Goal: Task Accomplishment & Management: Use online tool/utility

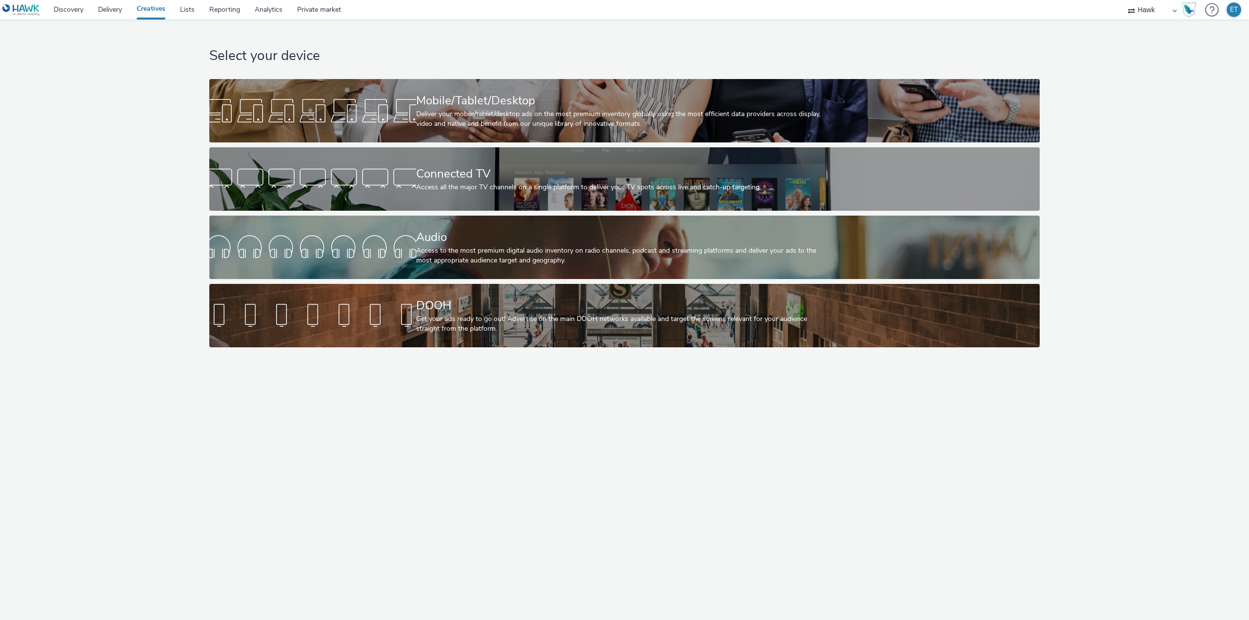
select select "11a7df10-284f-415c-b52a-427acf4c31ae"
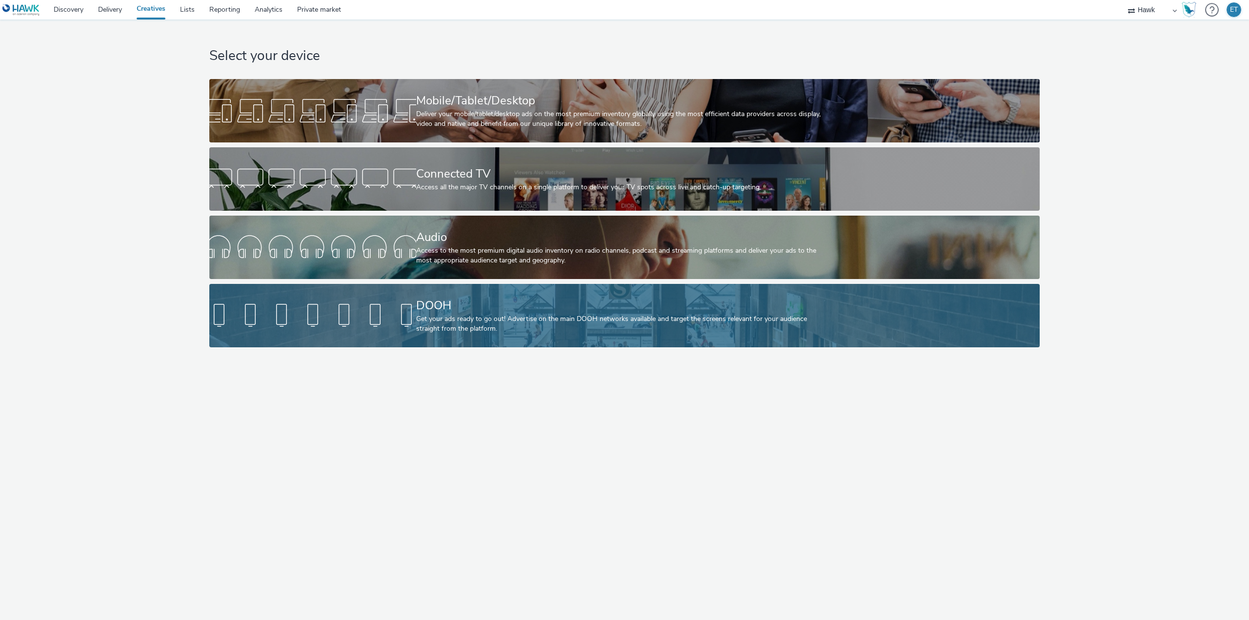
click at [374, 299] on link "DOOH Get your ads ready to go out! Advertise on the main DOOH networks availabl…" at bounding box center [624, 315] width 831 height 63
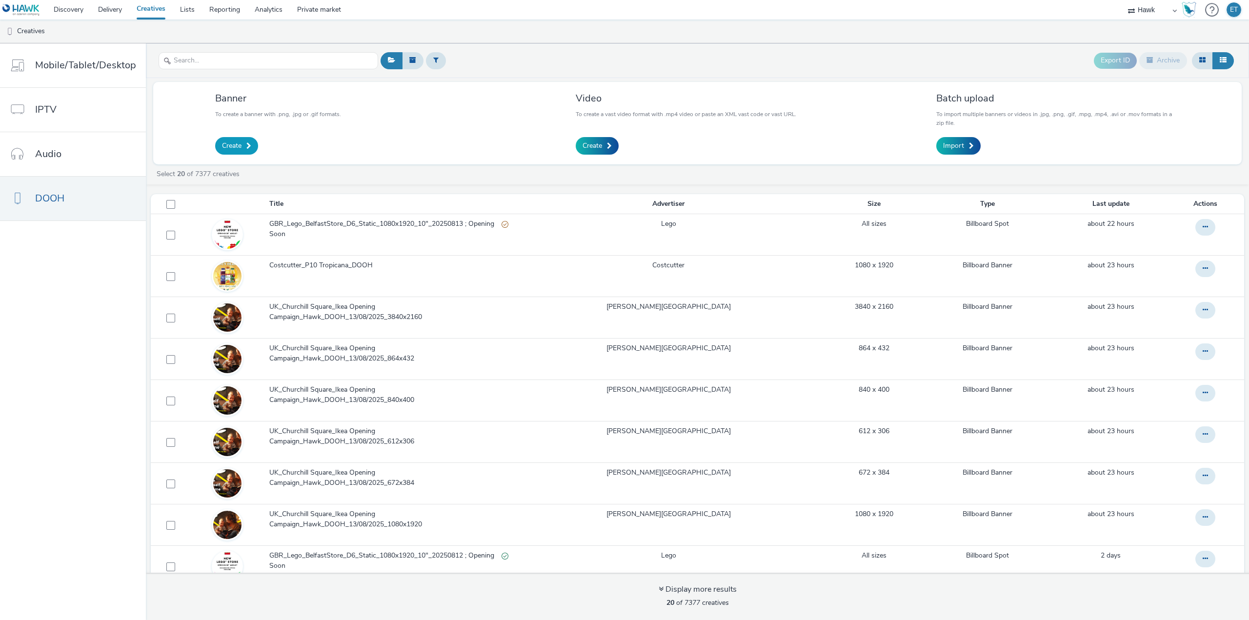
click at [232, 144] on span "Create" at bounding box center [232, 146] width 20 height 10
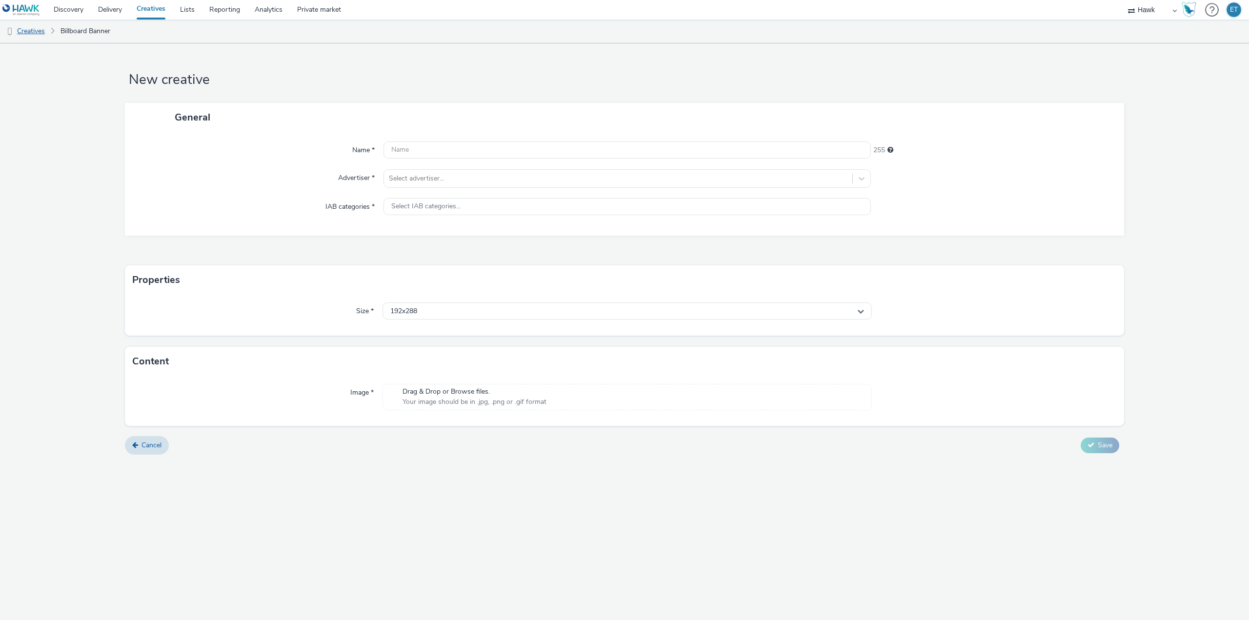
click at [32, 29] on link "Creatives" at bounding box center [25, 31] width 50 height 23
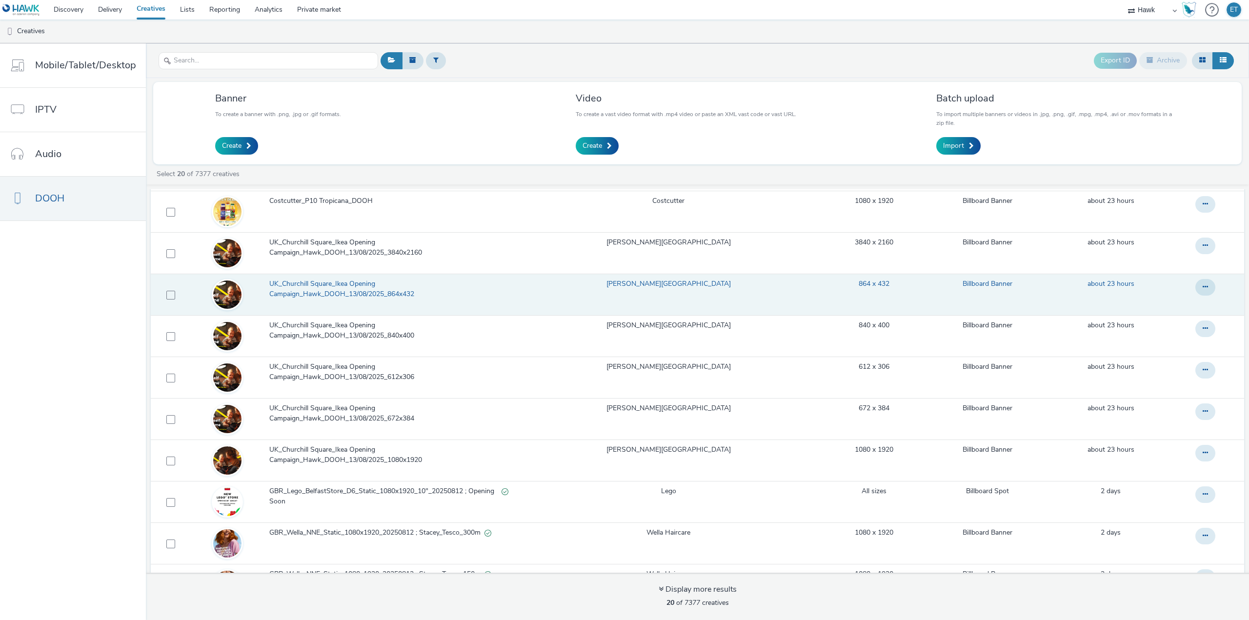
scroll to position [49, 0]
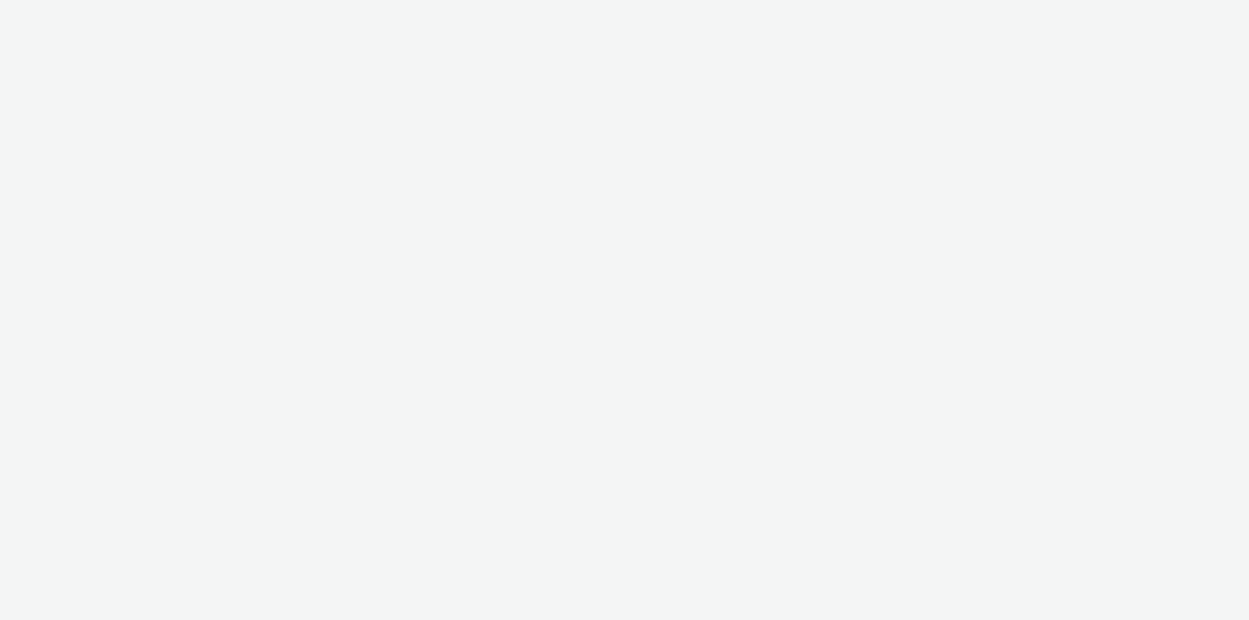
select select "11a7df10-284f-415c-b52a-427acf4c31ae"
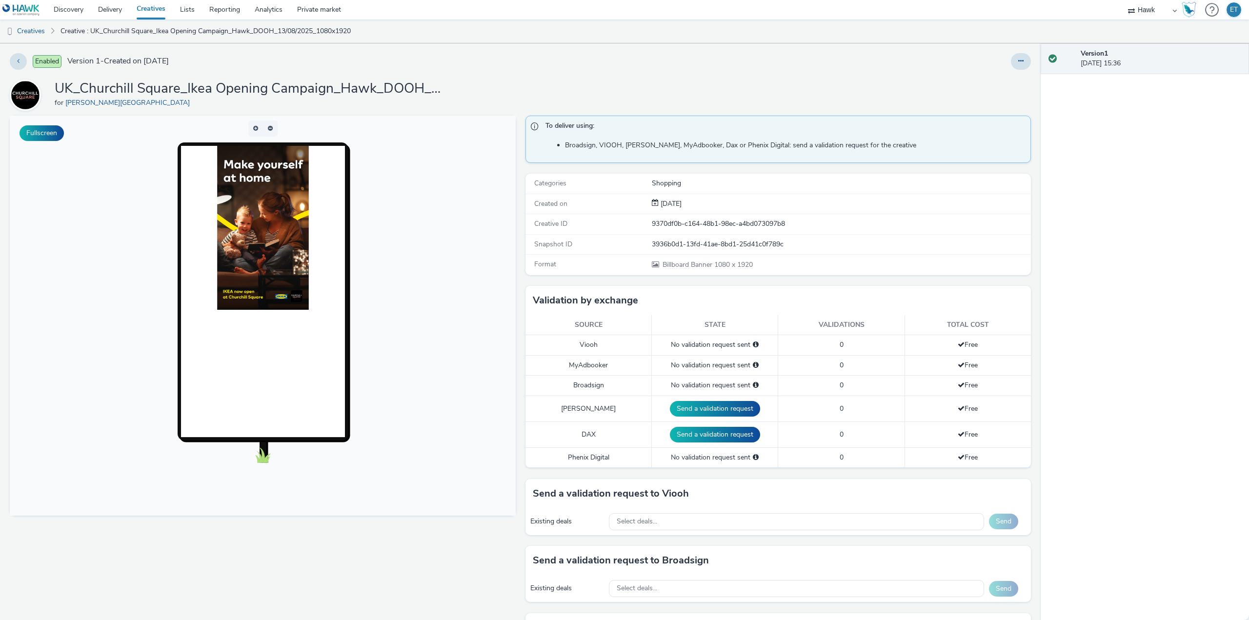
scroll to position [146, 0]
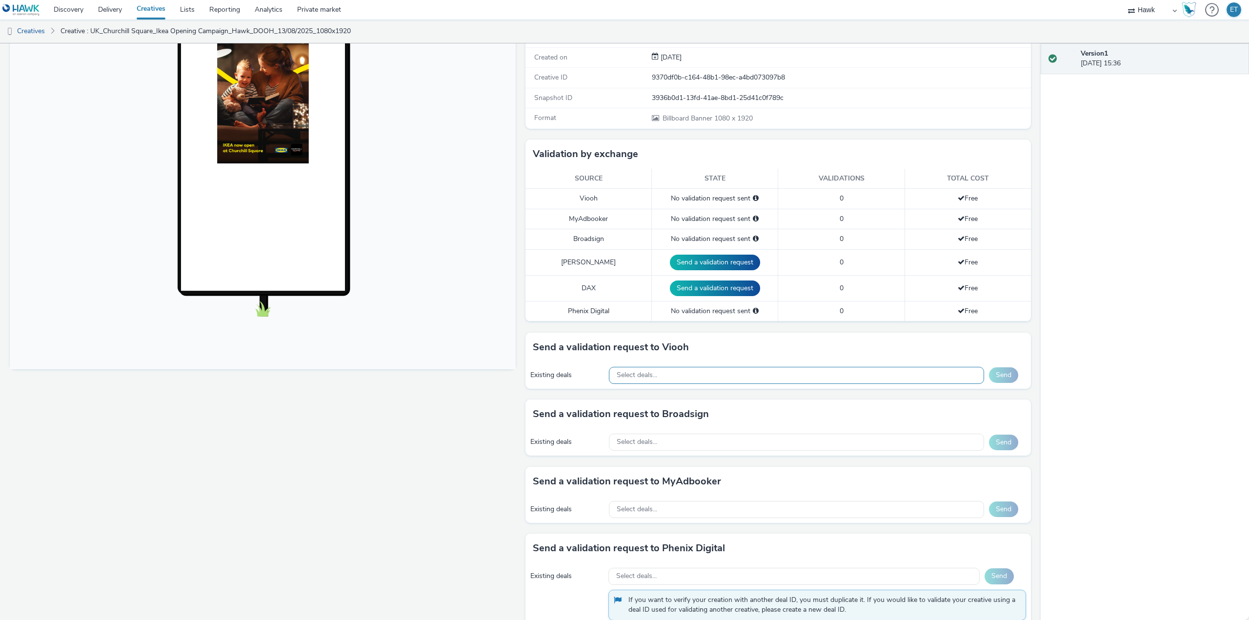
click at [659, 377] on div "Select deals..." at bounding box center [796, 375] width 375 height 17
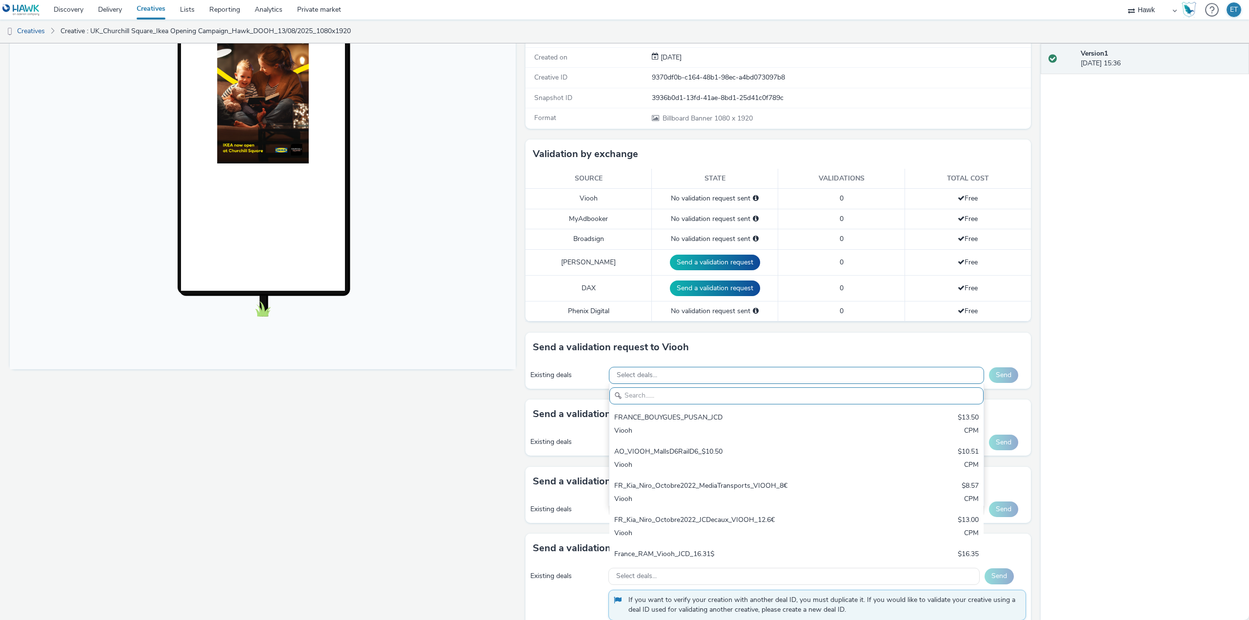
paste input "AO_JCDecaux_RailTVZ_Specials_2025_$18.78"
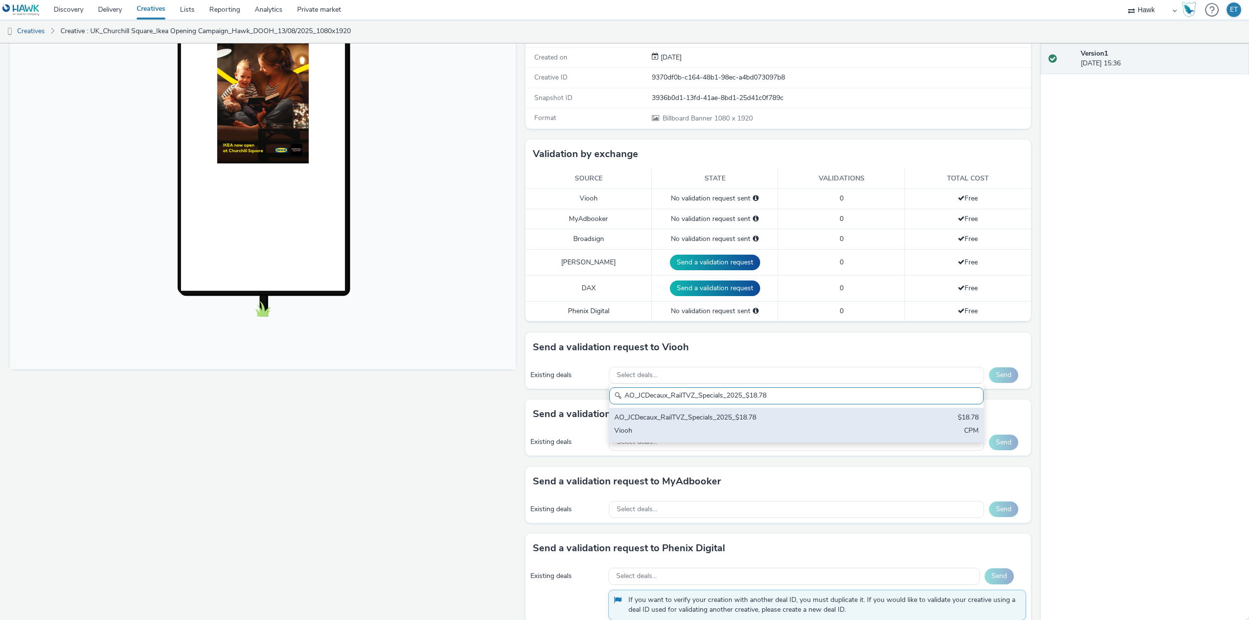
click at [671, 431] on div "Viooh" at bounding box center [735, 431] width 242 height 11
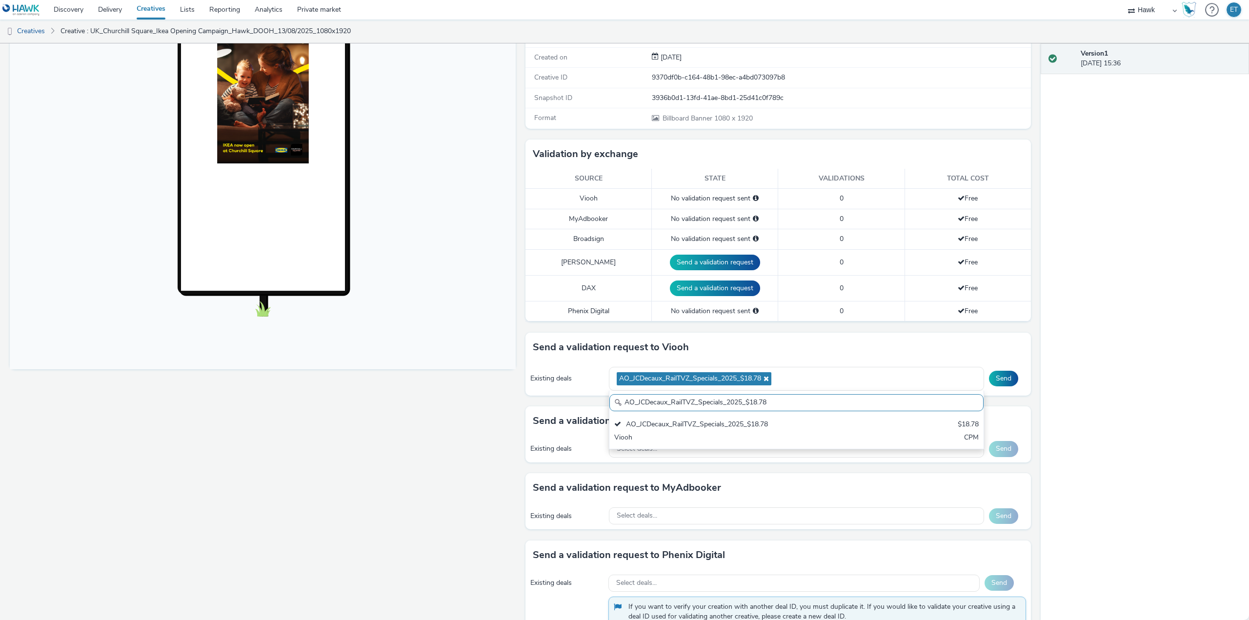
click at [782, 397] on input "AO_JCDecaux_RailTVZ_Specials_2025_$18.78" at bounding box center [797, 402] width 374 height 17
drag, startPoint x: 776, startPoint y: 404, endPoint x: 546, endPoint y: 385, distance: 230.2
click at [546, 385] on div "Existing deals AO_JCDecaux_RailTVZ_Specials_2025_$18.78 AO_JCDecaux_RailTVZ_Spe…" at bounding box center [779, 379] width 506 height 34
paste input "Supermarket"
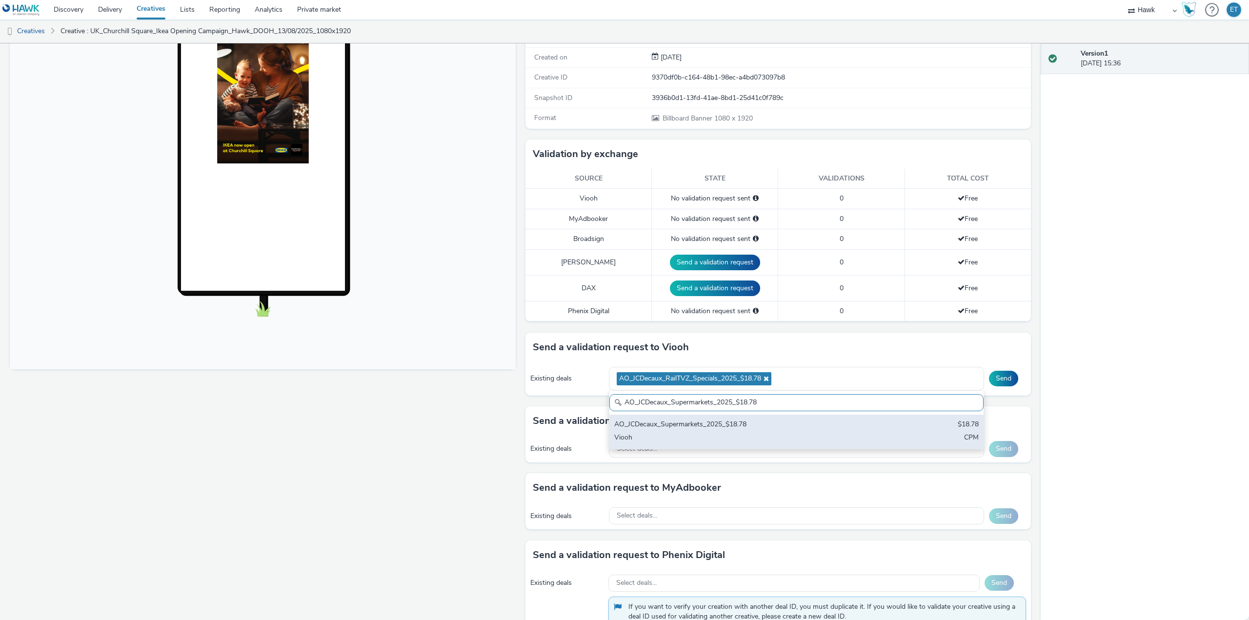
click at [719, 431] on div "AO_JCDecaux_Supermarkets_2025_$18.78 $18.78 Viooh CPM" at bounding box center [797, 432] width 374 height 34
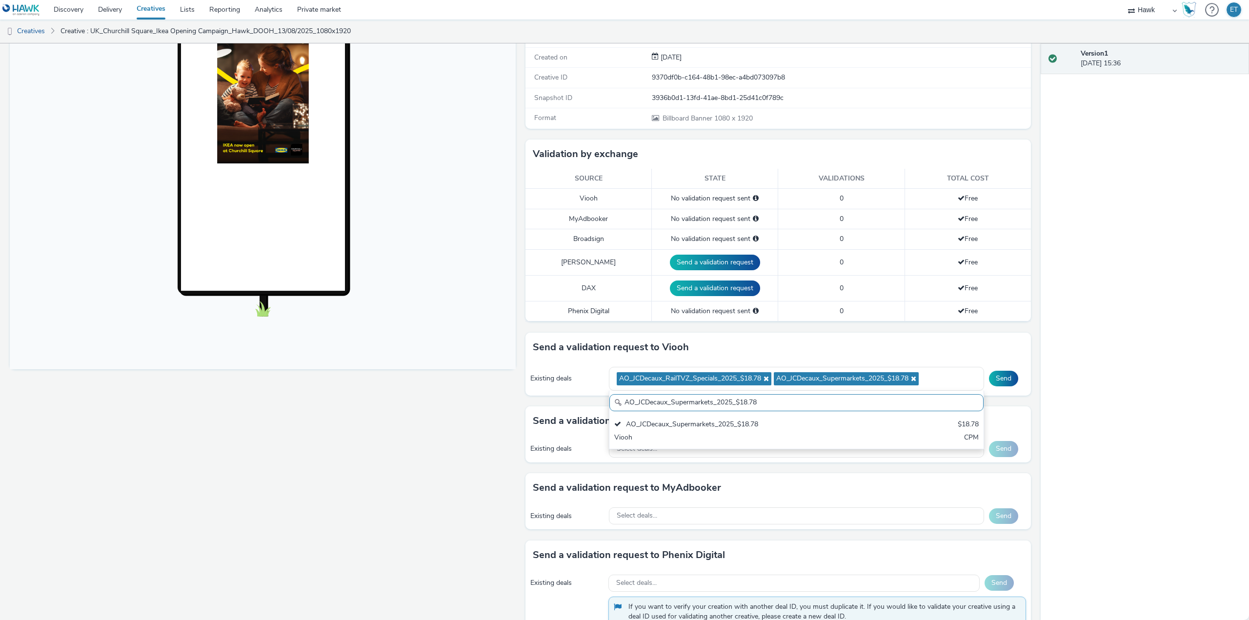
drag, startPoint x: 763, startPoint y: 401, endPoint x: 618, endPoint y: 409, distance: 144.6
click at [618, 409] on input "AO_JCDecaux_Supermarkets_2025_$18.78" at bounding box center [797, 402] width 374 height 17
paste input "MVZ"
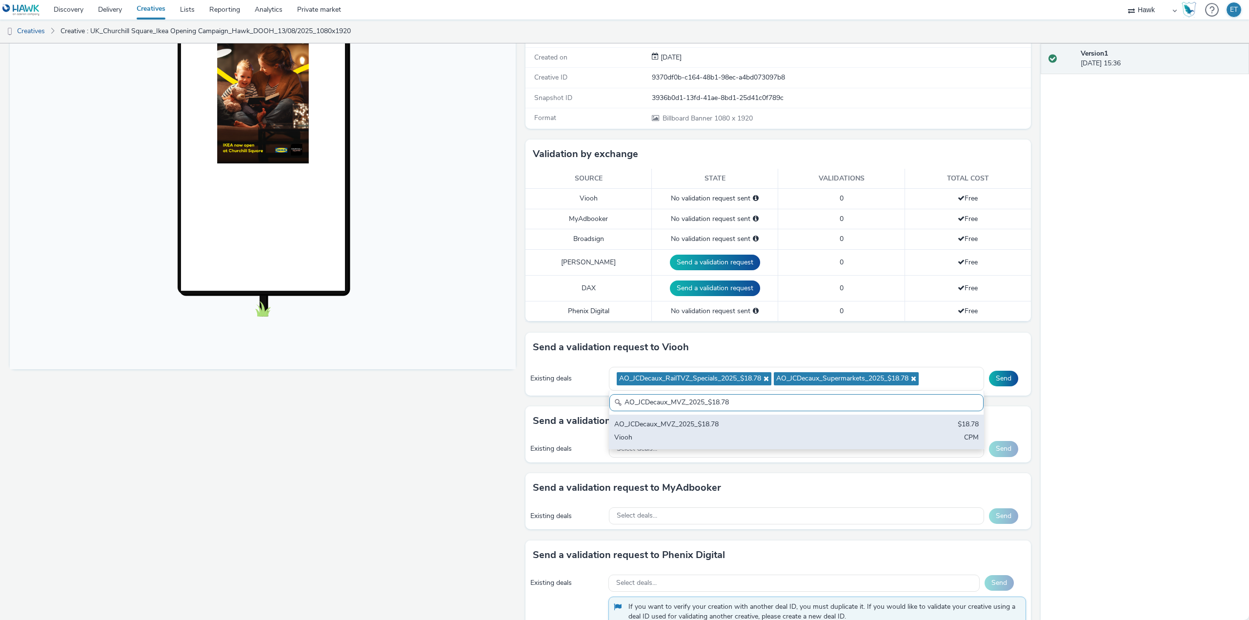
click at [671, 428] on div "AO_JCDecaux_MVZ_2025_$18.78" at bounding box center [735, 425] width 242 height 11
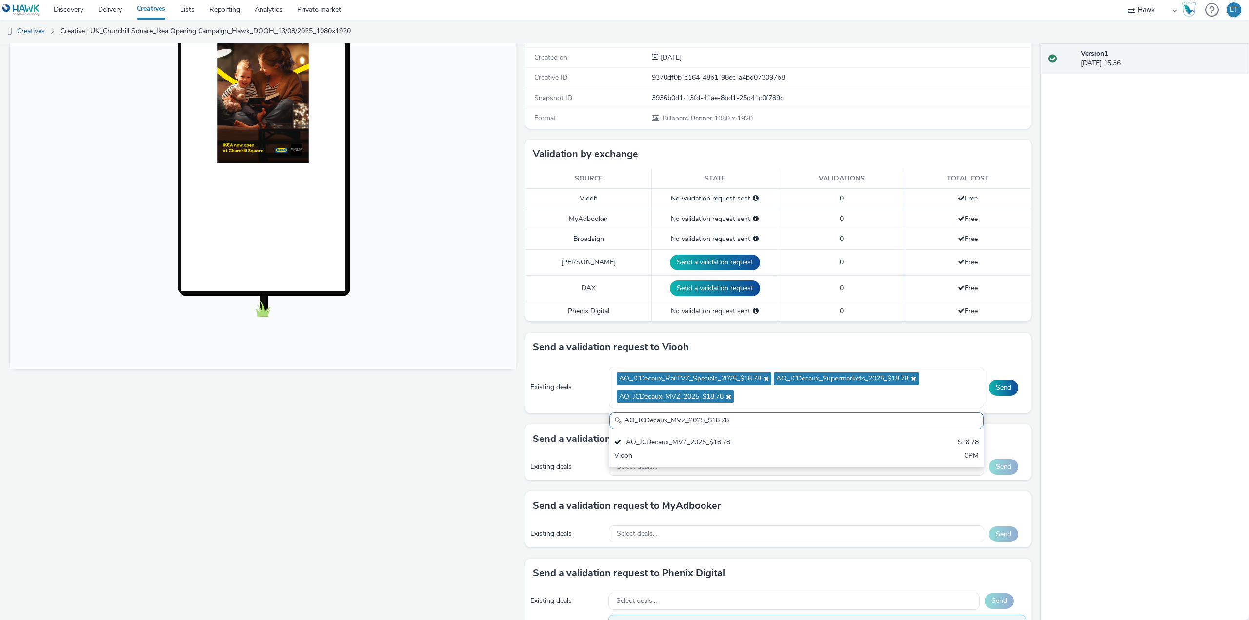
drag, startPoint x: 727, startPoint y: 419, endPoint x: 624, endPoint y: 419, distance: 103.0
click at [624, 419] on input "AO_JCDecaux_MVZ_2025_$18.78" at bounding box center [797, 420] width 374 height 17
type input "A"
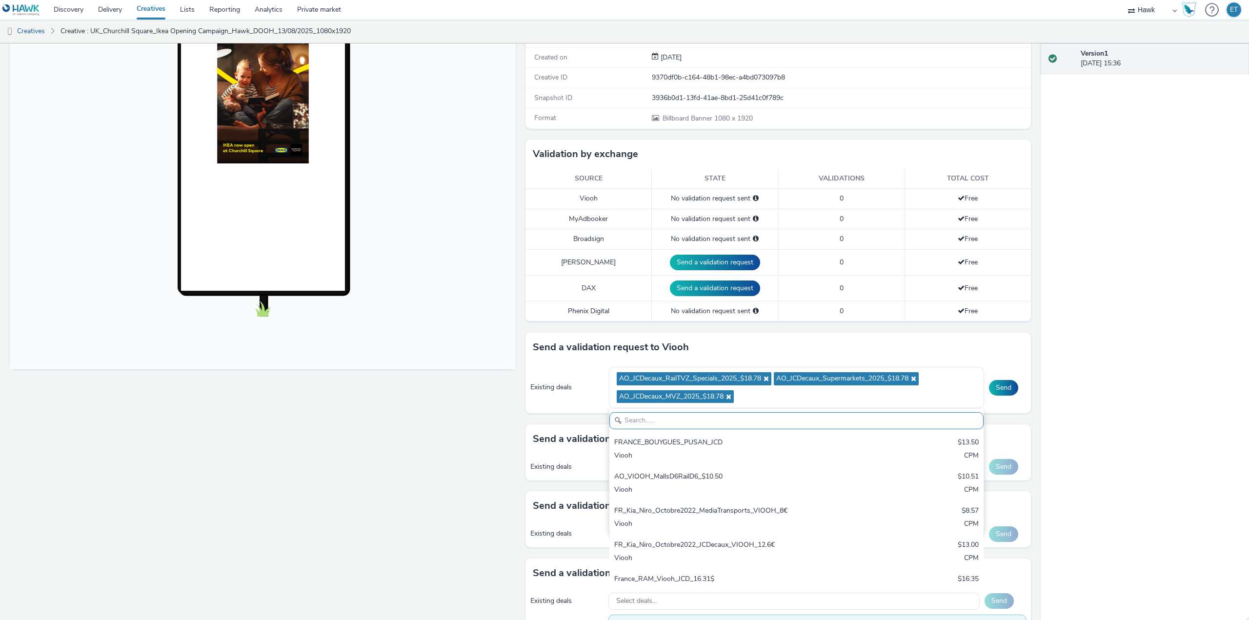
paste input "AO_JCDecaux_RailMallD6s_2025_$10.02"
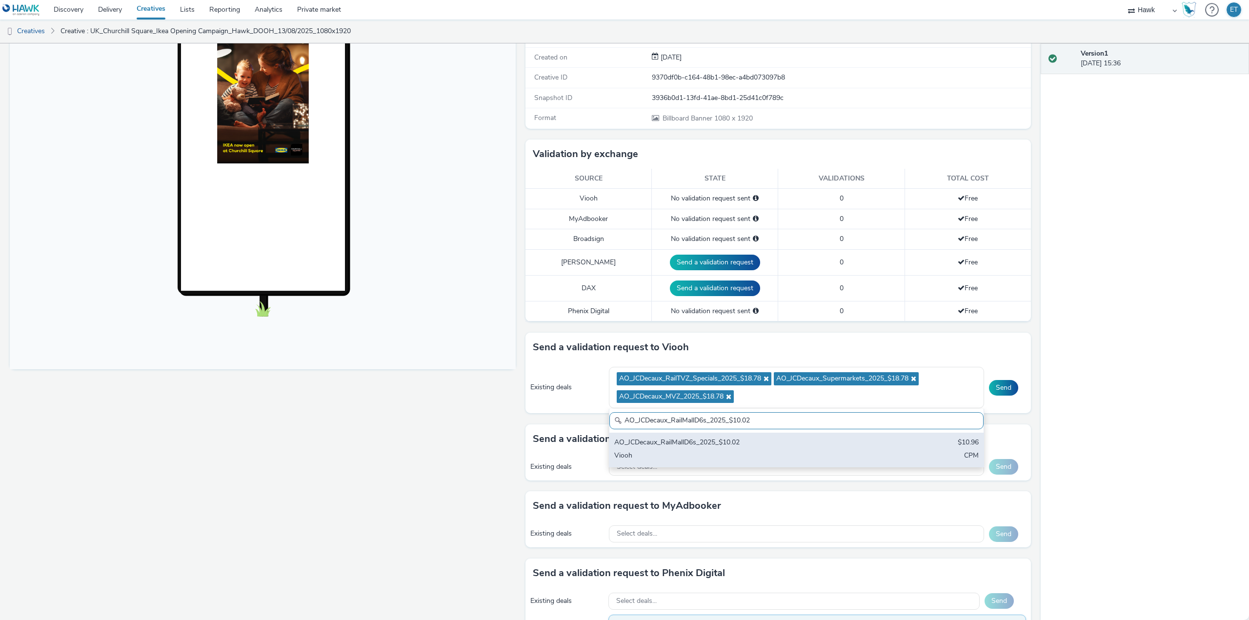
type input "AO_JCDecaux_RailMallD6s_2025_$10.02"
click at [668, 450] on div "AO_JCDecaux_RailMallD6s_2025_$10.02 $10.96 Viooh CPM" at bounding box center [797, 450] width 374 height 34
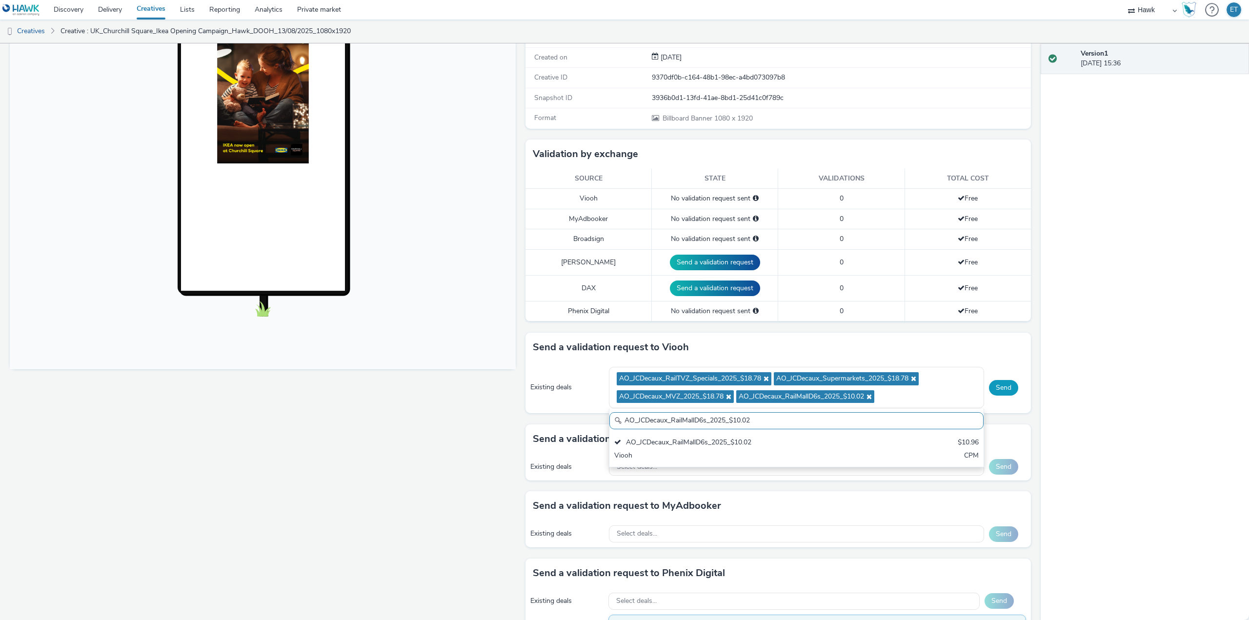
click at [994, 381] on button "Send" at bounding box center [1003, 388] width 29 height 16
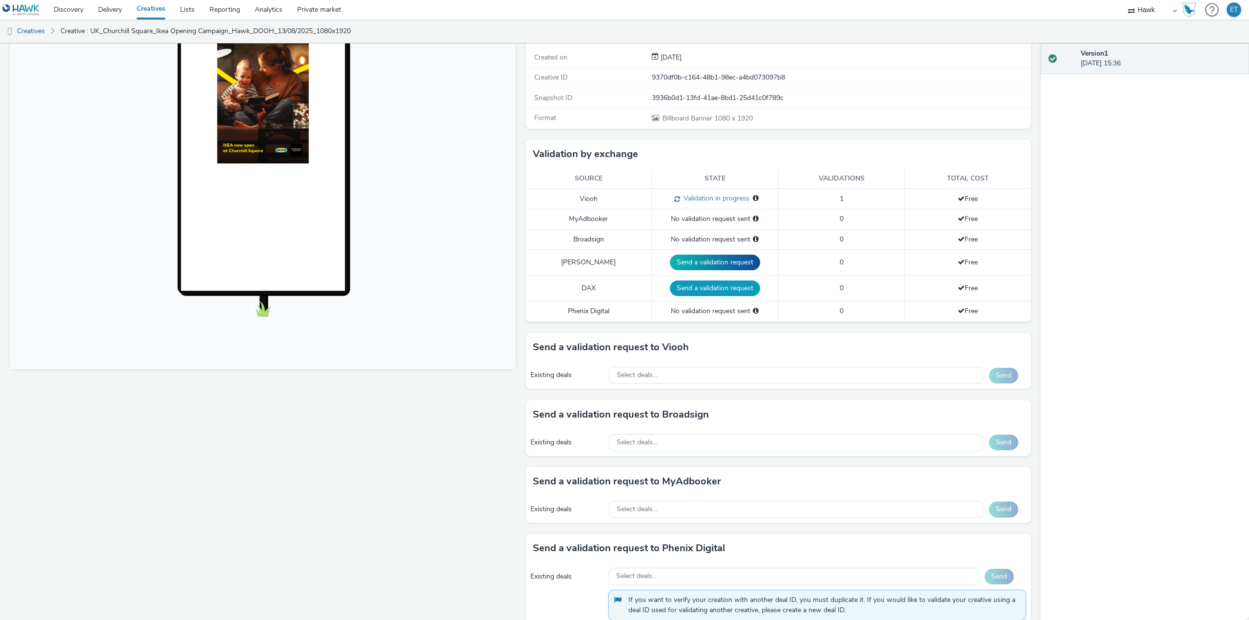
click at [718, 284] on button "Send a validation request" at bounding box center [715, 289] width 90 height 16
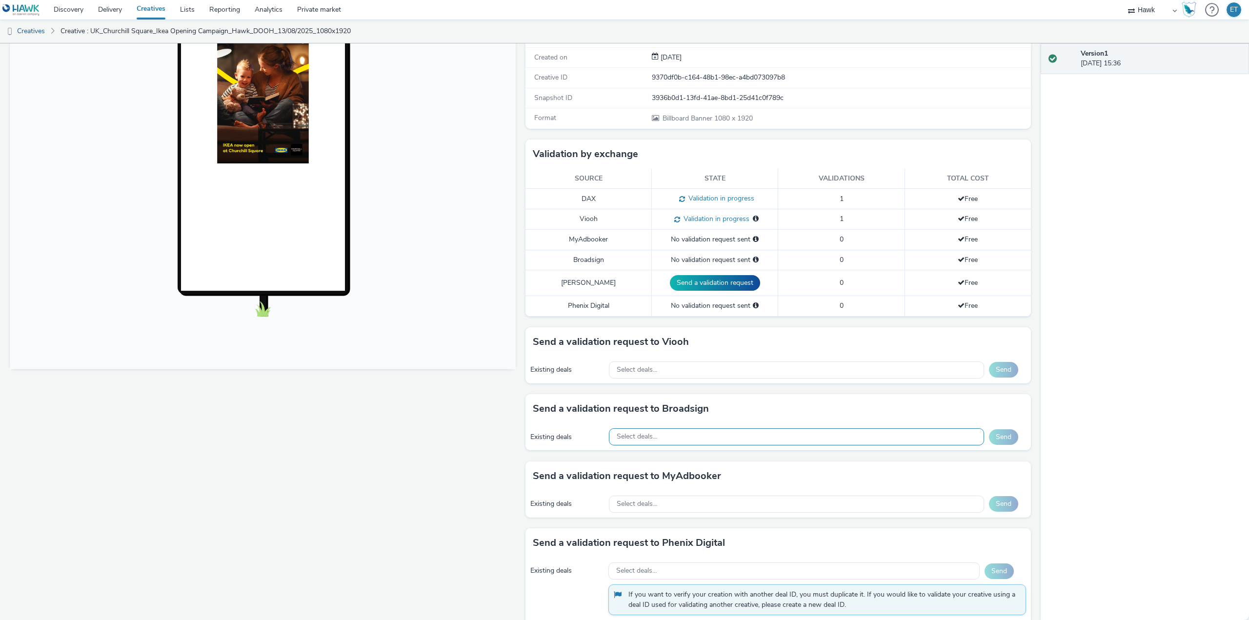
click at [633, 438] on span "Select deals..." at bounding box center [637, 437] width 41 height 8
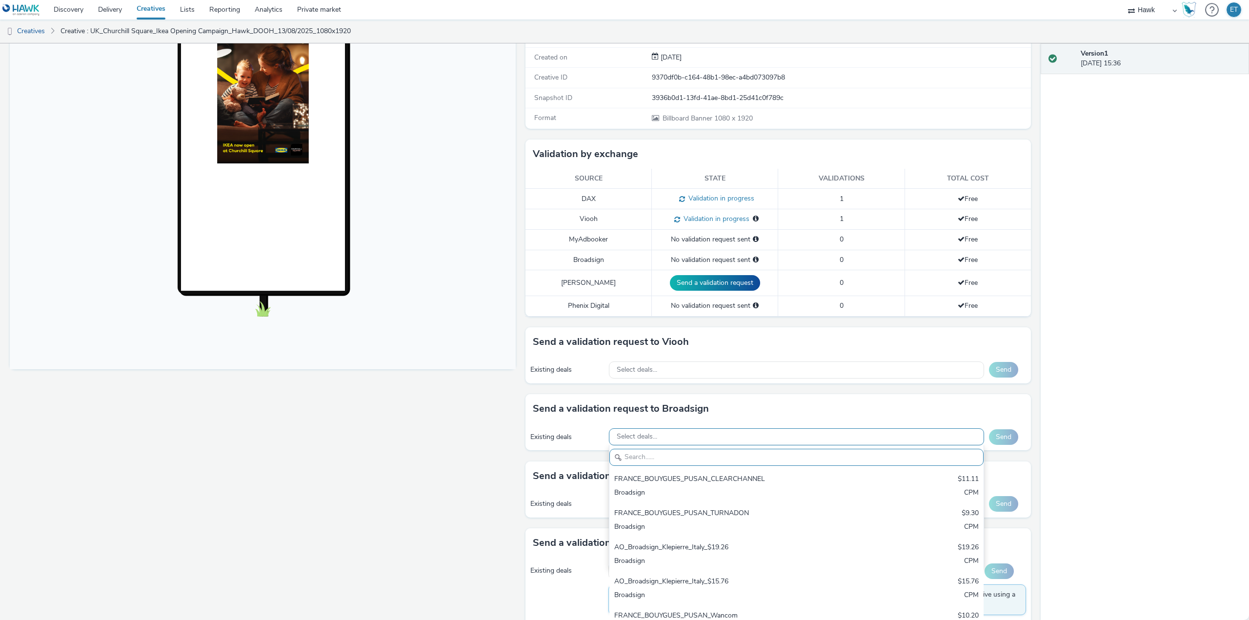
paste input "AO_ClearChannel/BauerMedia_All Frames_$18.01"
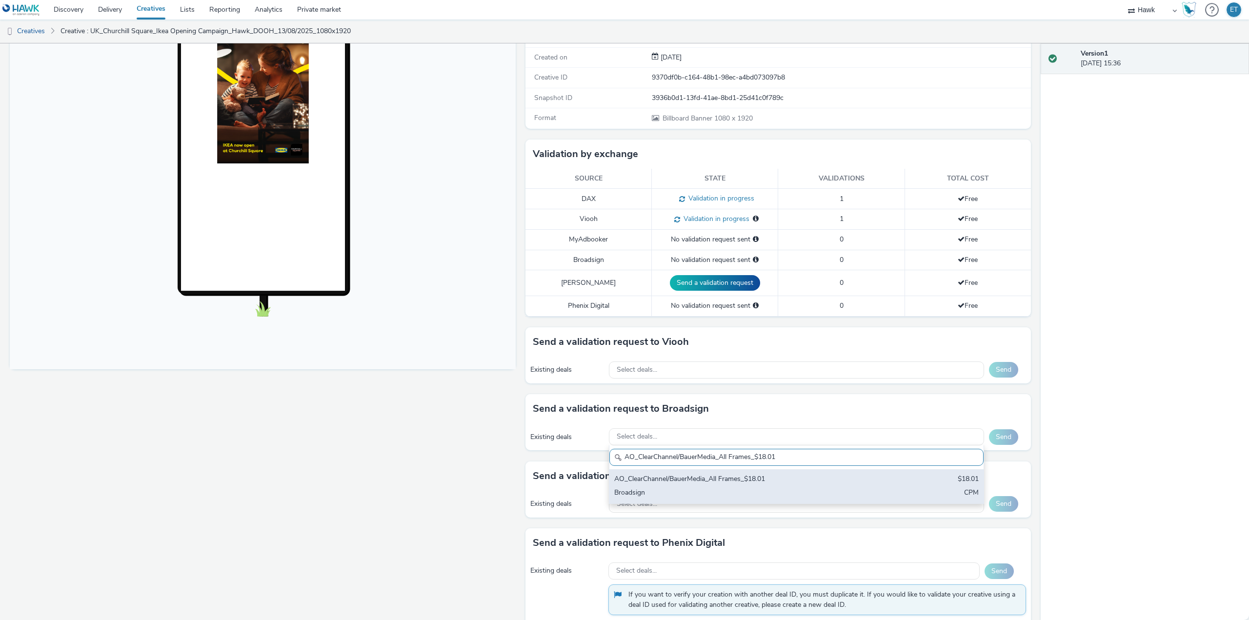
click at [684, 488] on div "AO_ClearChannel/BauerMedia_All Frames_$18.01 $18.01 Broadsign CPM" at bounding box center [797, 487] width 374 height 34
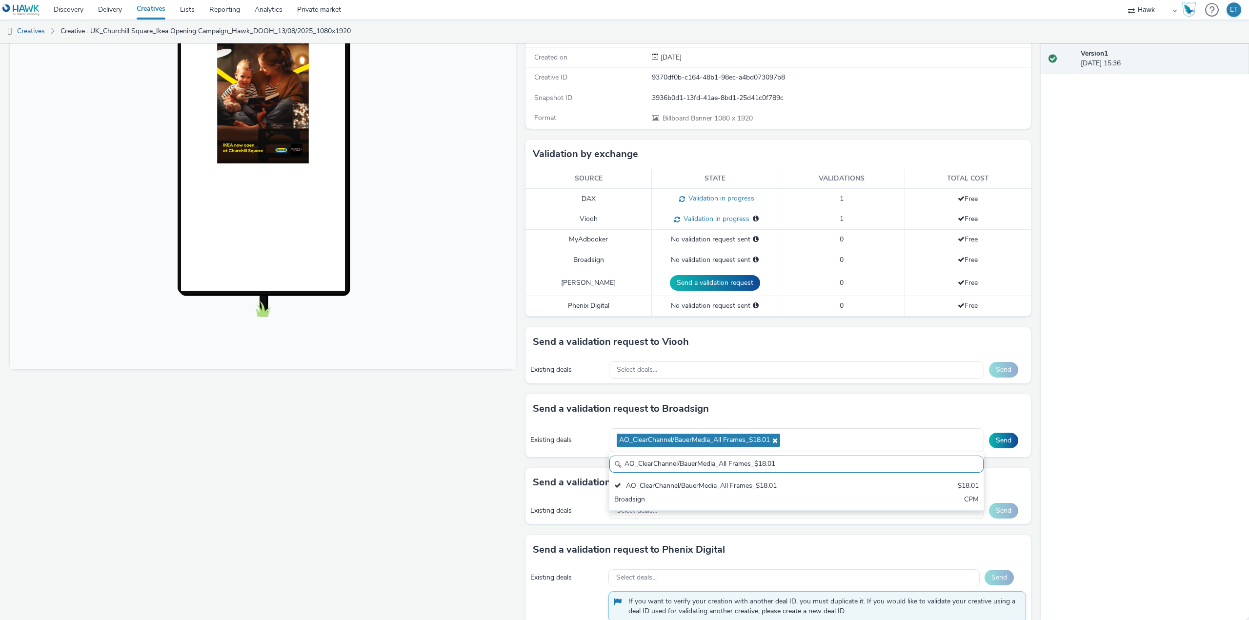
drag, startPoint x: 782, startPoint y: 468, endPoint x: 604, endPoint y: 467, distance: 178.1
click at [609, 467] on div "AO_ClearChannel/BauerMedia_All Frames_$18.01 AO_ClearChannel/BauerMedia_All Fra…" at bounding box center [796, 481] width 375 height 59
paste input "DAX_D6&Streethub_$13."
type input "AO_DAX_D6&Streethub_$13.1"
click at [492, 457] on div "Fullscreen" at bounding box center [265, 308] width 511 height 679
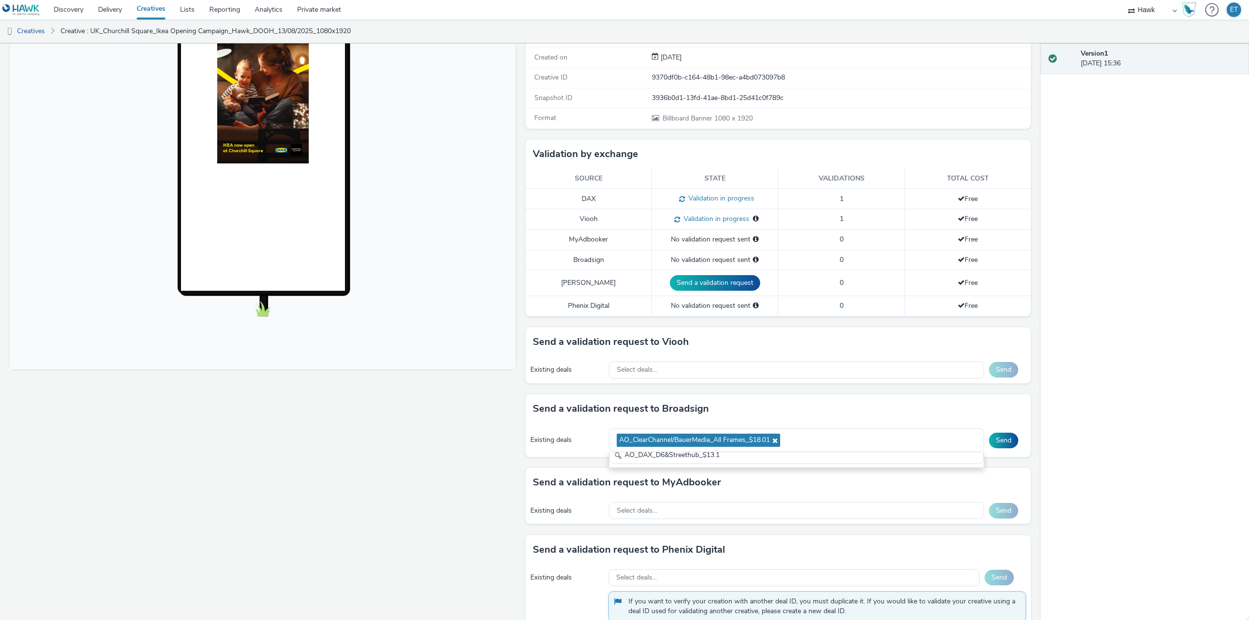
scroll to position [0, 0]
click at [805, 438] on div "AO_ClearChannel/BauerMedia_All Frames_$18.01" at bounding box center [796, 441] width 375 height 24
type input "AO_DAX_D6&Streethub_$13.1"
click at [753, 367] on div "Select deals..." at bounding box center [796, 370] width 375 height 17
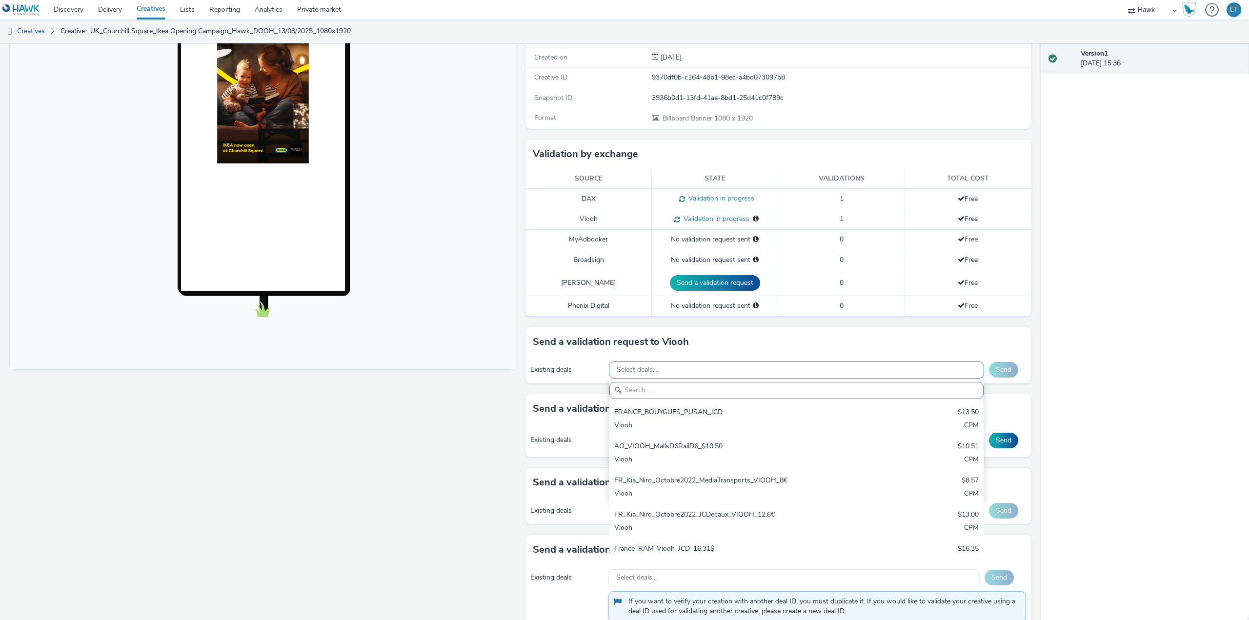
paste input "AO_DAX_D6&Streethub_$13.1"
type input "AO_DAX_D6&Streethub_$13.1"
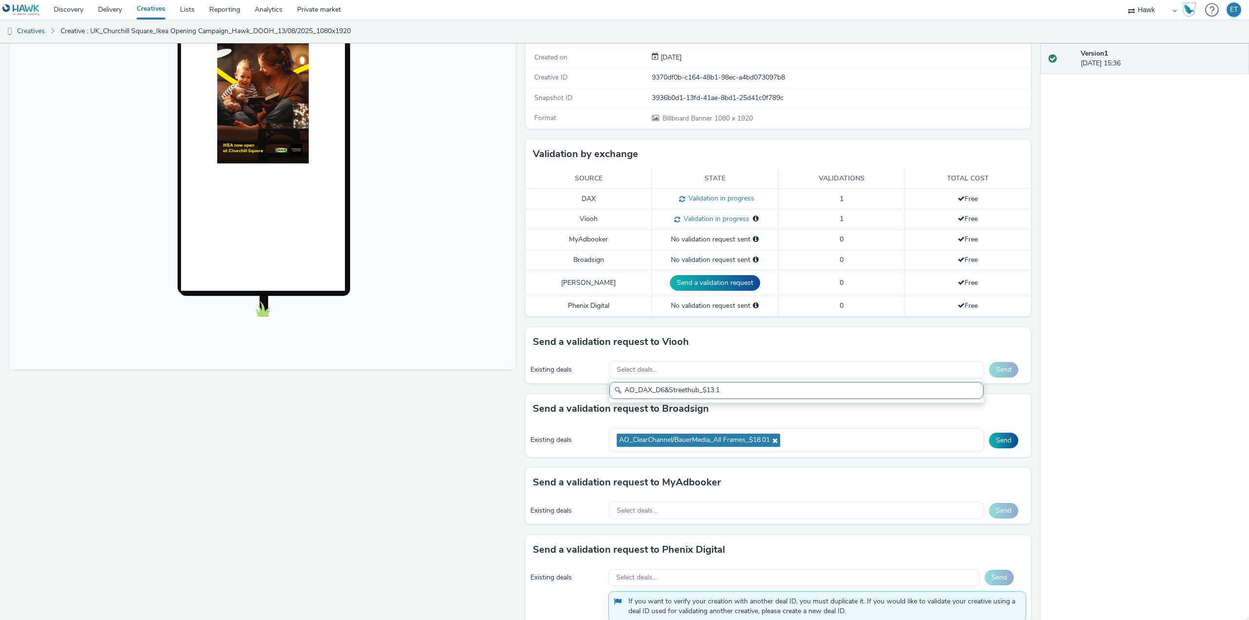
drag, startPoint x: 724, startPoint y: 389, endPoint x: 594, endPoint y: 393, distance: 129.4
click at [594, 393] on div "Send a validation request to Viooh Existing deals Select deals... AO_DAX_D6&Str…" at bounding box center [779, 360] width 506 height 67
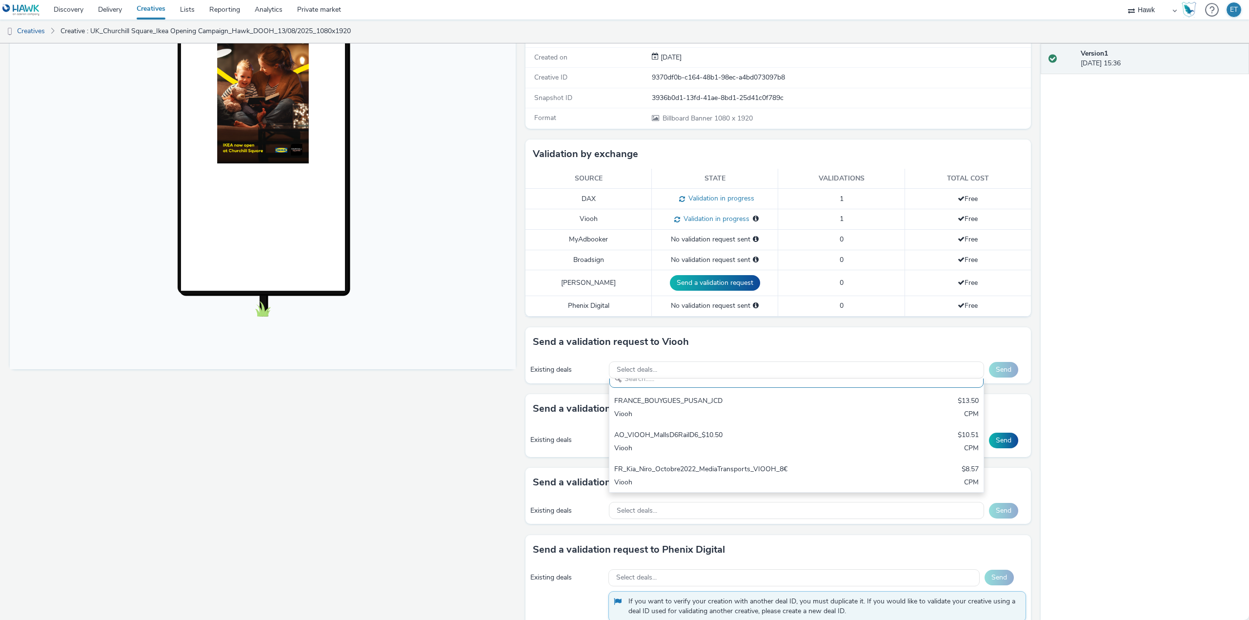
drag, startPoint x: 320, startPoint y: 432, endPoint x: 318, endPoint y: 424, distance: 8.6
click at [319, 431] on div "Fullscreen" at bounding box center [265, 308] width 511 height 679
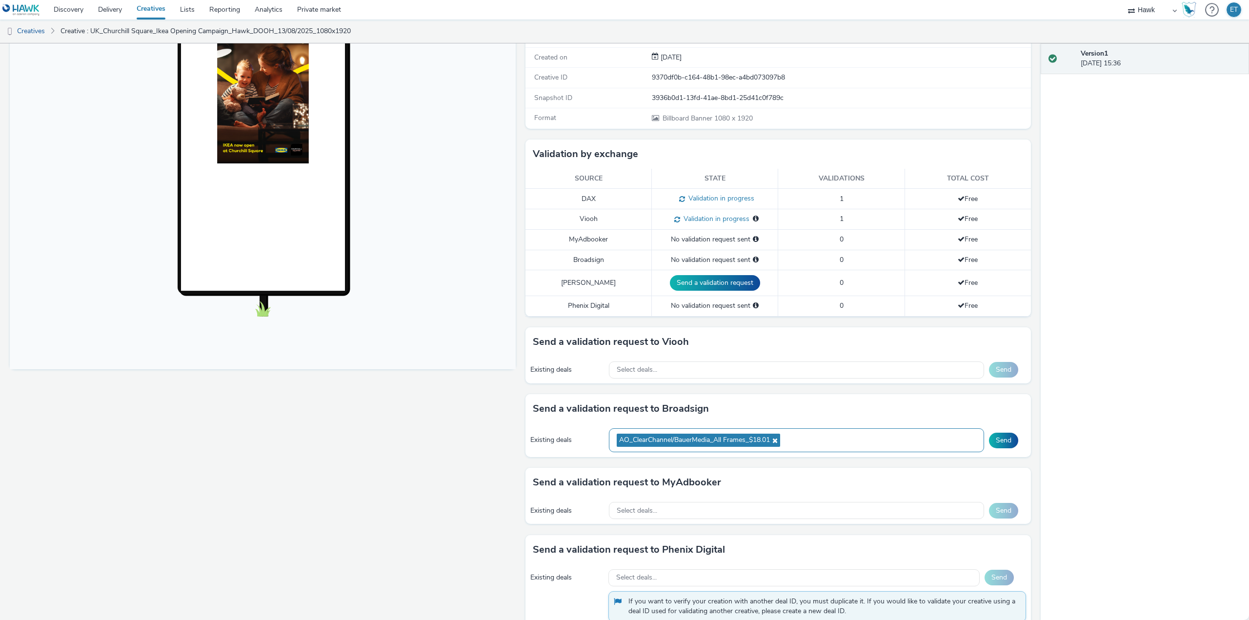
click at [807, 443] on div "AO_ClearChannel/BauerMedia_All Frames_$18.01" at bounding box center [796, 441] width 375 height 24
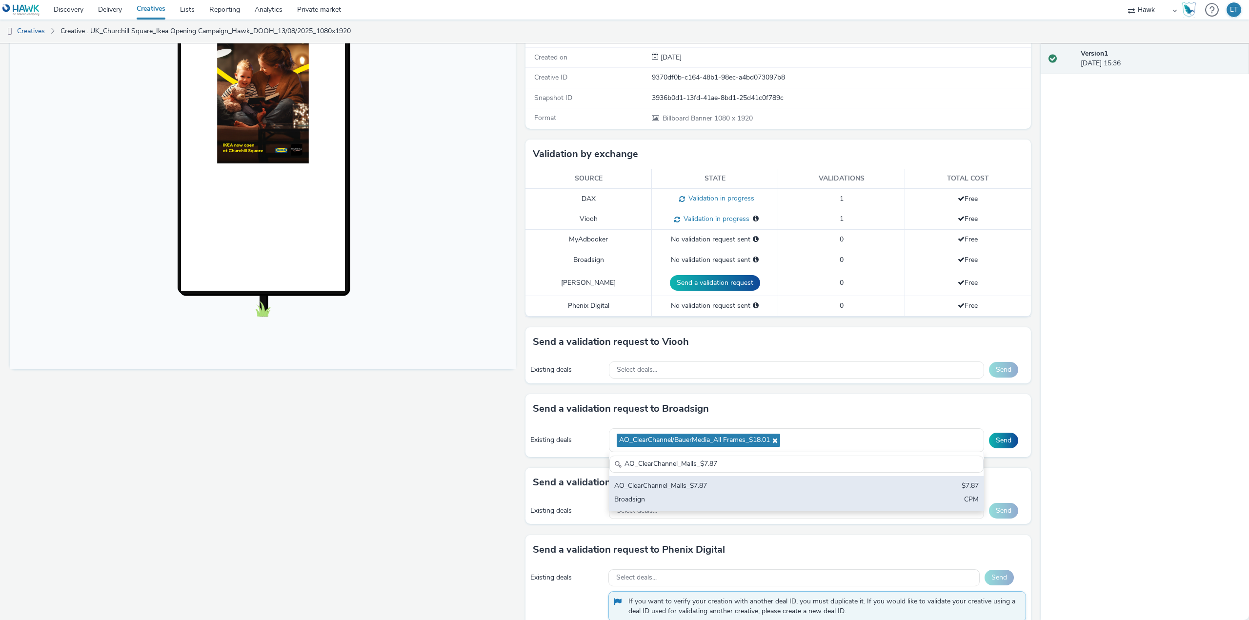
type input "AO_ClearChannel_Malls_$7.87"
click at [824, 486] on div "AO_ClearChannel_Malls_$7.87" at bounding box center [735, 486] width 242 height 11
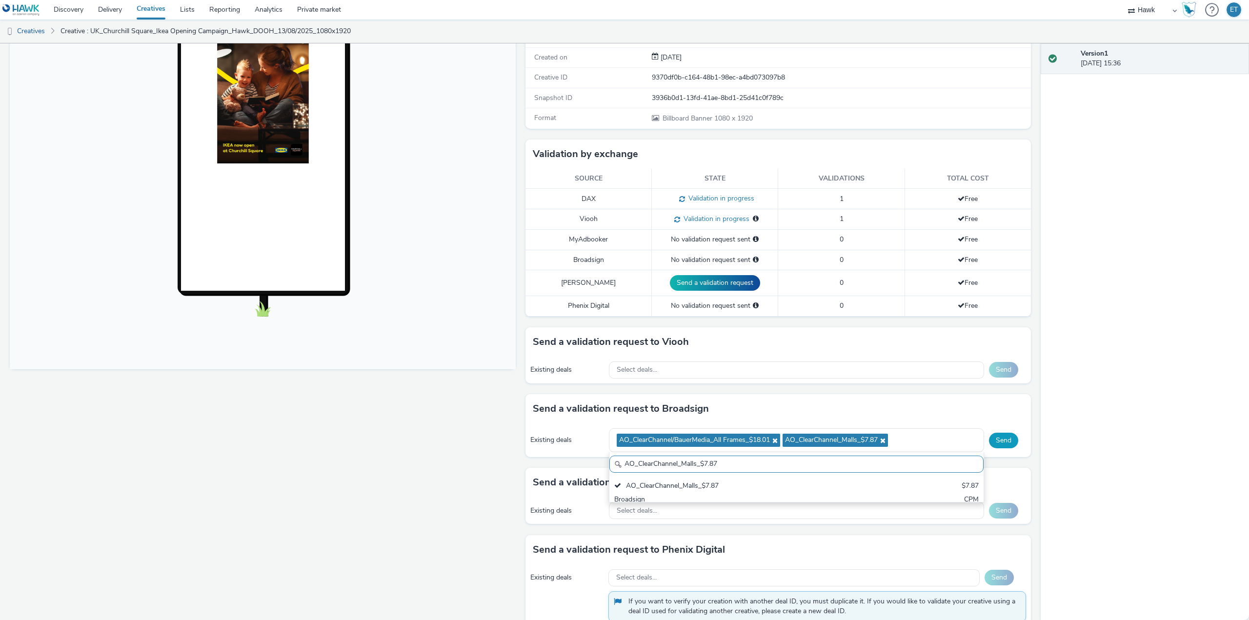
click at [1010, 443] on button "Send" at bounding box center [1003, 441] width 29 height 16
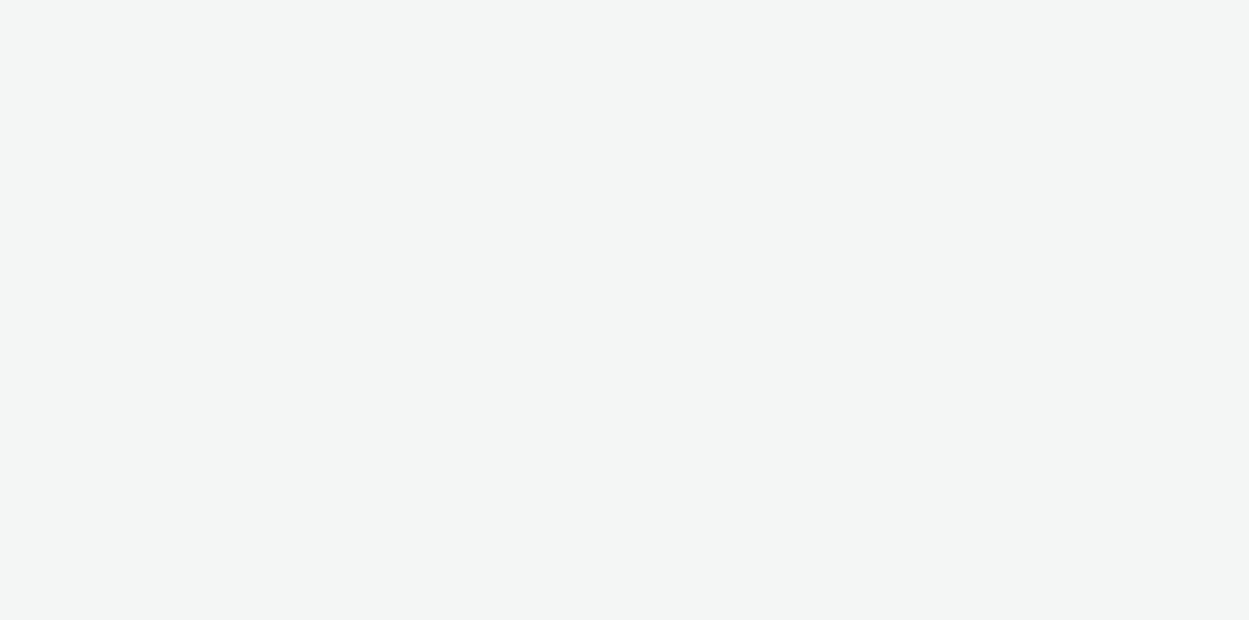
select select "11a7df10-284f-415c-b52a-427acf4c31ae"
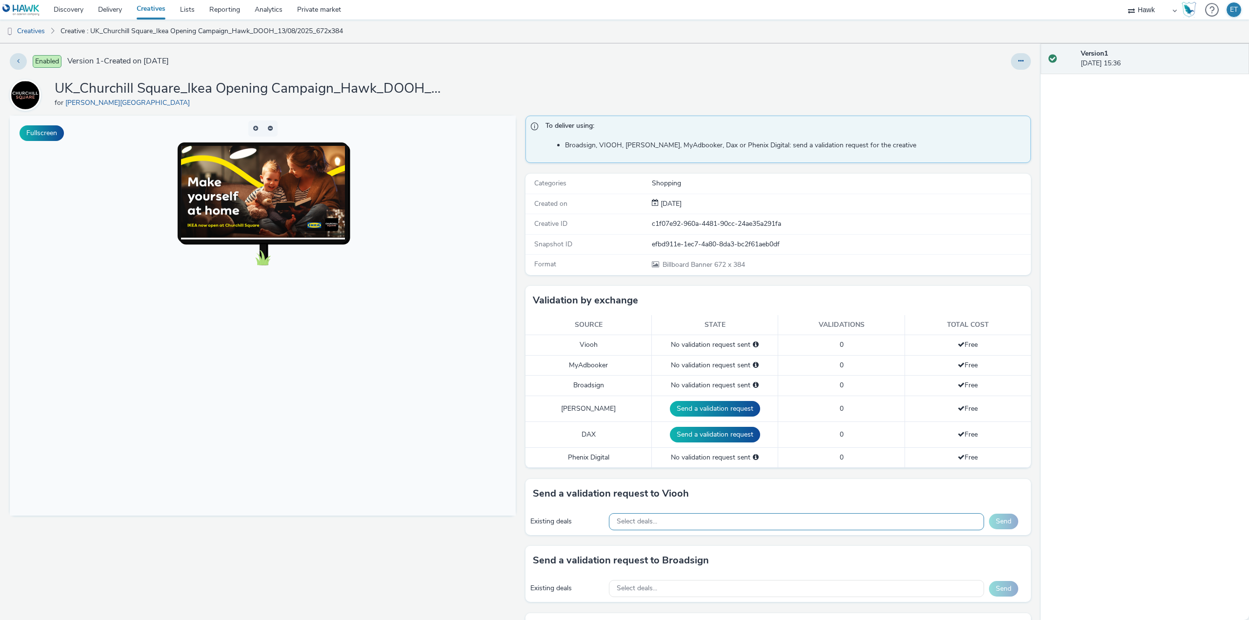
click at [706, 524] on div "Select deals..." at bounding box center [796, 521] width 375 height 17
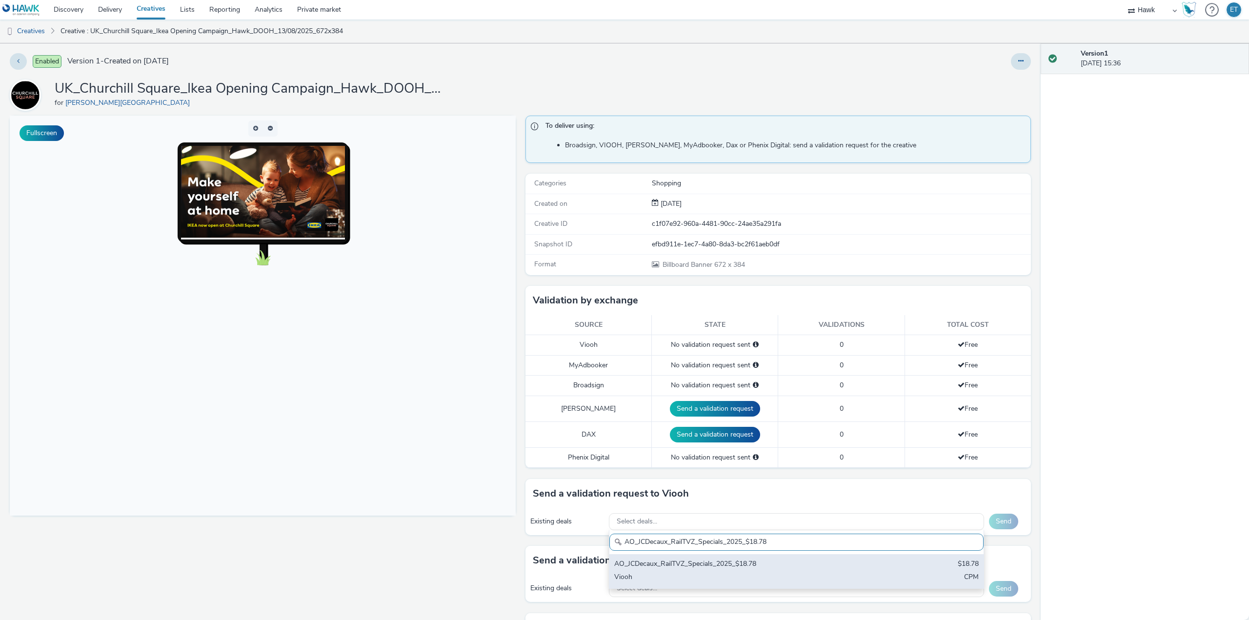
click at [713, 566] on div "AO_JCDecaux_RailTVZ_Specials_2025_$18.78" at bounding box center [735, 564] width 242 height 11
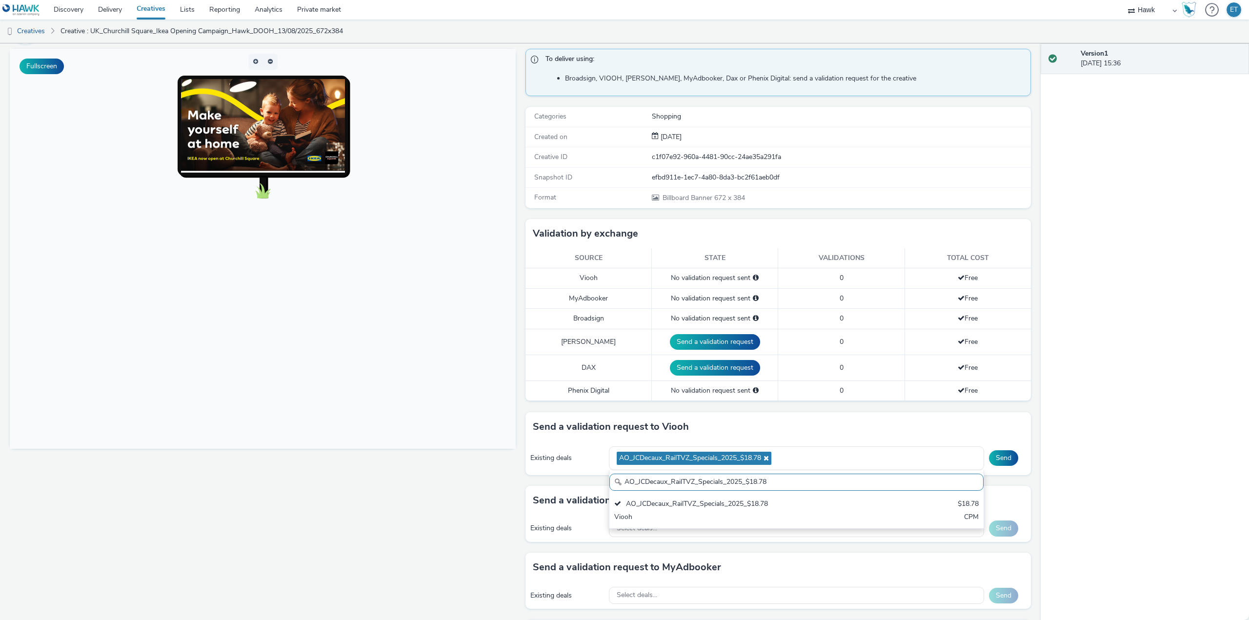
scroll to position [98, 0]
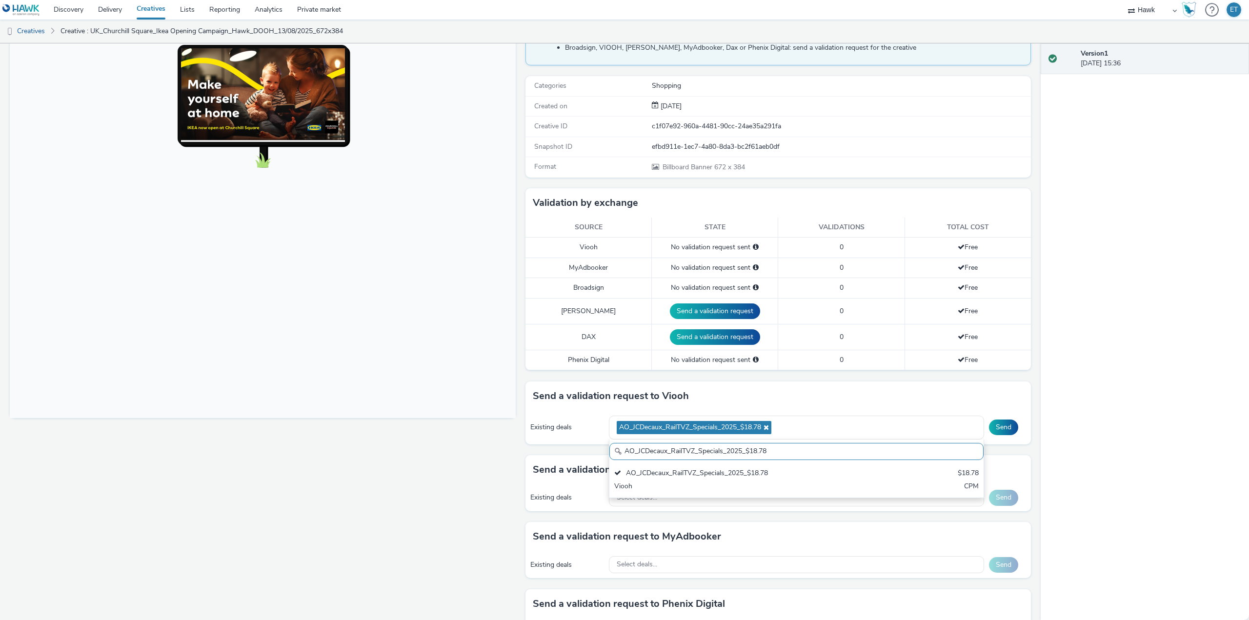
drag, startPoint x: 771, startPoint y: 445, endPoint x: 614, endPoint y: 462, distance: 157.6
click at [614, 462] on div "AO_JCDecaux_RailTVZ_Specials_2025_$18.78 AO_JCDecaux_RailTVZ_Specials_2025_$18.…" at bounding box center [796, 469] width 375 height 59
paste input "Supermarket"
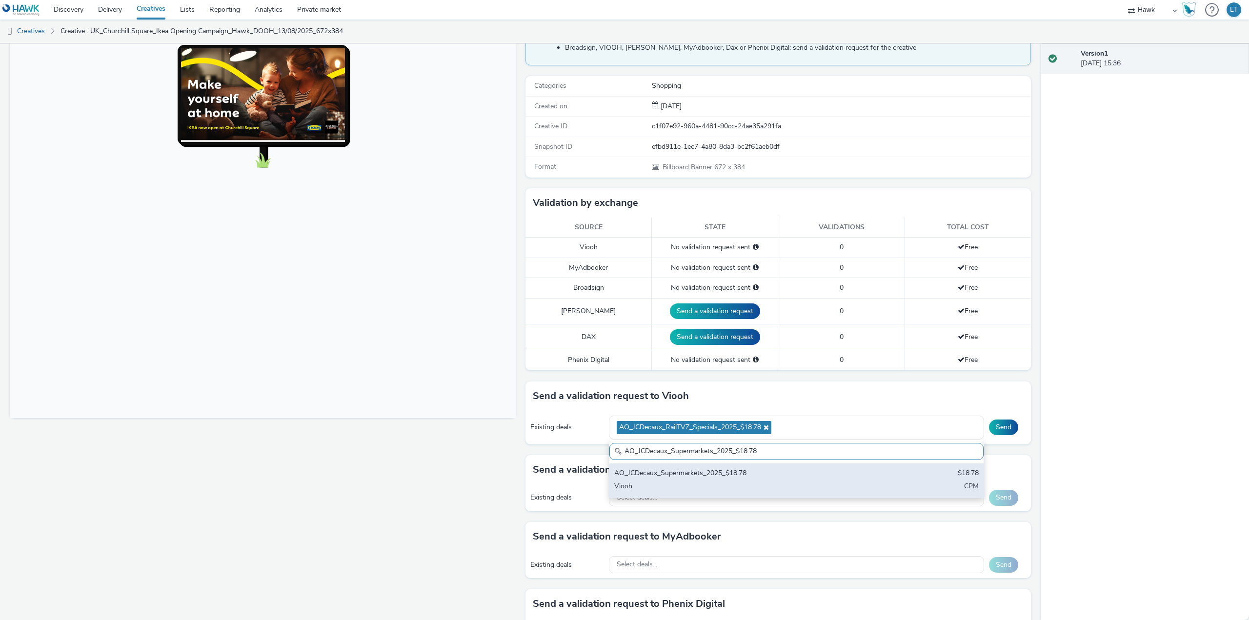
click at [636, 479] on div "AO_JCDecaux_Supermarkets_2025_$18.78" at bounding box center [735, 474] width 242 height 11
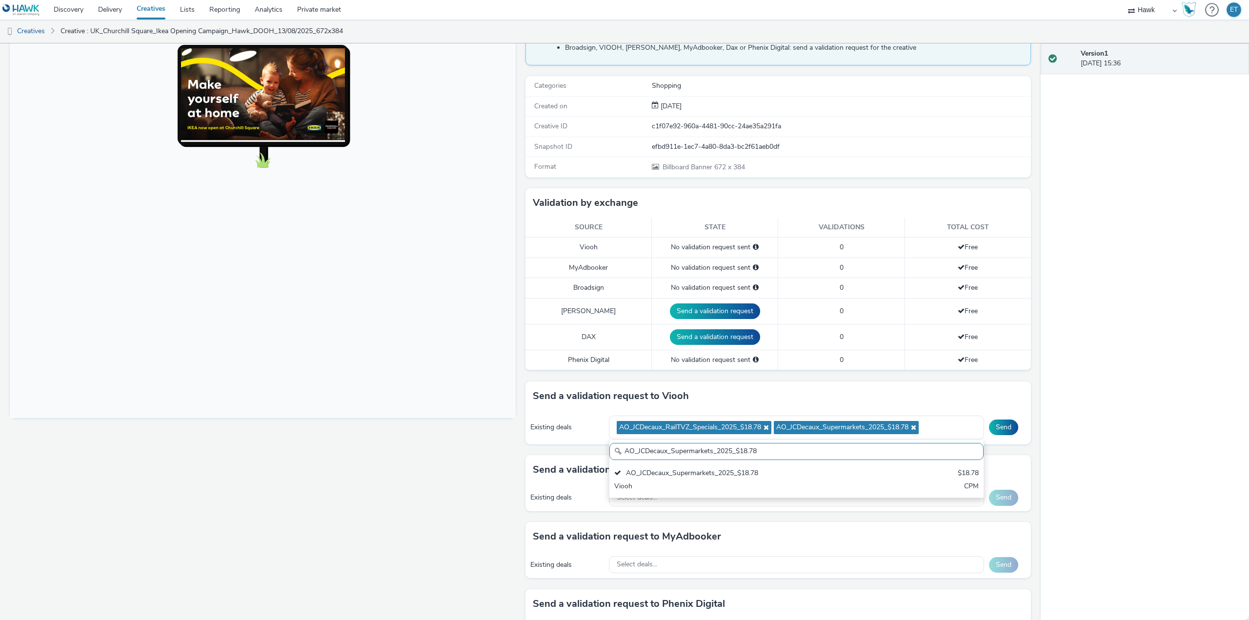
drag, startPoint x: 687, startPoint y: 447, endPoint x: 620, endPoint y: 456, distance: 68.1
click at [620, 456] on input "AO_JCDecaux_Supermarkets_2025_$18.78" at bounding box center [797, 451] width 374 height 17
paste input "MVZ"
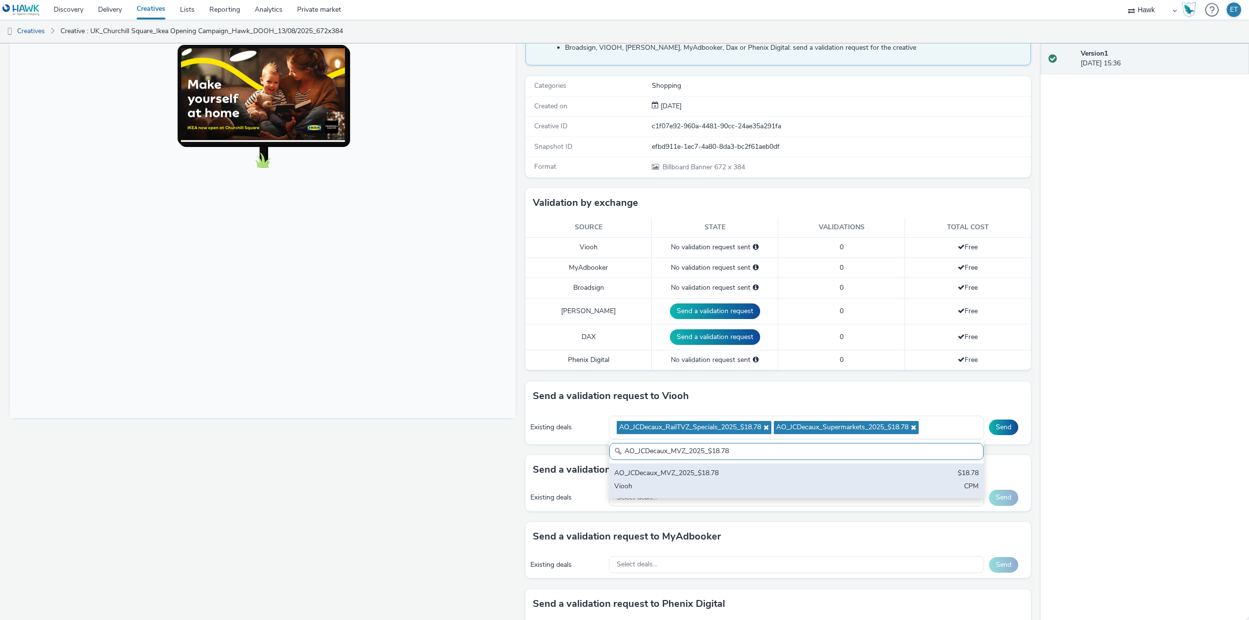
click at [645, 474] on div "AO_JCDecaux_MVZ_2025_$18.78" at bounding box center [735, 474] width 242 height 11
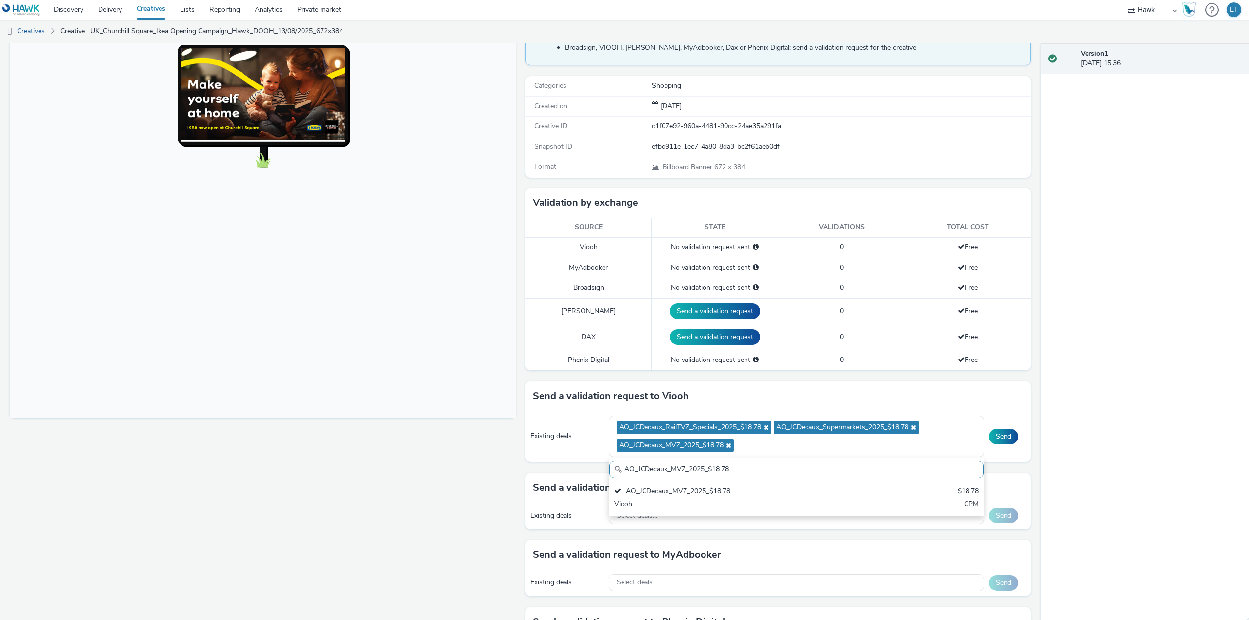
drag, startPoint x: 729, startPoint y: 471, endPoint x: 612, endPoint y: 457, distance: 118.5
click at [612, 458] on div "AO_JCDecaux_MVZ_2025_$18.78 AO_JCDecaux_MVZ_2025_$18.78 $18.78 Viooh CPM" at bounding box center [796, 487] width 375 height 59
paste input "RailMallD6s_2025_$10.02"
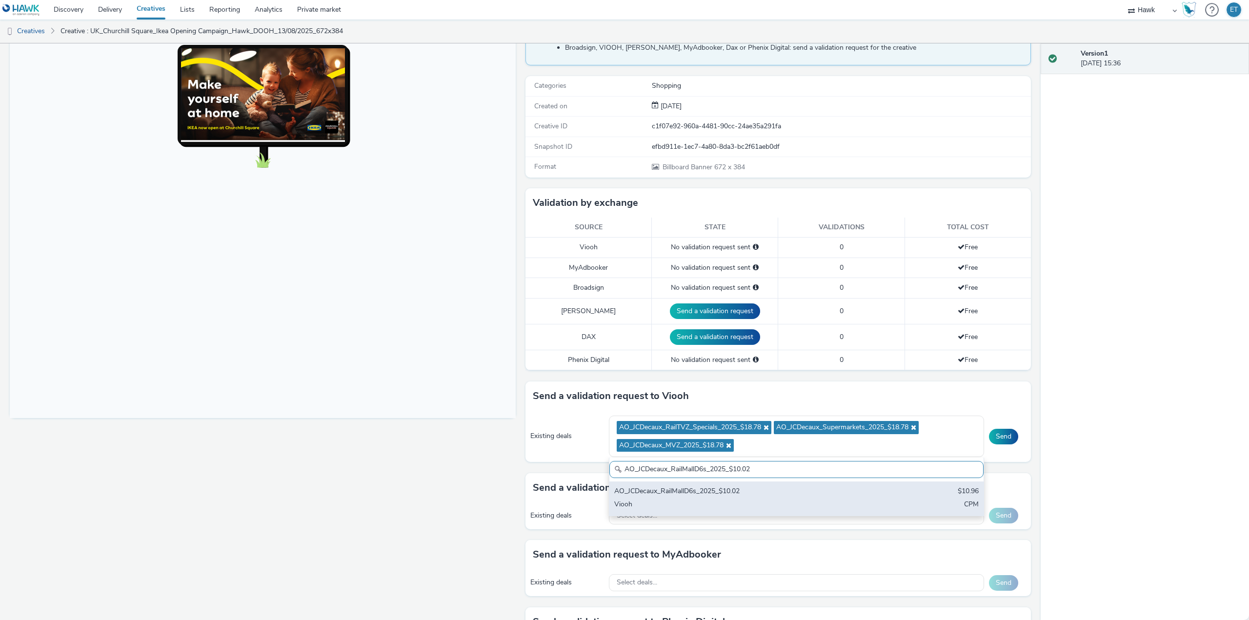
type input "AO_JCDecaux_RailMallD6s_2025_$10.02"
click at [637, 489] on div "AO_JCDecaux_RailMallD6s_2025_$10.02" at bounding box center [735, 492] width 242 height 11
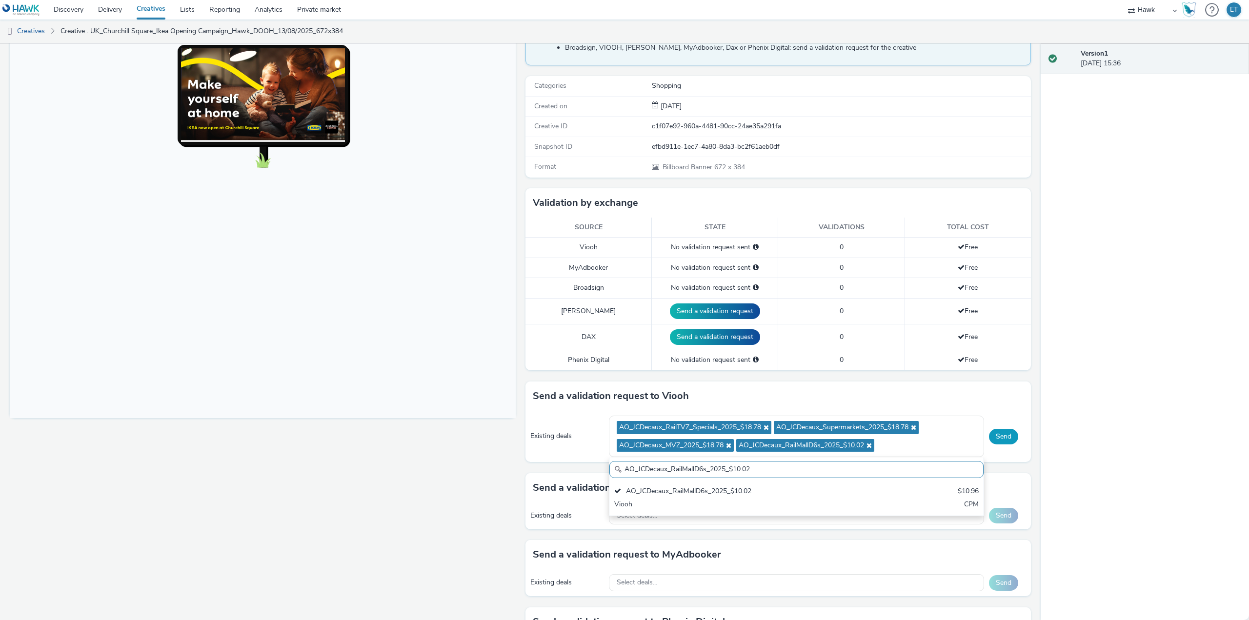
click at [993, 439] on button "Send" at bounding box center [1003, 437] width 29 height 16
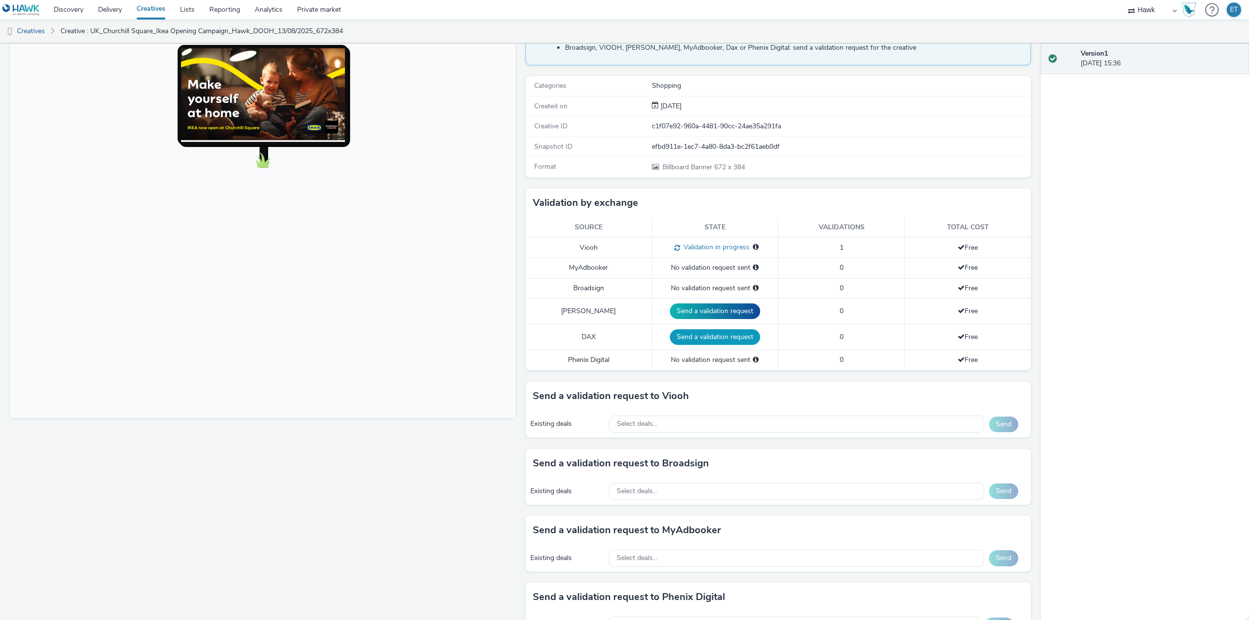
click at [711, 336] on button "Send a validation request" at bounding box center [715, 337] width 90 height 16
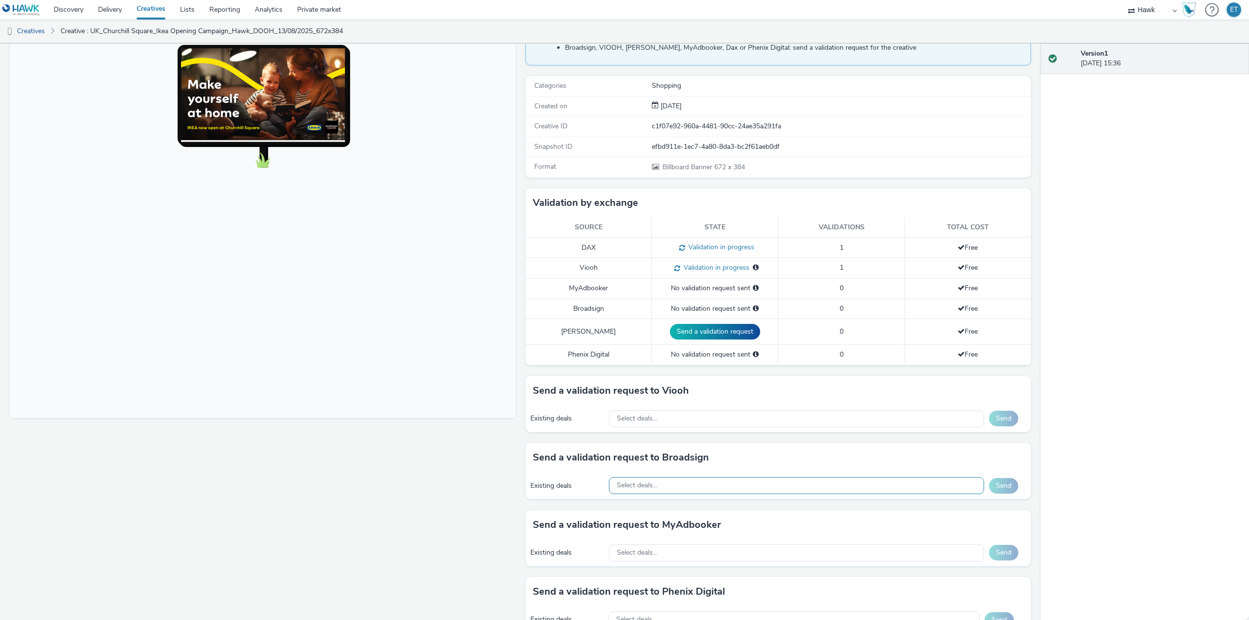
click at [683, 481] on div "Select deals..." at bounding box center [796, 485] width 375 height 17
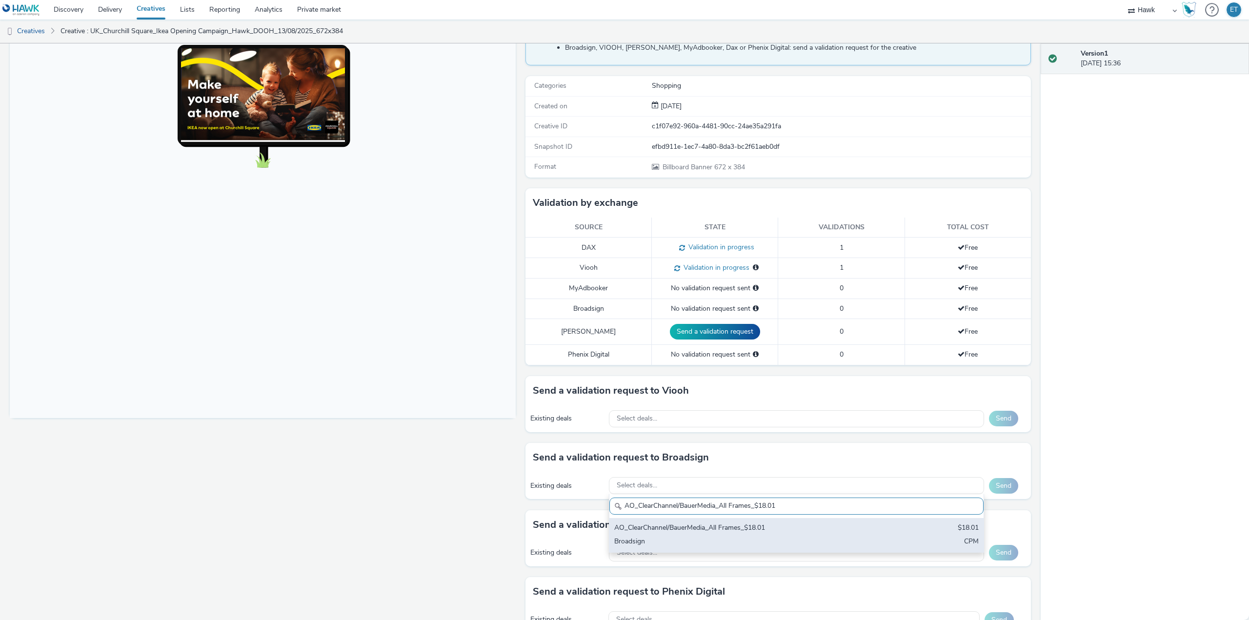
click at [715, 531] on div "AO_ClearChannel/BauerMedia_All Frames_$18.01" at bounding box center [735, 528] width 242 height 11
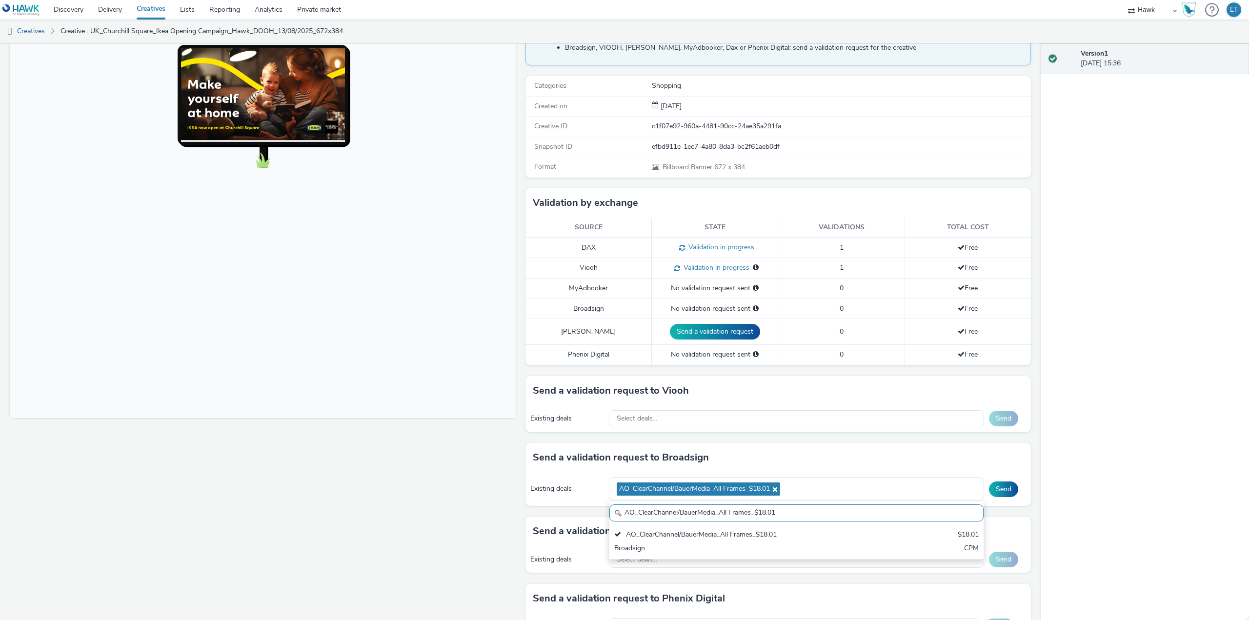
drag, startPoint x: 820, startPoint y: 512, endPoint x: 625, endPoint y: 513, distance: 194.7
click at [625, 513] on input "AO_ClearChannel/BauerMedia_All Frames_$18.01" at bounding box center [797, 513] width 374 height 17
type input "A"
paste input "AO_ClearChannel_Malls_$7.87"
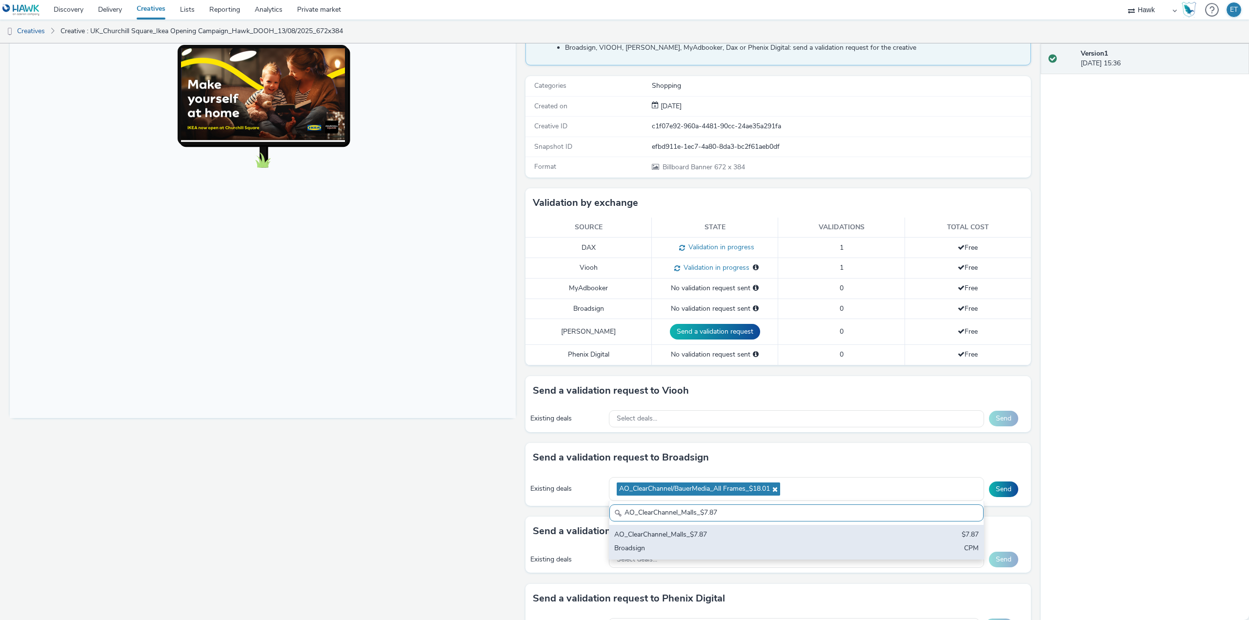
type input "AO_ClearChannel_Malls_$7.87"
click at [638, 541] on div "AO_ClearChannel_Malls_$7.87 $7.87 Broadsign CPM" at bounding box center [797, 542] width 374 height 34
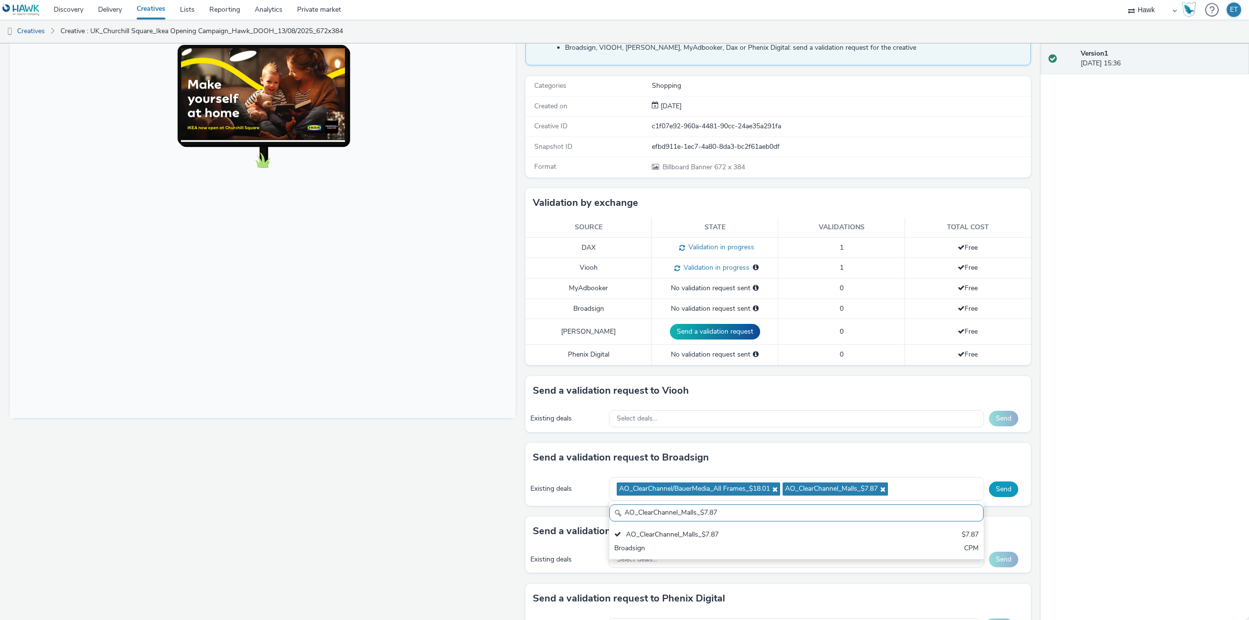
click at [999, 490] on button "Send" at bounding box center [1003, 490] width 29 height 16
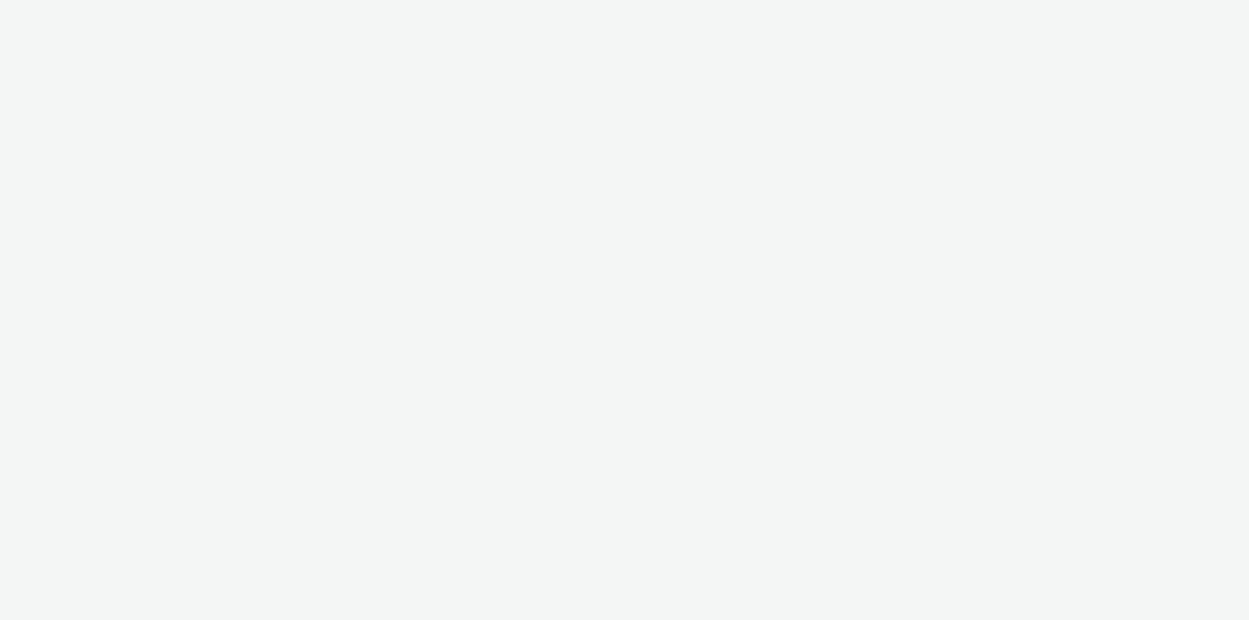
select select "11a7df10-284f-415c-b52a-427acf4c31ae"
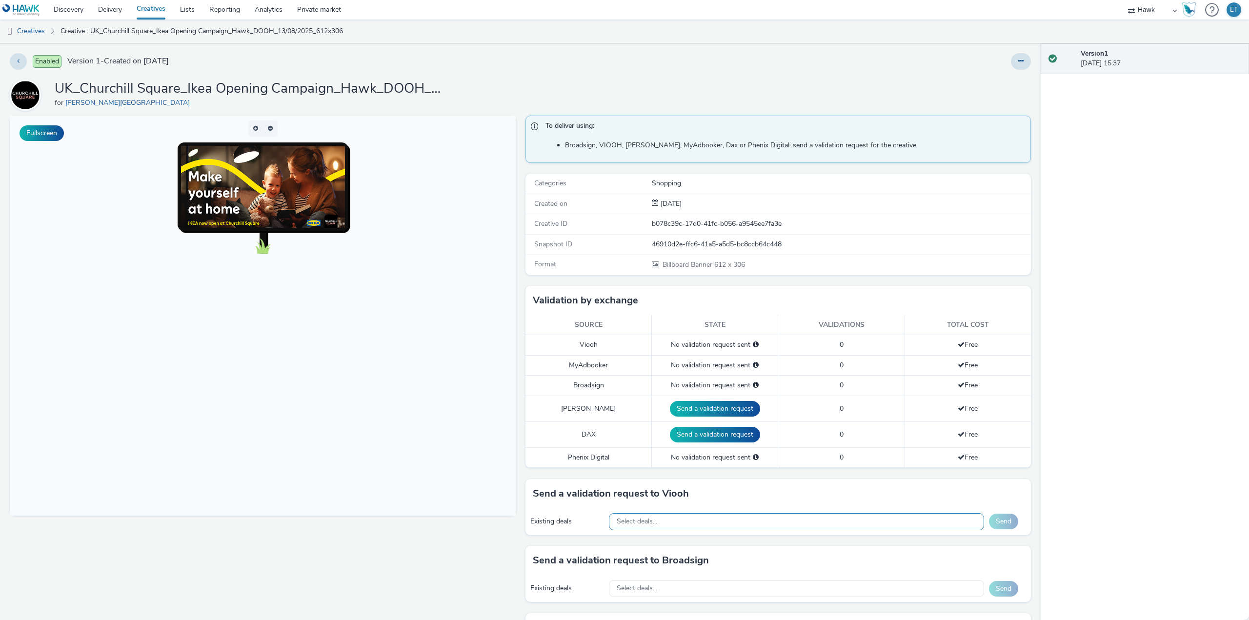
click at [669, 520] on div "Select deals..." at bounding box center [796, 521] width 375 height 17
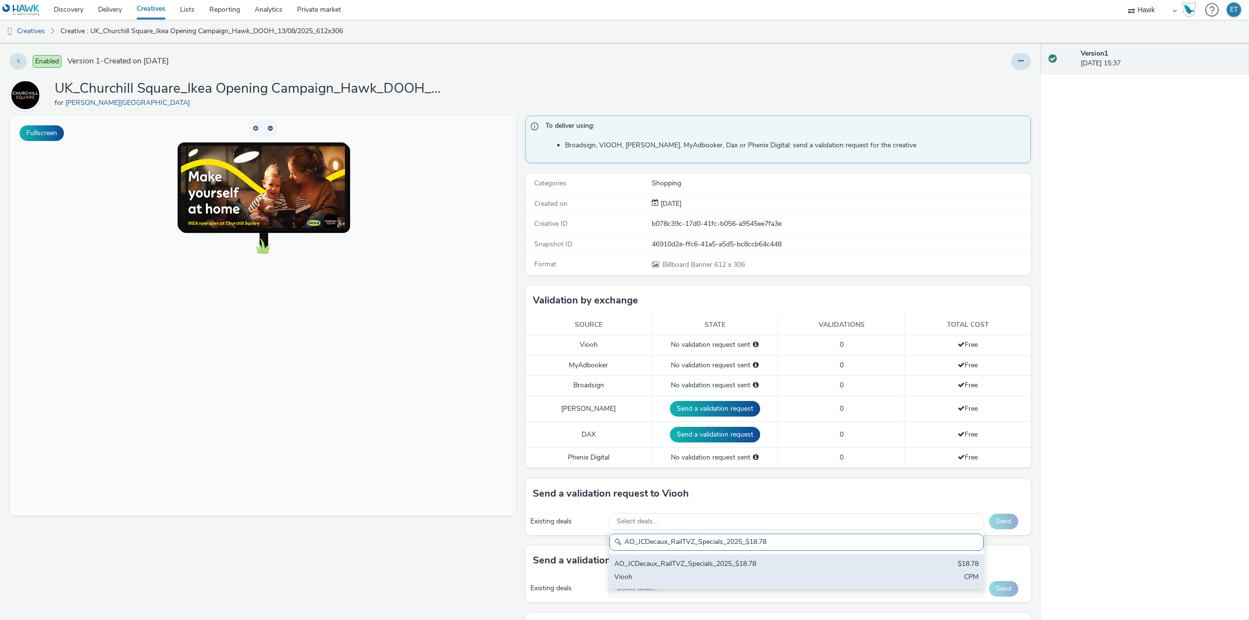
click at [678, 560] on div "AO_JCDecaux_RailTVZ_Specials_2025_$18.78" at bounding box center [735, 564] width 242 height 11
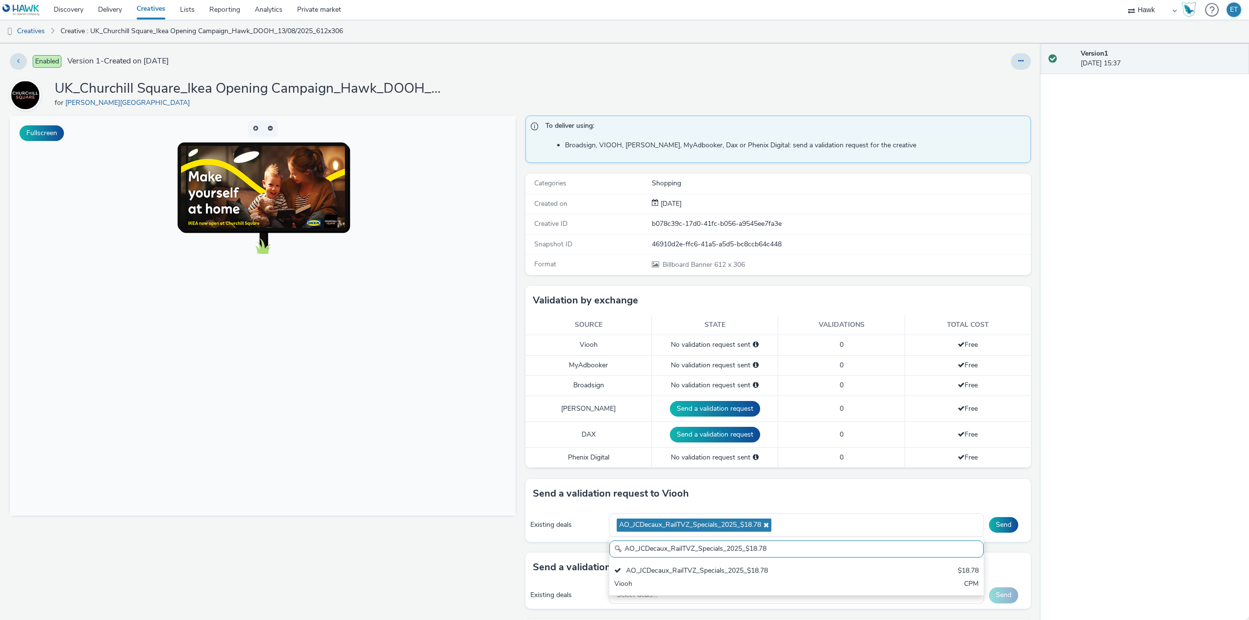
drag, startPoint x: 772, startPoint y: 548, endPoint x: 620, endPoint y: 544, distance: 151.8
click at [620, 544] on input "AO_JCDecaux_RailTVZ_Specials_2025_$18.78" at bounding box center [797, 549] width 374 height 17
paste input "Supermarket"
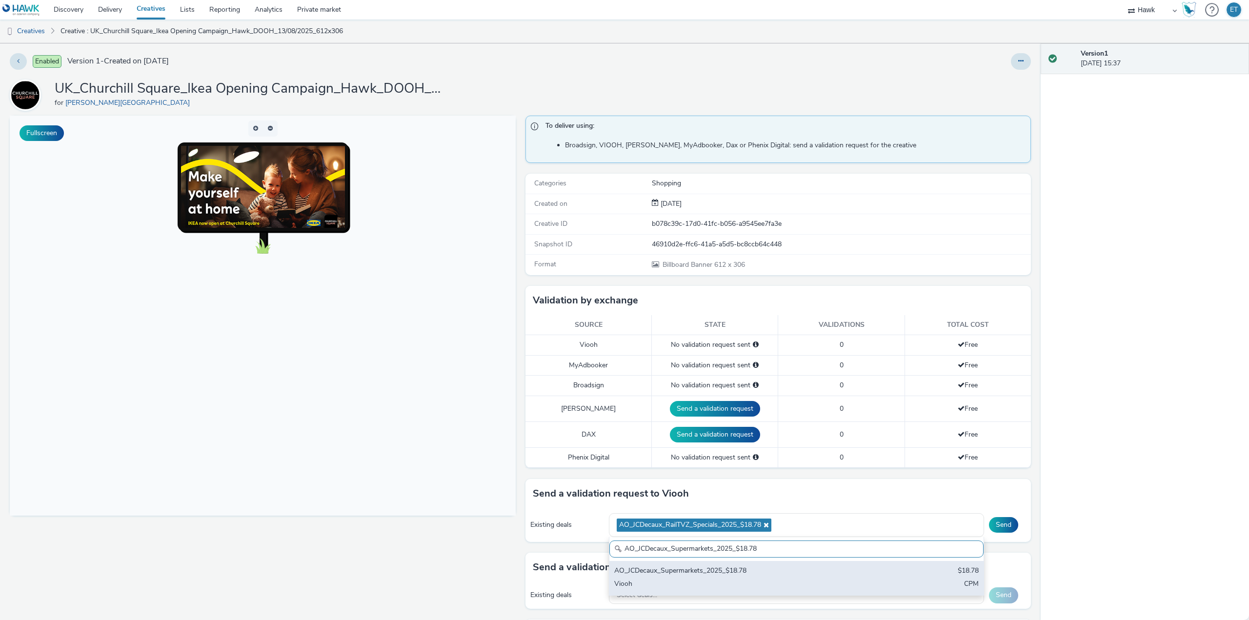
click at [669, 579] on div "AO_JCDecaux_Supermarkets_2025_$18.78 $18.78 Viooh CPM" at bounding box center [797, 578] width 374 height 34
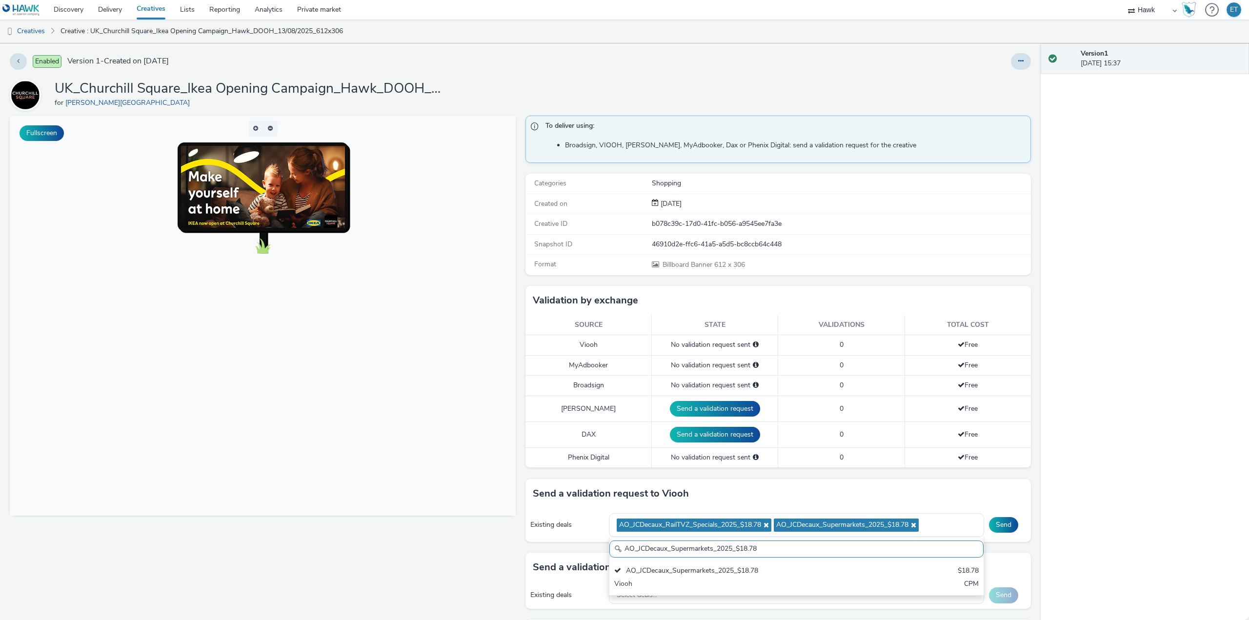
drag, startPoint x: 762, startPoint y: 547, endPoint x: 582, endPoint y: 550, distance: 180.1
click at [582, 550] on div "Send a validation request to Viooh Existing deals AO_JCDecaux_RailTVZ_Specials_…" at bounding box center [779, 516] width 506 height 74
paste input "MVZ"
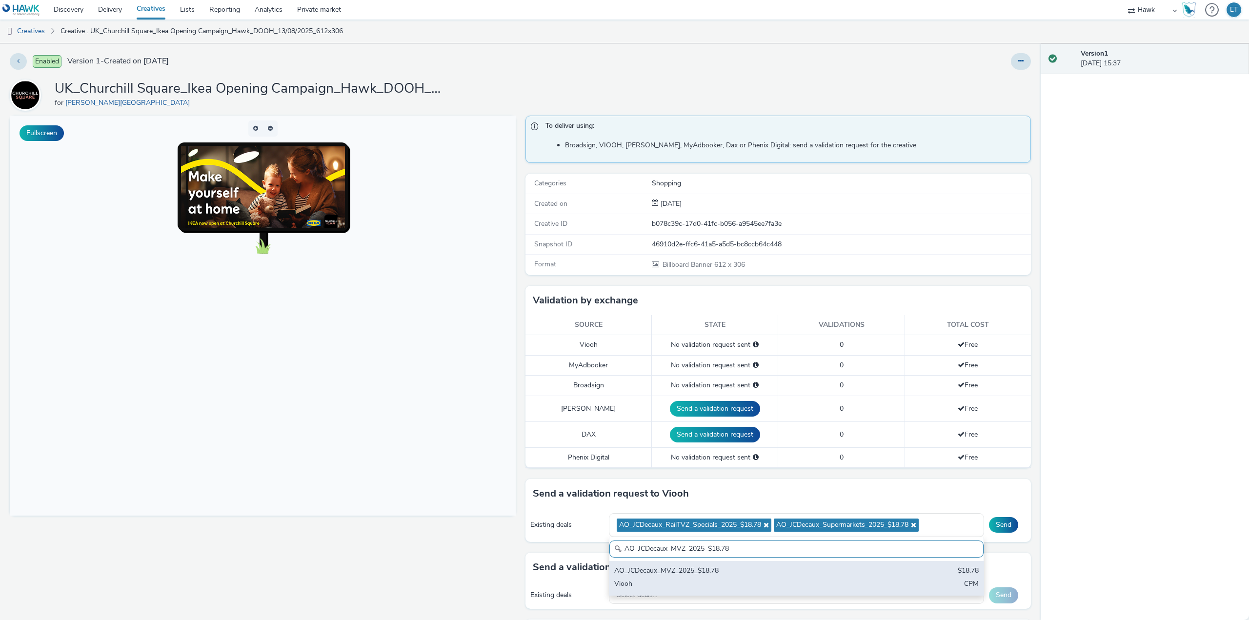
click at [747, 581] on div "Viooh" at bounding box center [735, 584] width 242 height 11
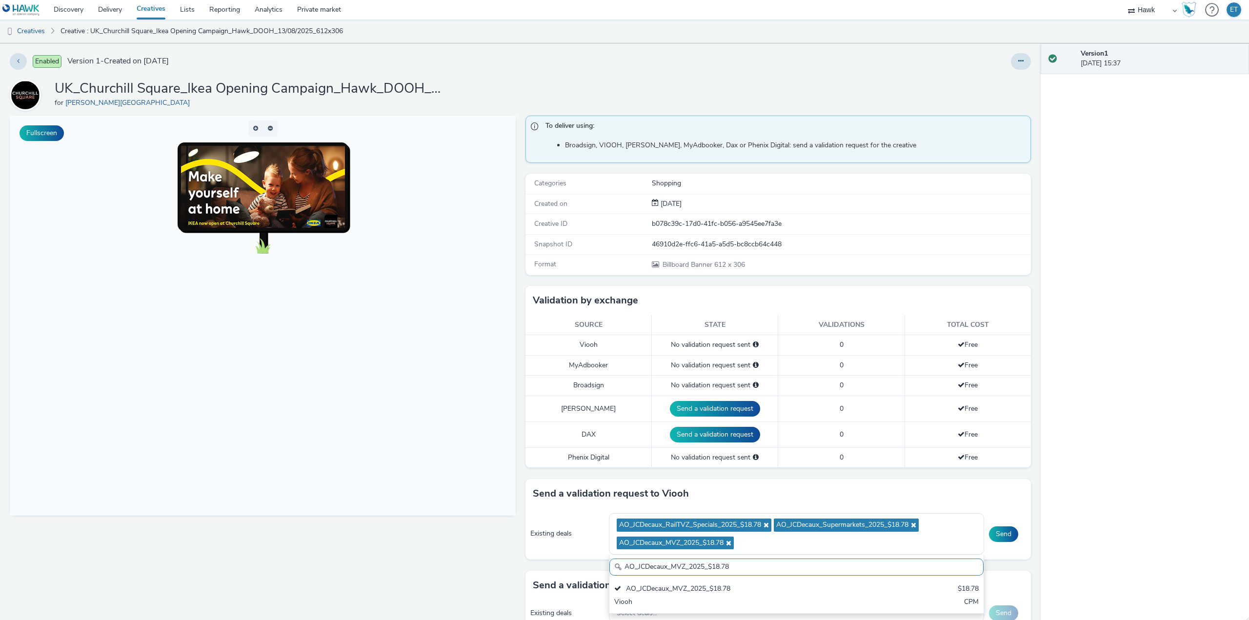
drag, startPoint x: 725, startPoint y: 567, endPoint x: 594, endPoint y: 560, distance: 131.5
click at [594, 560] on div "Existing deals AO_JCDecaux_RailTVZ_Specials_2025_$18.78 AO_JCDecaux_Supermarket…" at bounding box center [779, 535] width 506 height 52
paste input "RailMallD6s_2025_$10.02"
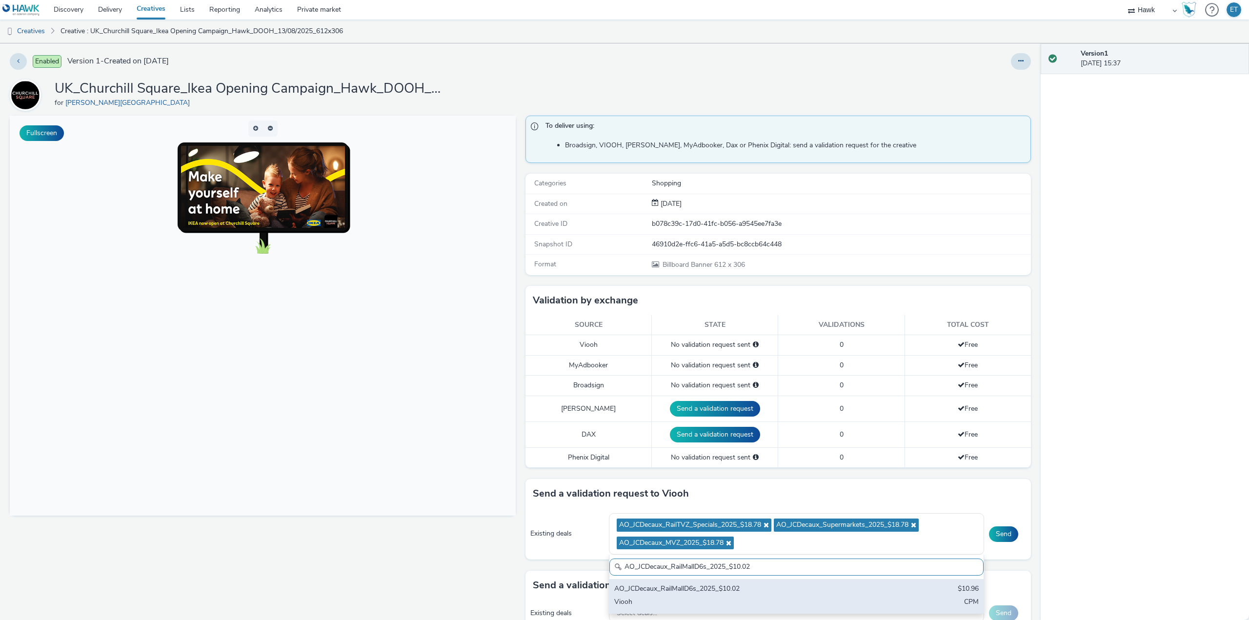
type input "AO_JCDecaux_RailMallD6s_2025_$10.02"
click at [645, 591] on div "AO_JCDecaux_RailMallD6s_2025_$10.02" at bounding box center [735, 589] width 242 height 11
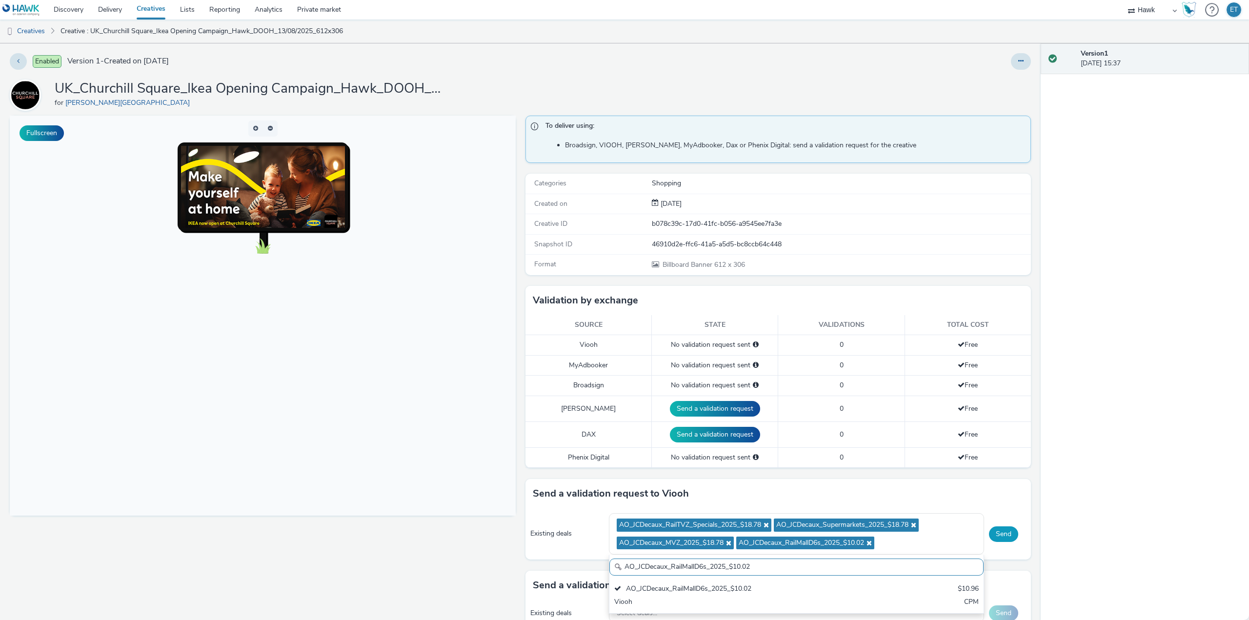
click at [1003, 533] on button "Send" at bounding box center [1003, 535] width 29 height 16
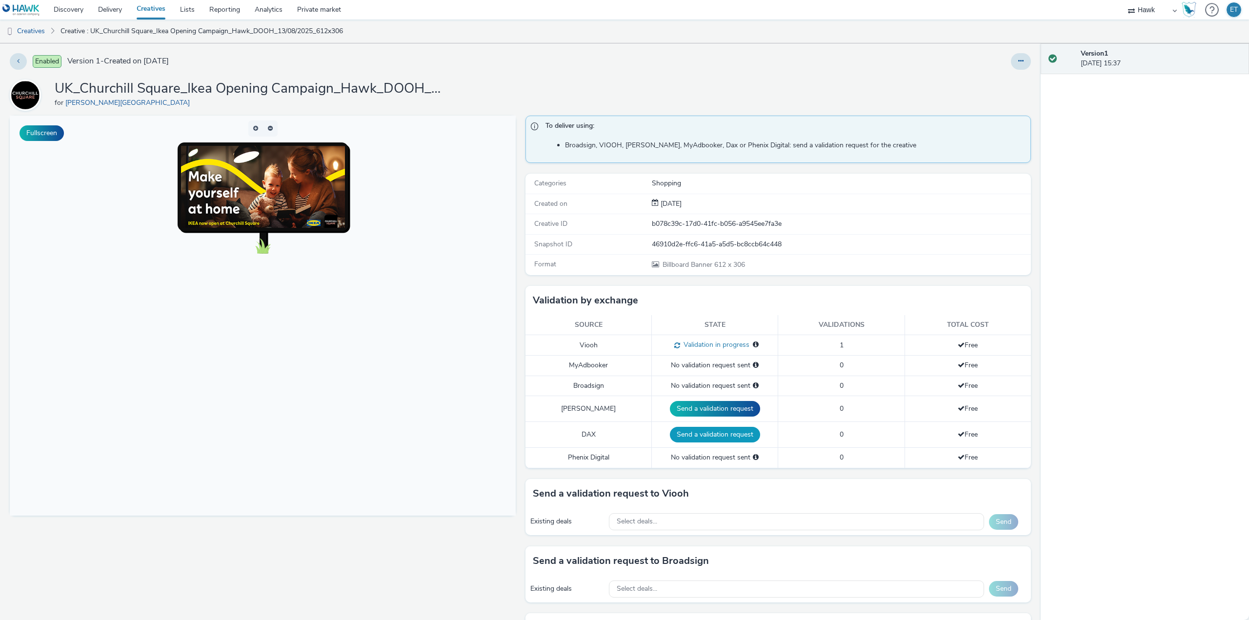
click at [704, 433] on button "Send a validation request" at bounding box center [715, 435] width 90 height 16
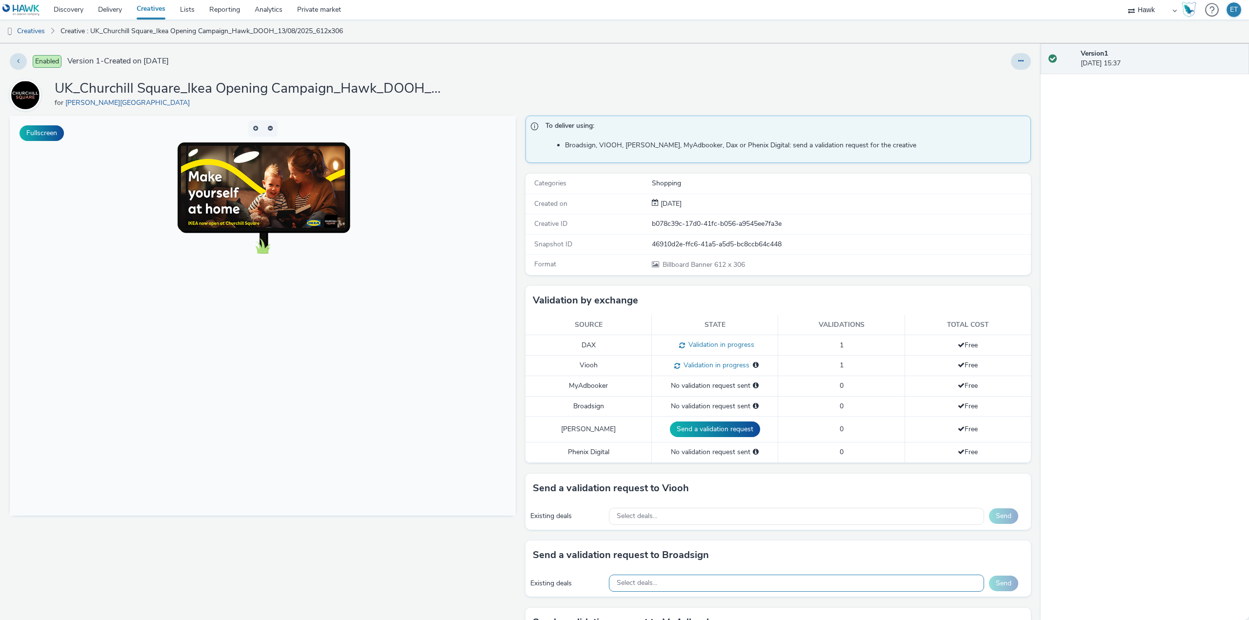
click at [697, 581] on div "Select deals..." at bounding box center [796, 583] width 375 height 17
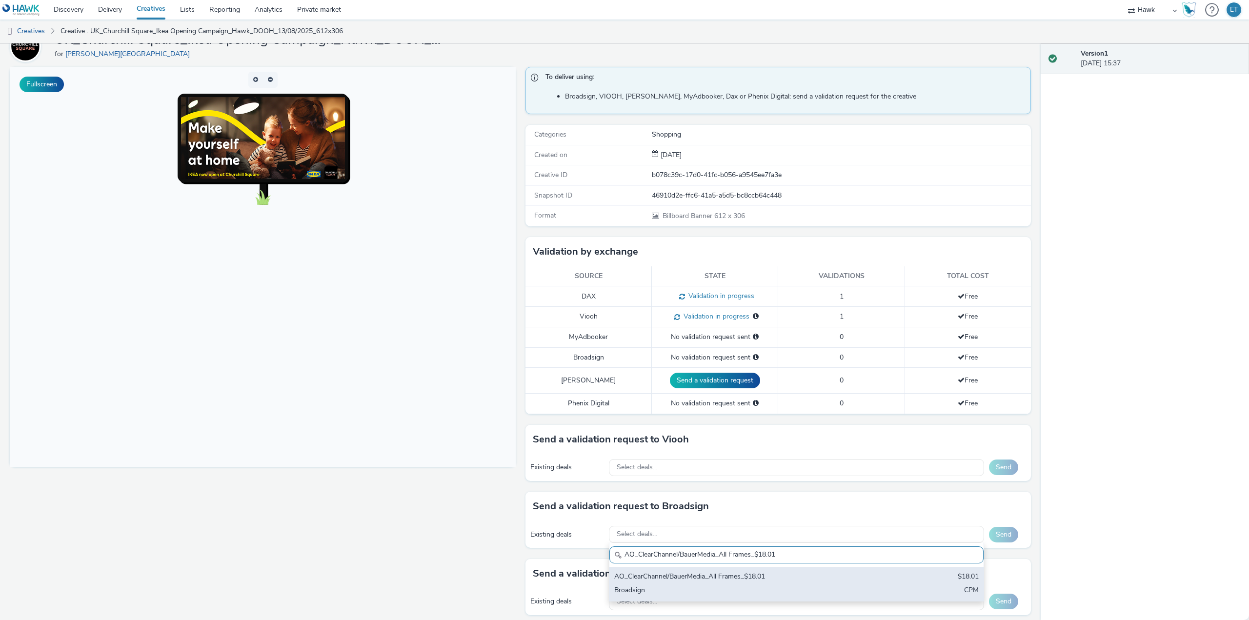
click at [721, 573] on div "AO_ClearChannel/BauerMedia_All Frames_$18.01" at bounding box center [735, 577] width 242 height 11
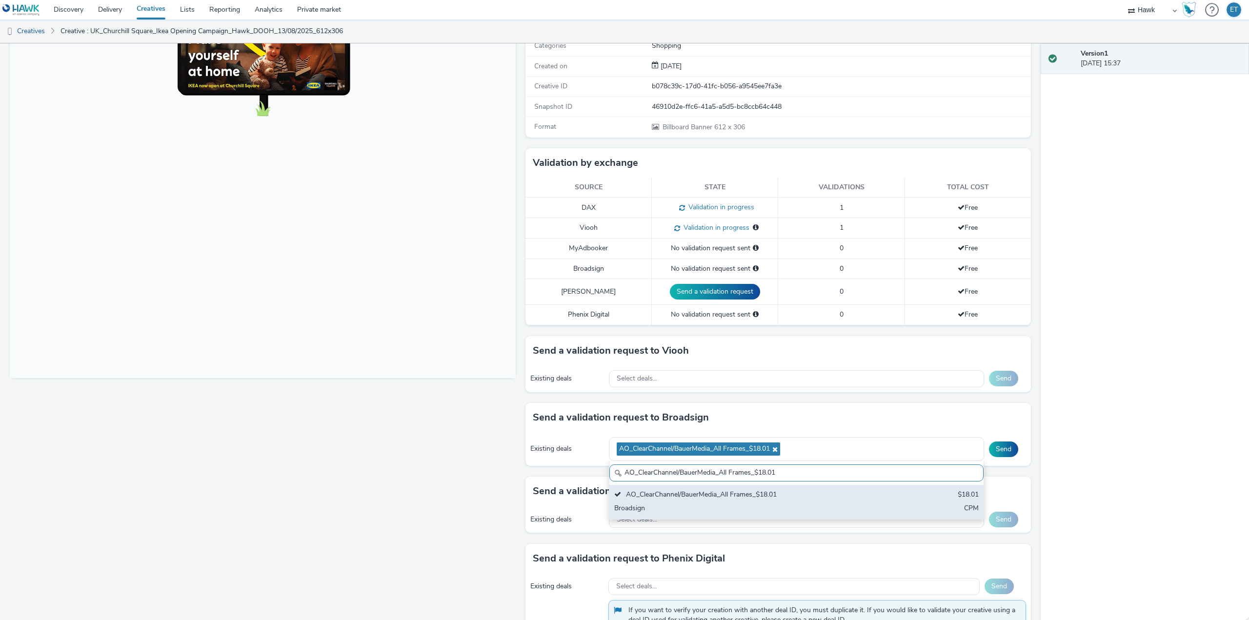
scroll to position [146, 0]
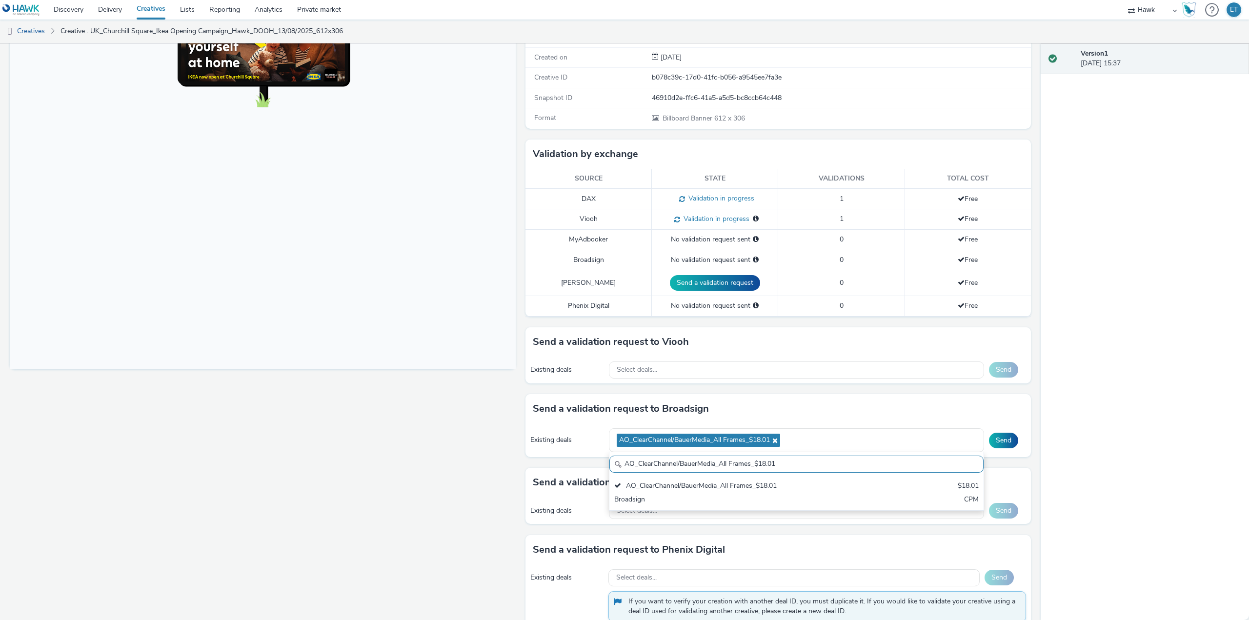
drag, startPoint x: 780, startPoint y: 462, endPoint x: 600, endPoint y: 466, distance: 180.1
click at [600, 466] on div "Send a validation request to Broadsign Existing deals AO_ClearChannel/BauerMedi…" at bounding box center [779, 431] width 506 height 74
paste input "_Malls_$7.87"
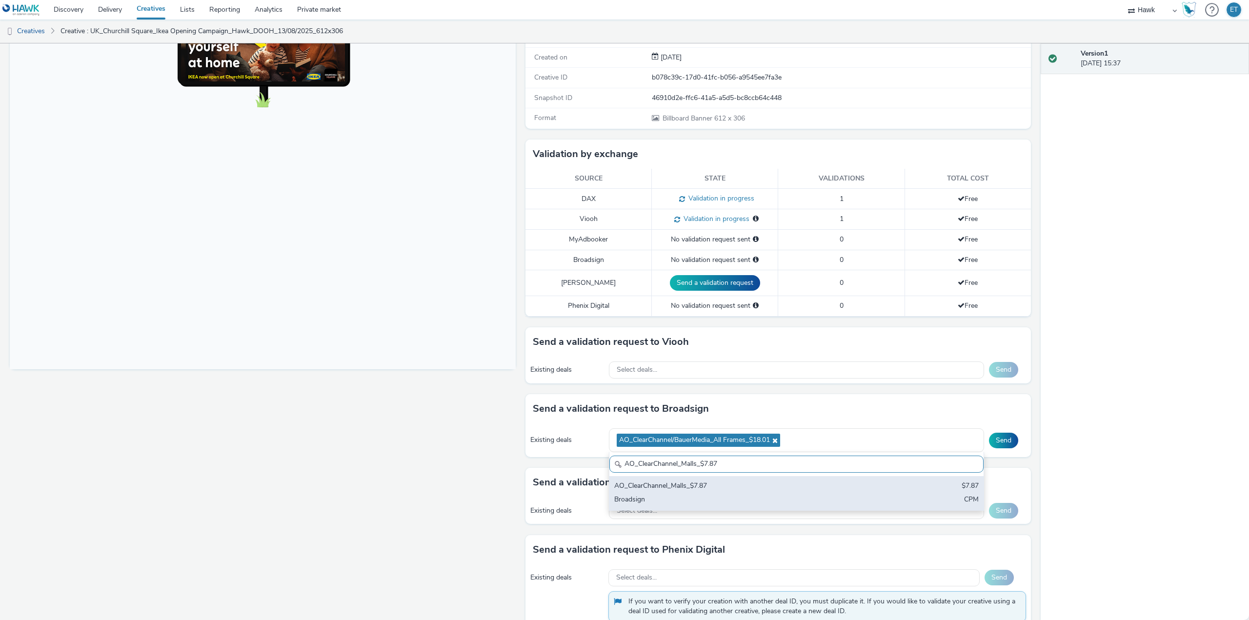
type input "AO_ClearChannel_Malls_$7.87"
click at [635, 492] on div "AO_ClearChannel_Malls_$7.87" at bounding box center [735, 486] width 242 height 11
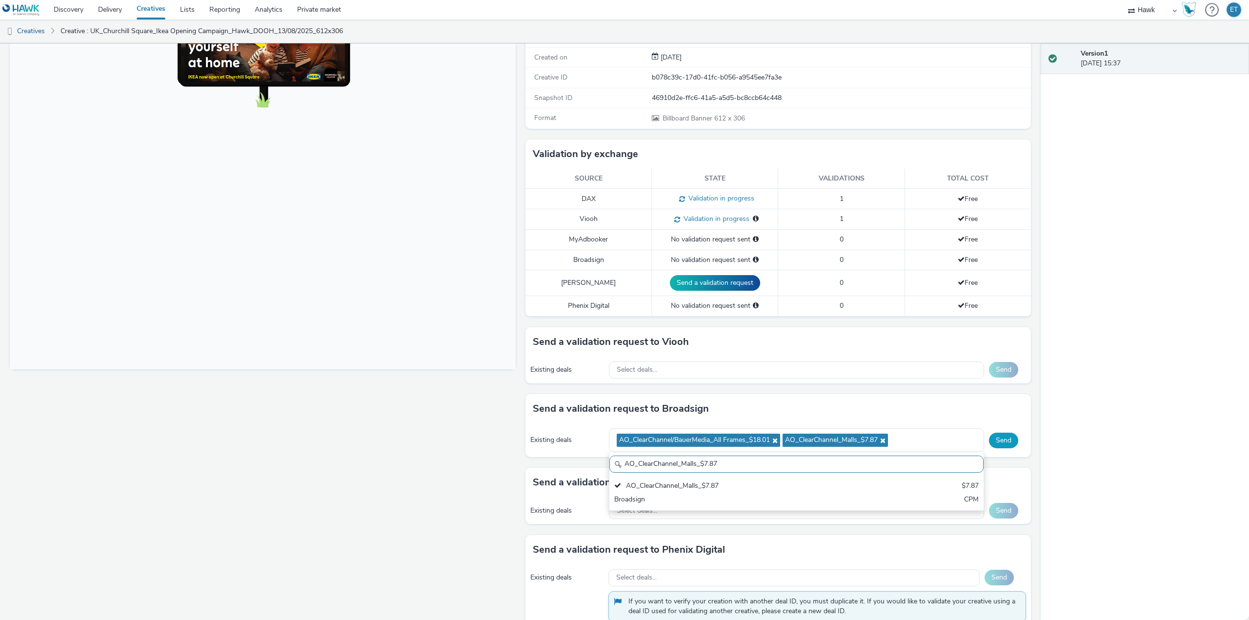
click at [999, 442] on button "Send" at bounding box center [1003, 441] width 29 height 16
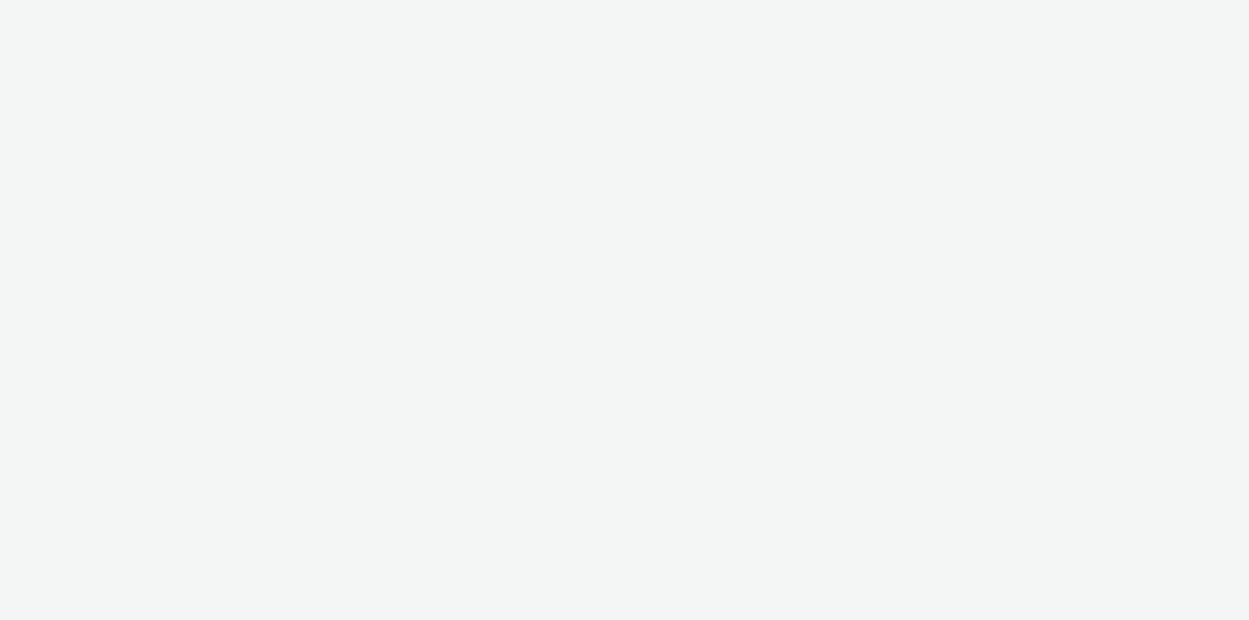
select select "11a7df10-284f-415c-b52a-427acf4c31ae"
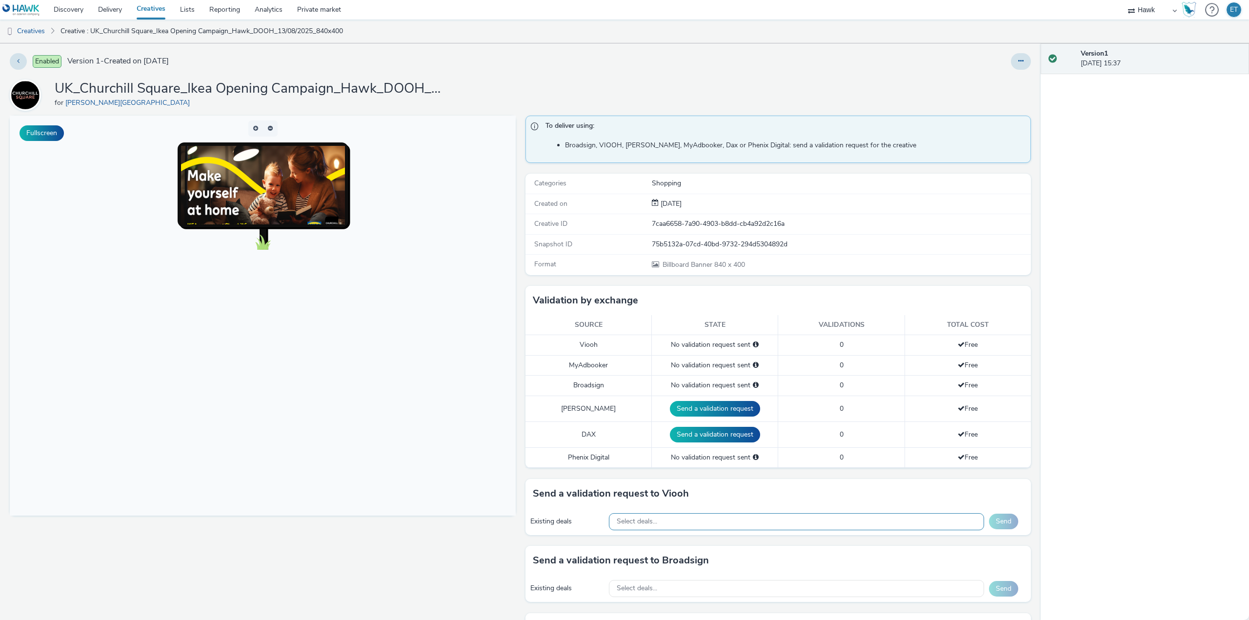
click at [717, 527] on div "Select deals..." at bounding box center [796, 521] width 375 height 17
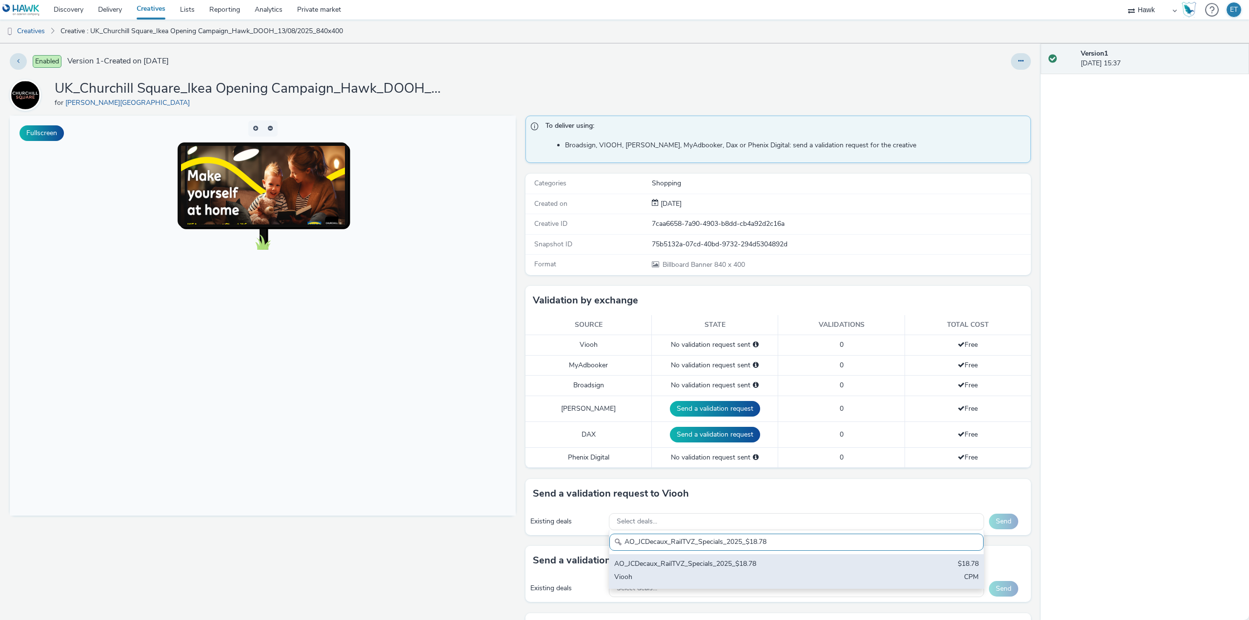
click at [715, 570] on div "AO_JCDecaux_RailTVZ_Specials_2025_$18.78" at bounding box center [735, 564] width 242 height 11
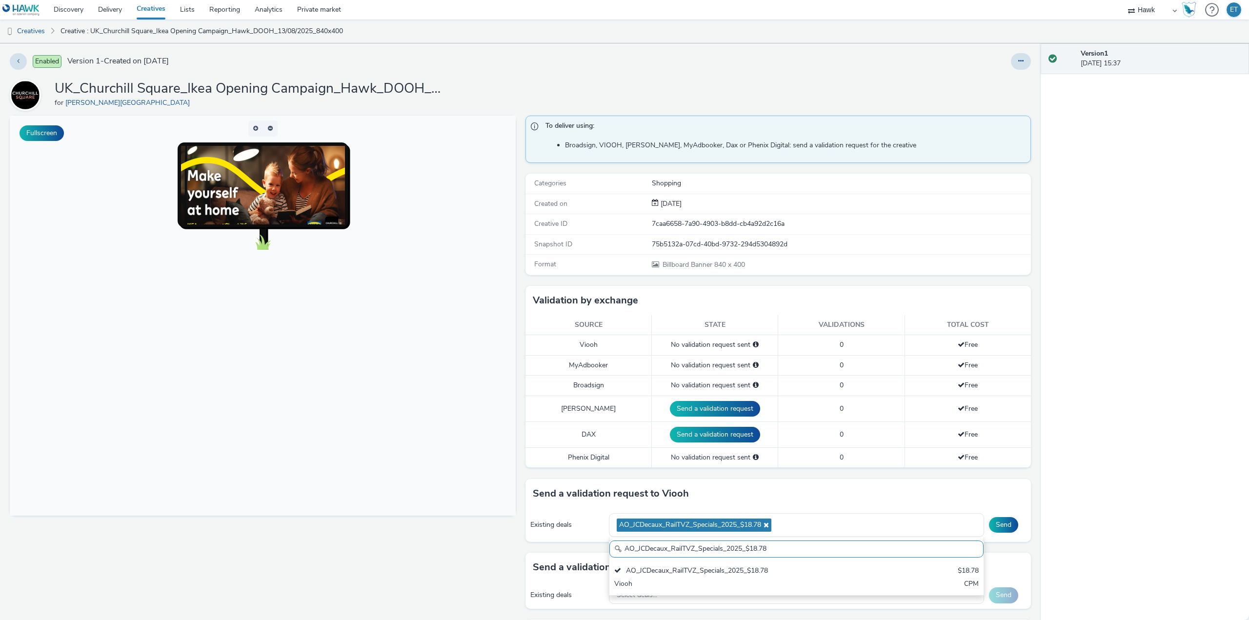
drag, startPoint x: 781, startPoint y: 552, endPoint x: 620, endPoint y: 546, distance: 161.1
click at [620, 546] on input "AO_JCDecaux_RailTVZ_Specials_2025_$18.78" at bounding box center [797, 549] width 374 height 17
paste input "Supermarket"
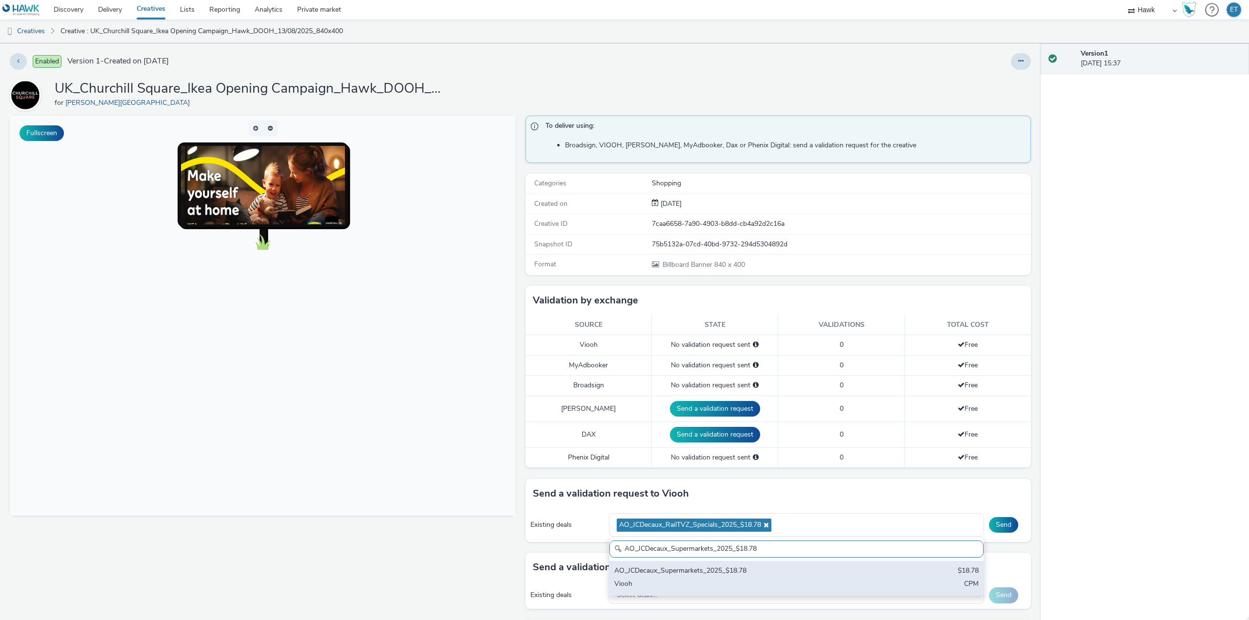
click at [655, 577] on div "AO_JCDecaux_Supermarkets_2025_$18.78 $18.78 Viooh CPM" at bounding box center [797, 578] width 374 height 34
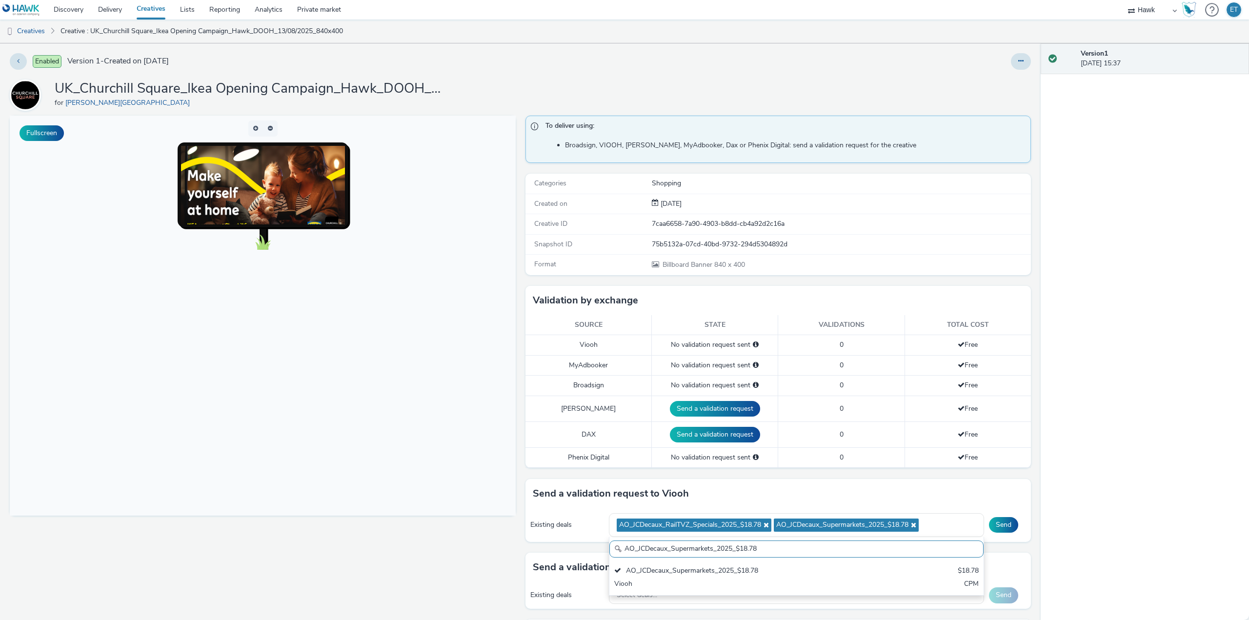
drag, startPoint x: 764, startPoint y: 547, endPoint x: 614, endPoint y: 550, distance: 149.4
click at [614, 550] on div "AO_JCDecaux_Supermarkets_2025_$18.78" at bounding box center [797, 549] width 374 height 17
paste input "MVZ"
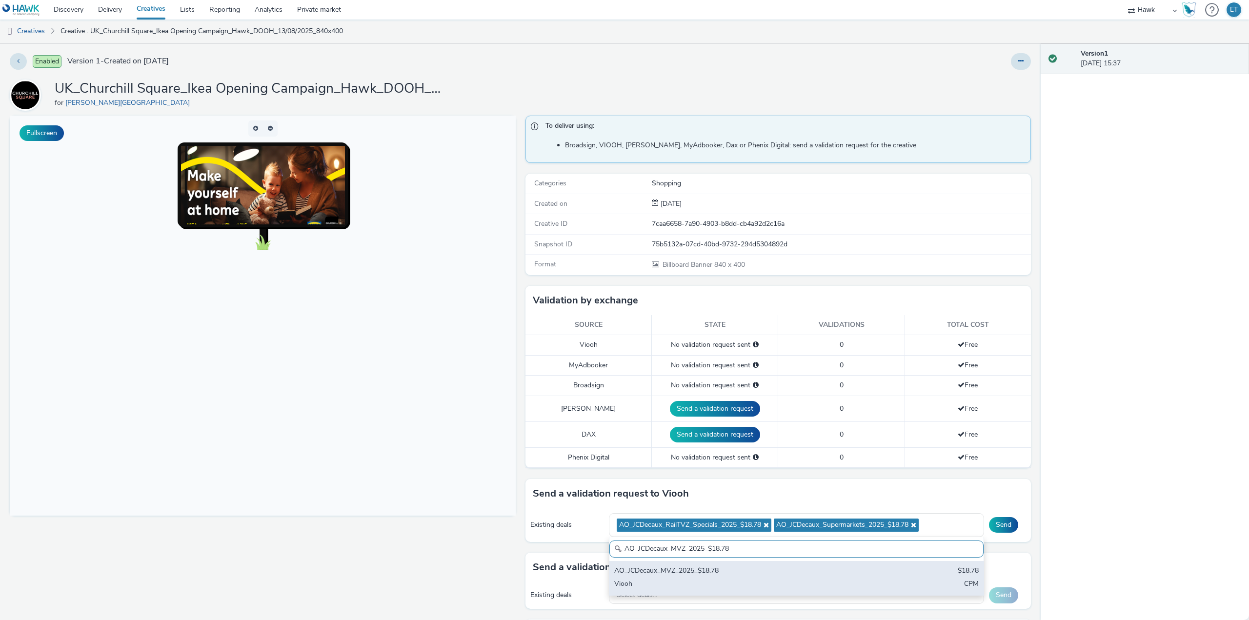
click at [657, 579] on div "AO_JCDecaux_MVZ_2025_$18.78 $18.78 Viooh CPM" at bounding box center [797, 578] width 374 height 34
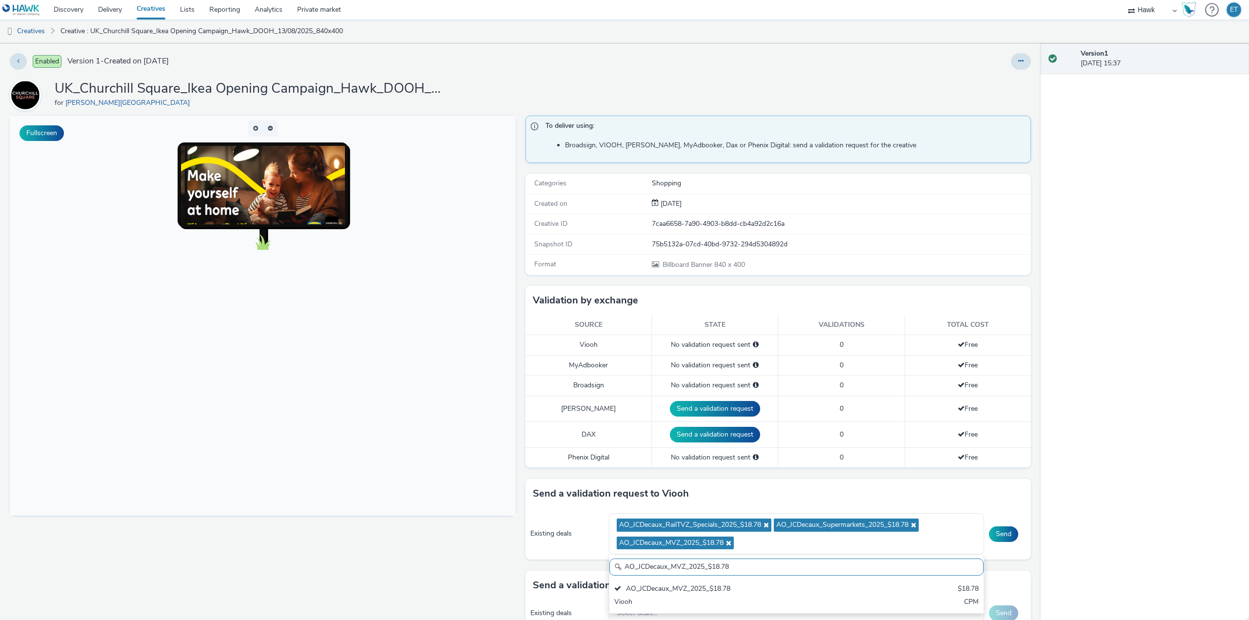
drag, startPoint x: 737, startPoint y: 569, endPoint x: 592, endPoint y: 553, distance: 146.3
click at [592, 553] on div "Existing deals AO_JCDecaux_RailTVZ_Specials_2025_$18.78 AO_JCDecaux_Supermarket…" at bounding box center [779, 535] width 506 height 52
paste input "RailMallD6s_2025_$10.02"
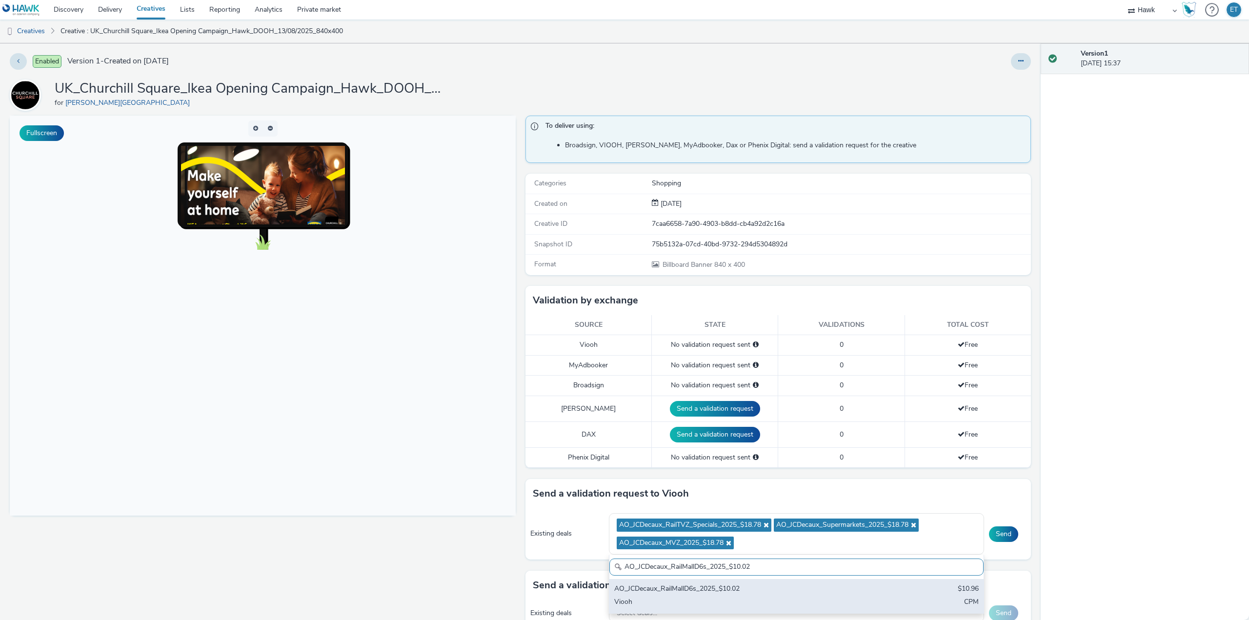
type input "AO_JCDecaux_RailMallD6s_2025_$10.02"
click at [707, 595] on div "AO_JCDecaux_RailMallD6s_2025_$10.02" at bounding box center [735, 589] width 242 height 11
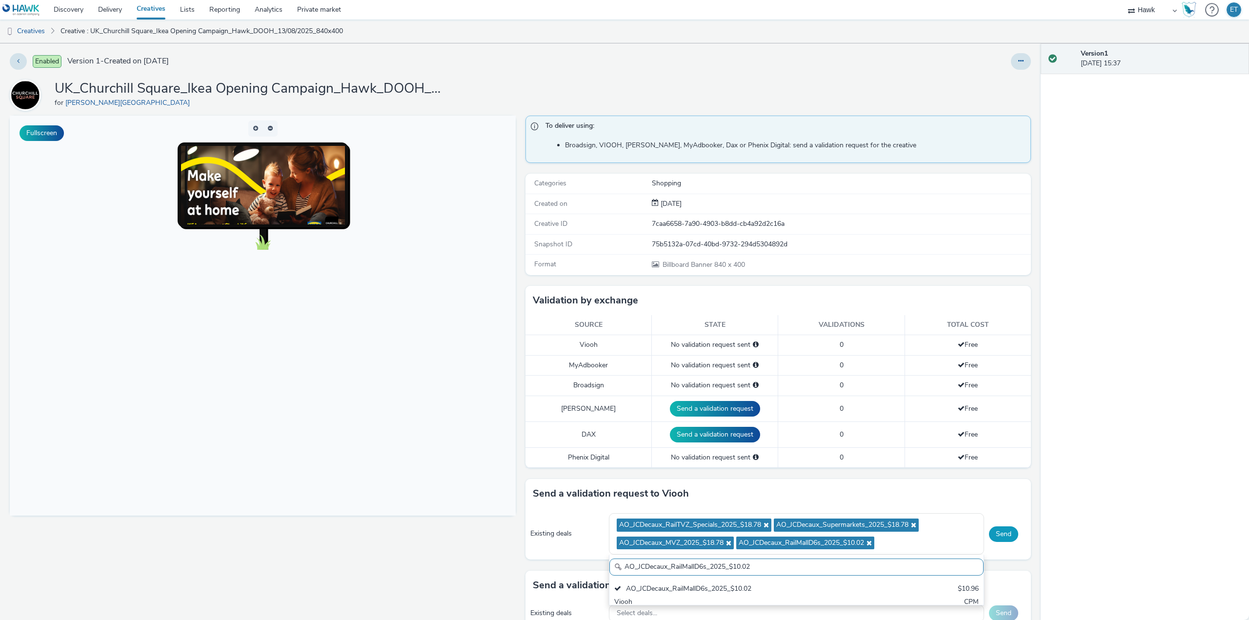
click at [992, 537] on button "Send" at bounding box center [1003, 535] width 29 height 16
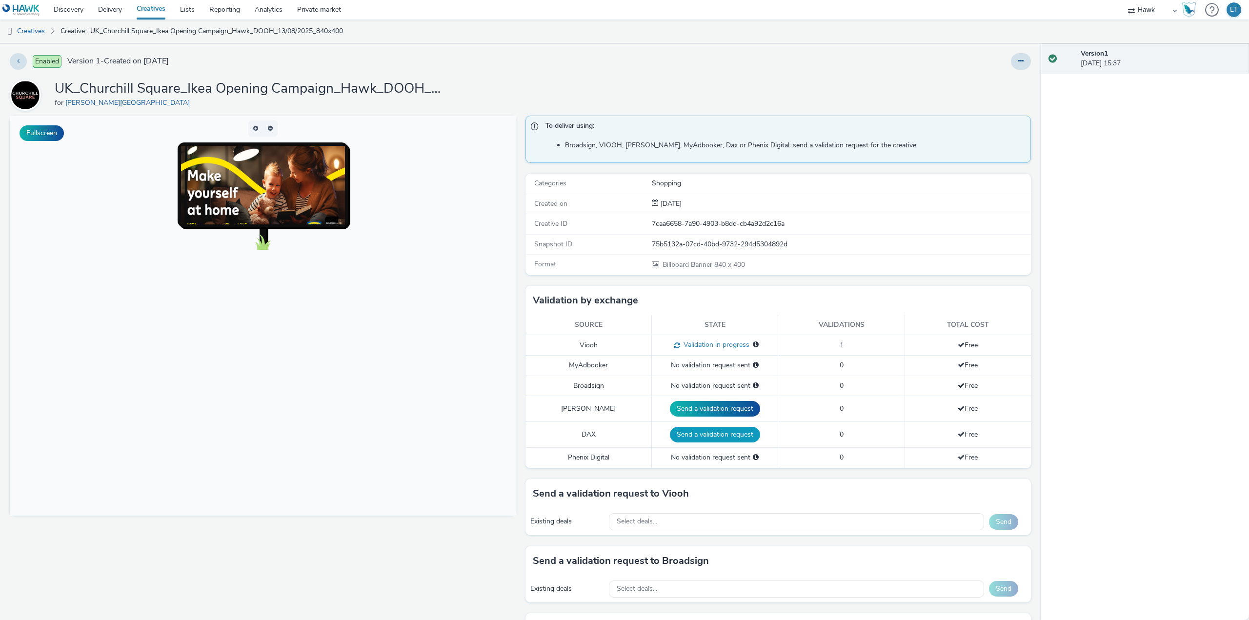
click at [735, 433] on button "Send a validation request" at bounding box center [715, 435] width 90 height 16
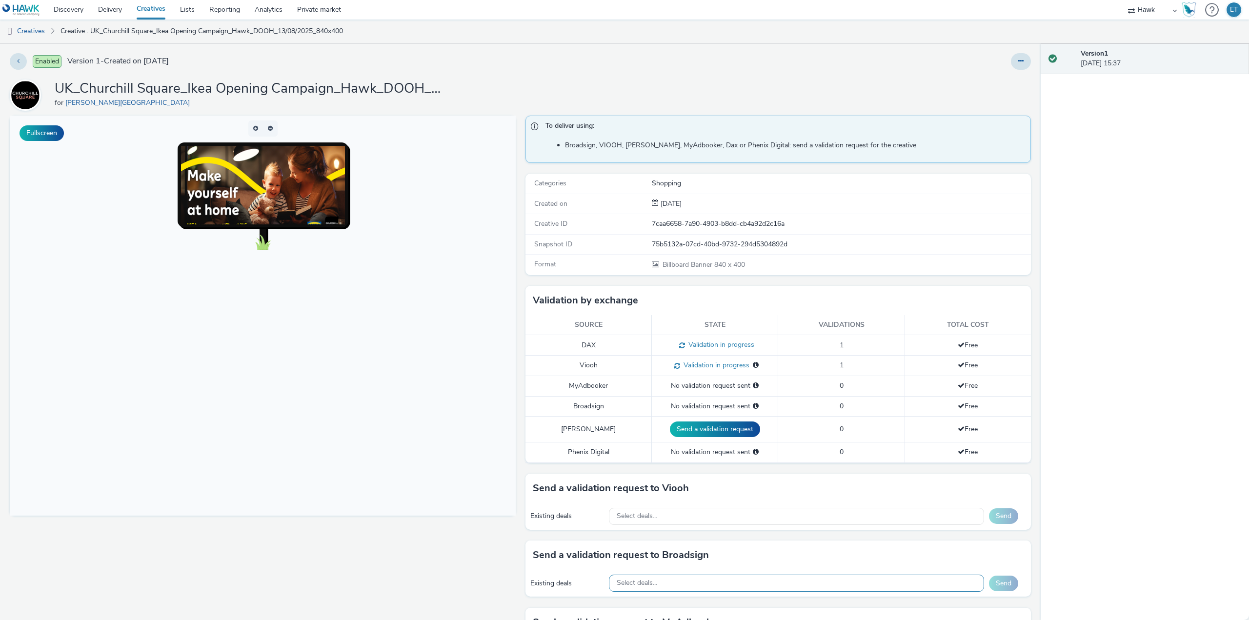
click at [735, 580] on div "Select deals..." at bounding box center [796, 583] width 375 height 17
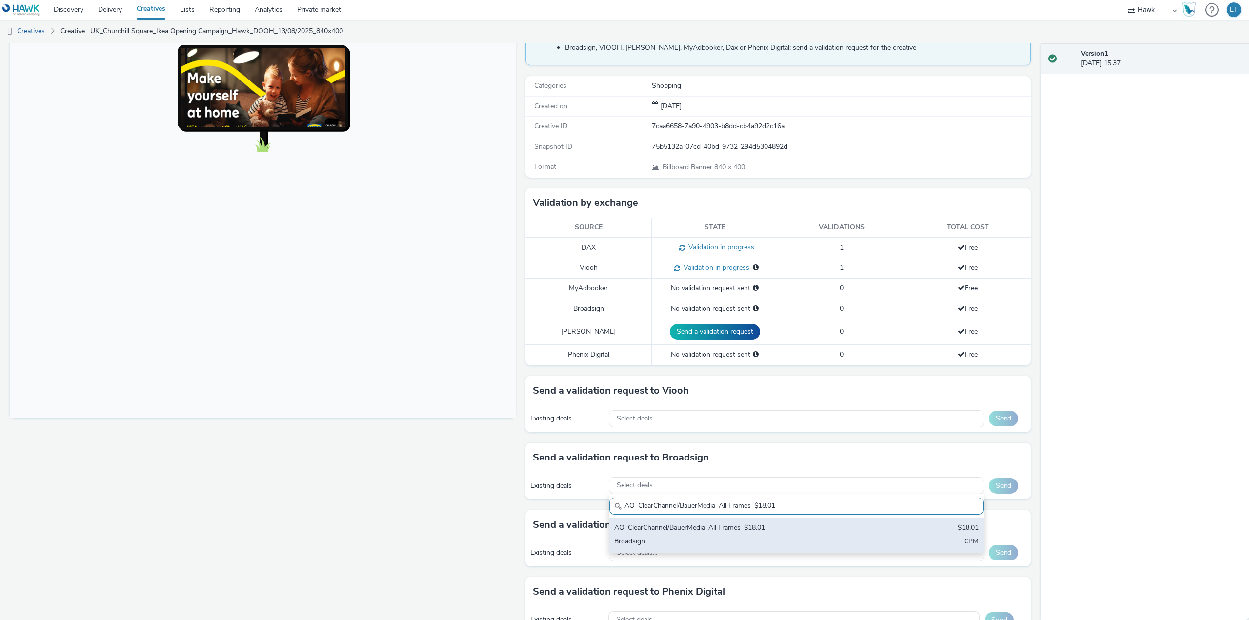
click at [729, 542] on div "Broadsign" at bounding box center [735, 542] width 242 height 11
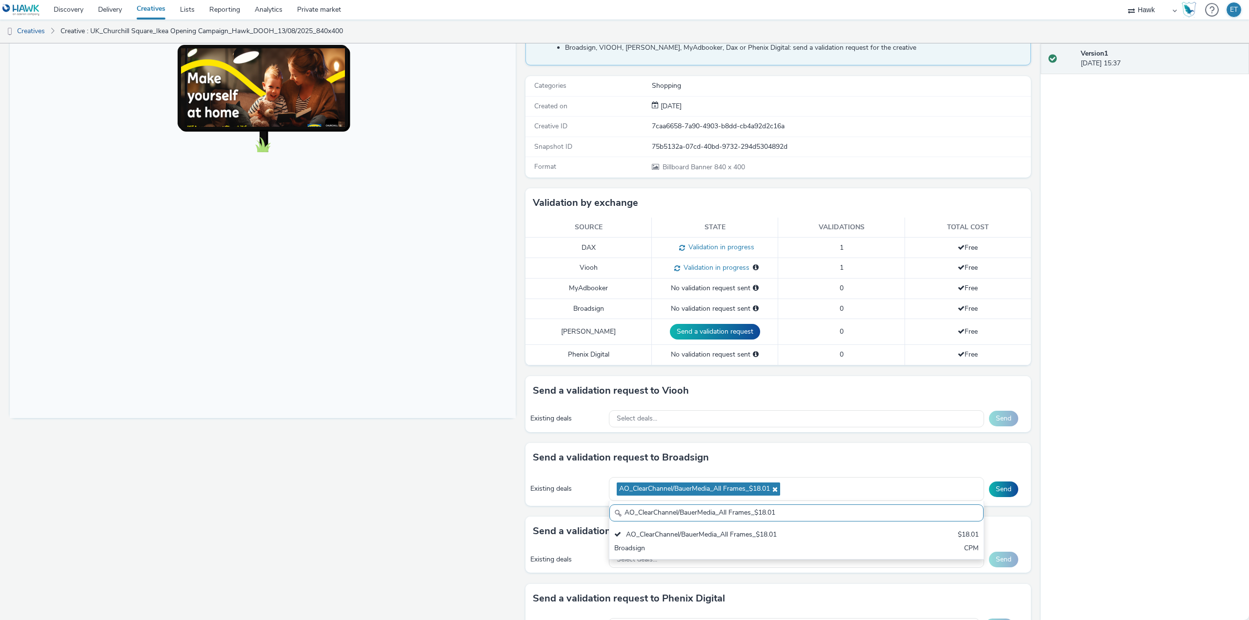
drag, startPoint x: 782, startPoint y: 512, endPoint x: 576, endPoint y: 518, distance: 206.0
click at [576, 518] on div "To deliver using: Broadsign, VIOOH, Stroer, MyAdbooker, Dax or Phenix Digital: …" at bounding box center [776, 357] width 511 height 679
paste input "_Malls_$7.87"
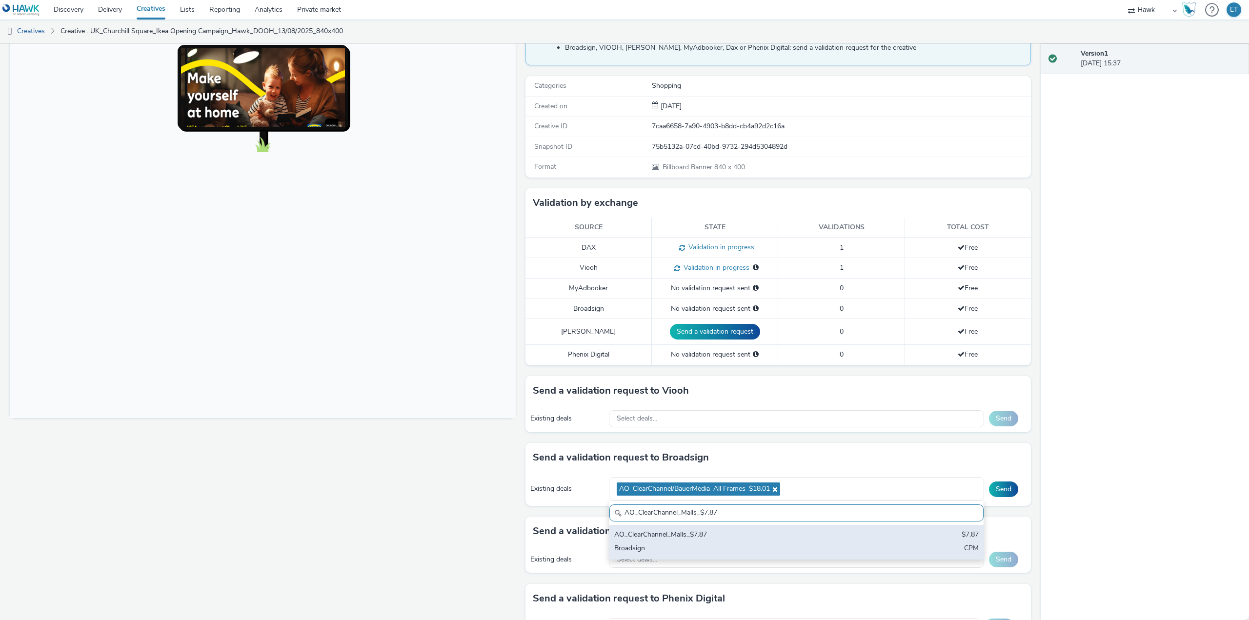
type input "AO_ClearChannel_Malls_$7.87"
click at [639, 540] on div "AO_ClearChannel_Malls_$7.87" at bounding box center [735, 535] width 242 height 11
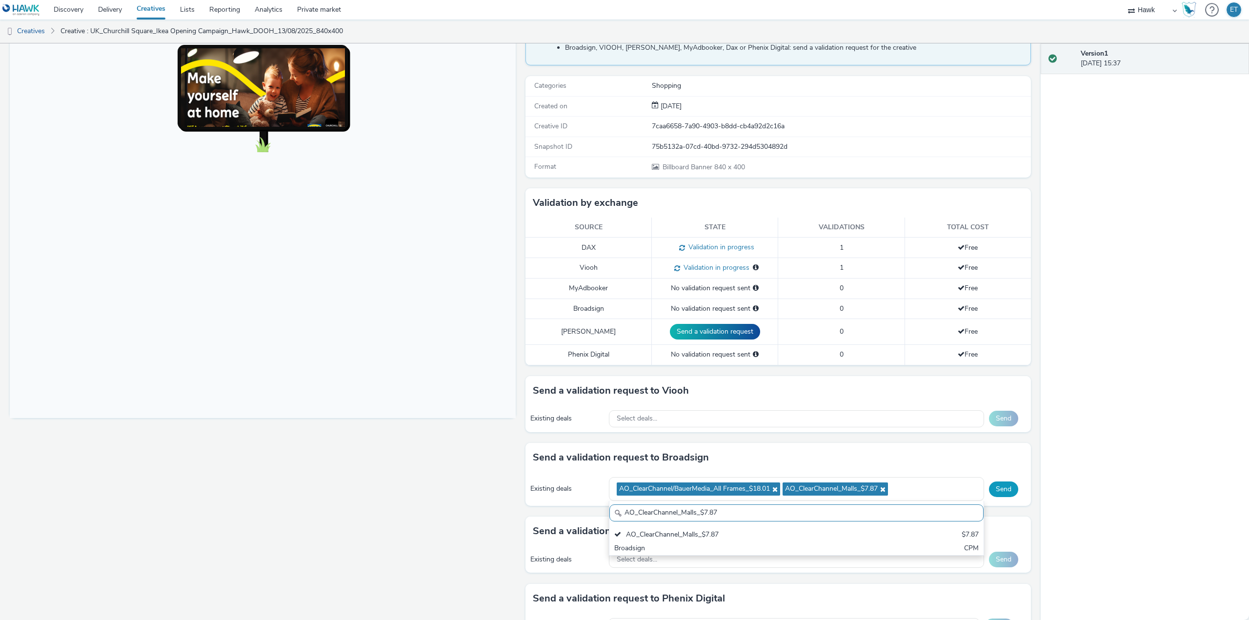
click at [989, 488] on button "Send" at bounding box center [1003, 490] width 29 height 16
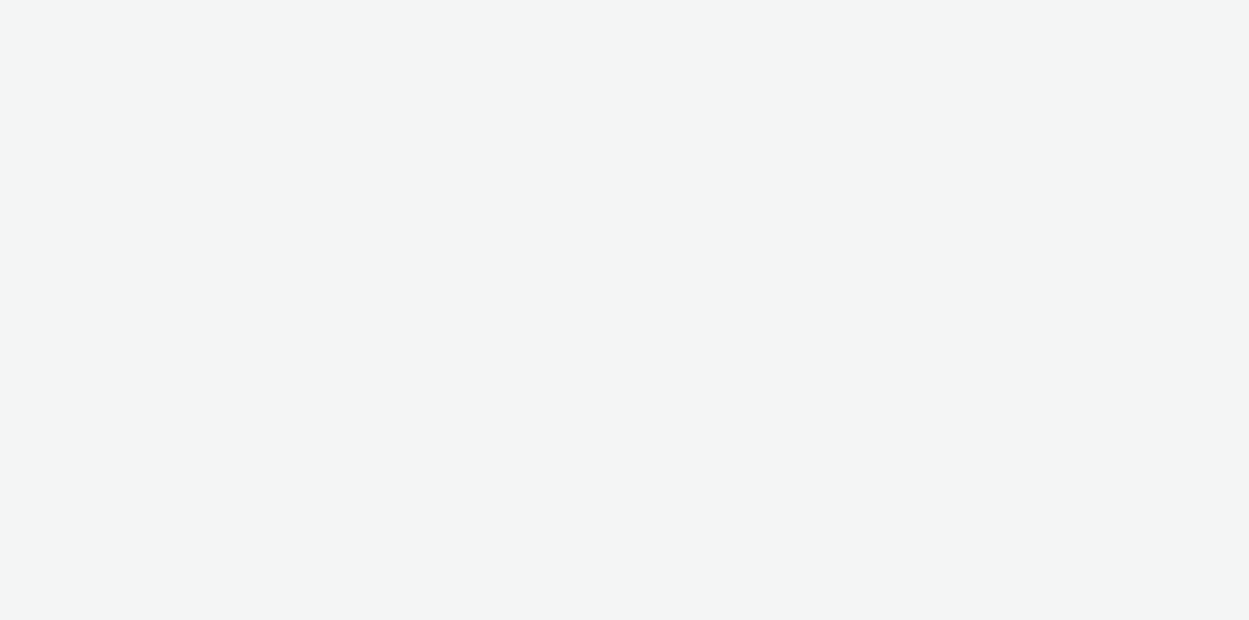
select select "11a7df10-284f-415c-b52a-427acf4c31ae"
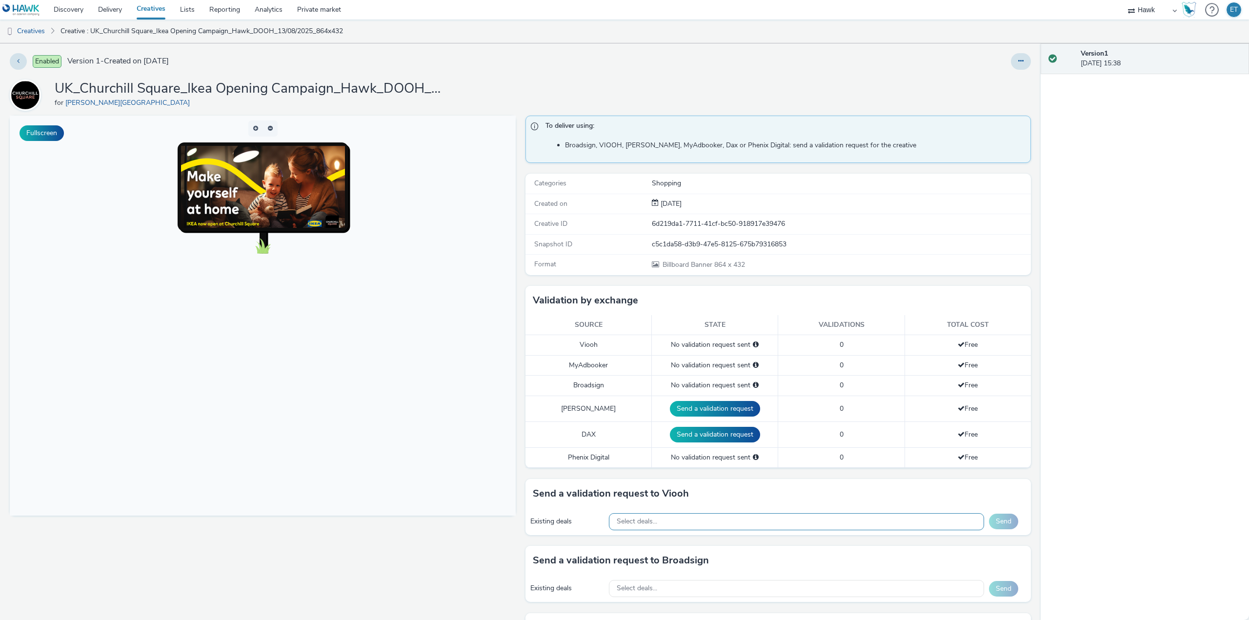
click at [717, 516] on div "Select deals..." at bounding box center [796, 521] width 375 height 17
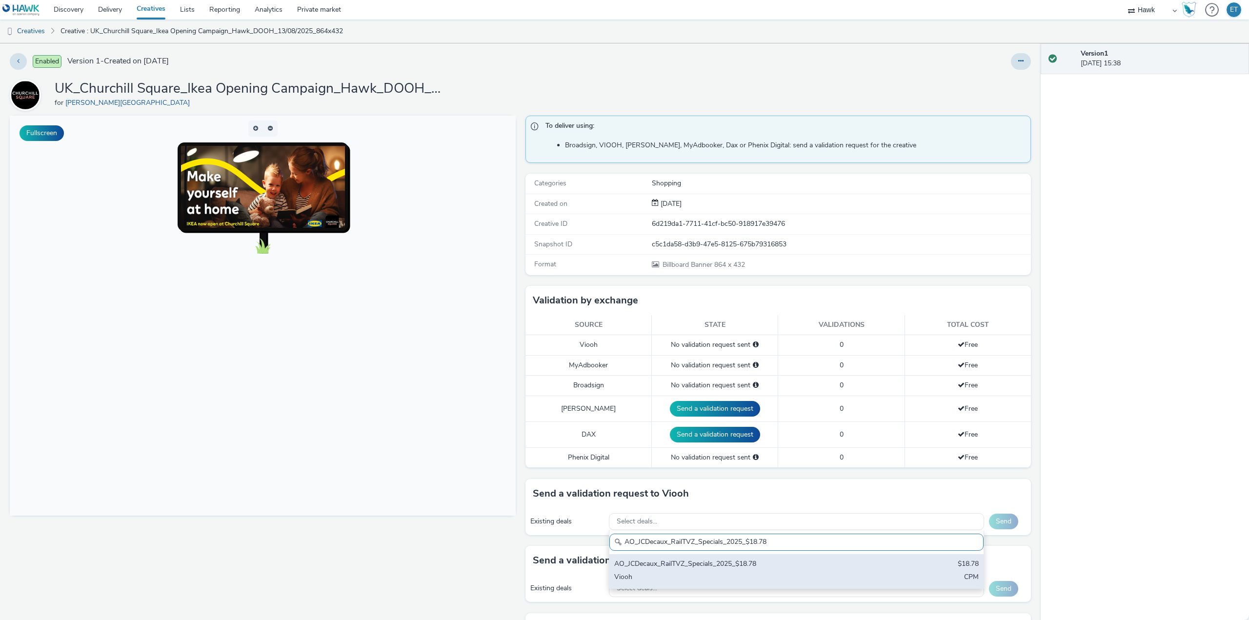
click at [725, 569] on div "AO_JCDecaux_RailTVZ_Specials_2025_$18.78" at bounding box center [735, 564] width 242 height 11
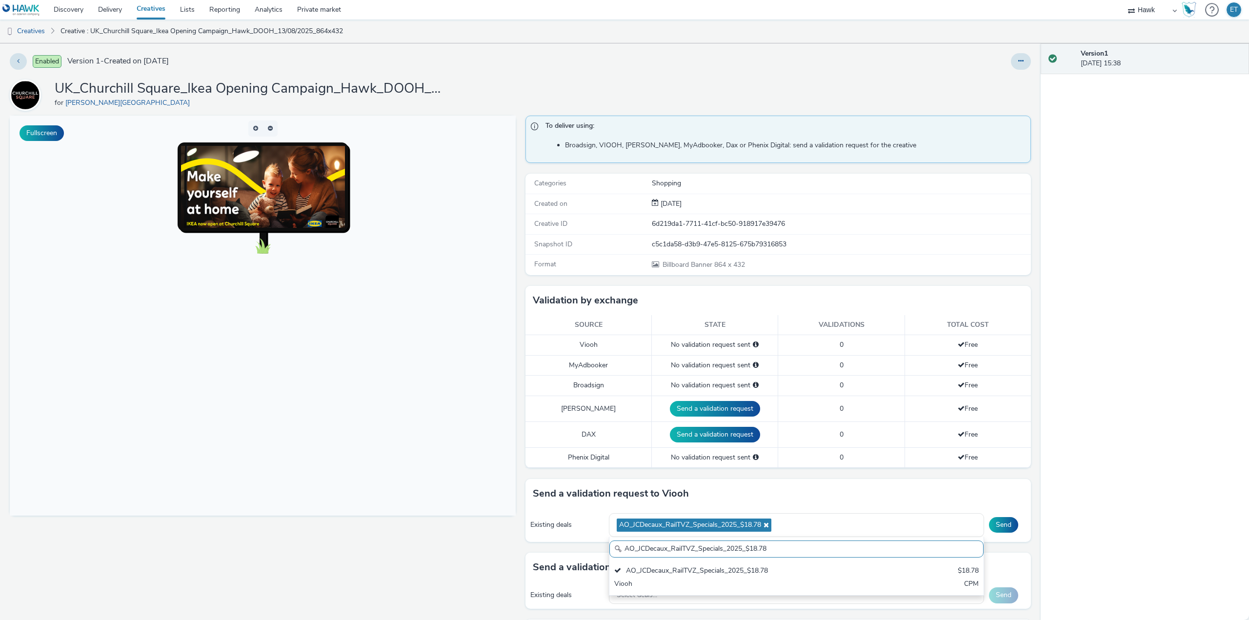
drag, startPoint x: 771, startPoint y: 550, endPoint x: 556, endPoint y: 538, distance: 215.1
click at [556, 538] on div "Existing deals AO_JCDecaux_RailTVZ_Specials_2025_$18.78 AO_JCDecaux_RailTVZ_Spe…" at bounding box center [779, 526] width 506 height 34
paste input "Supermarket"
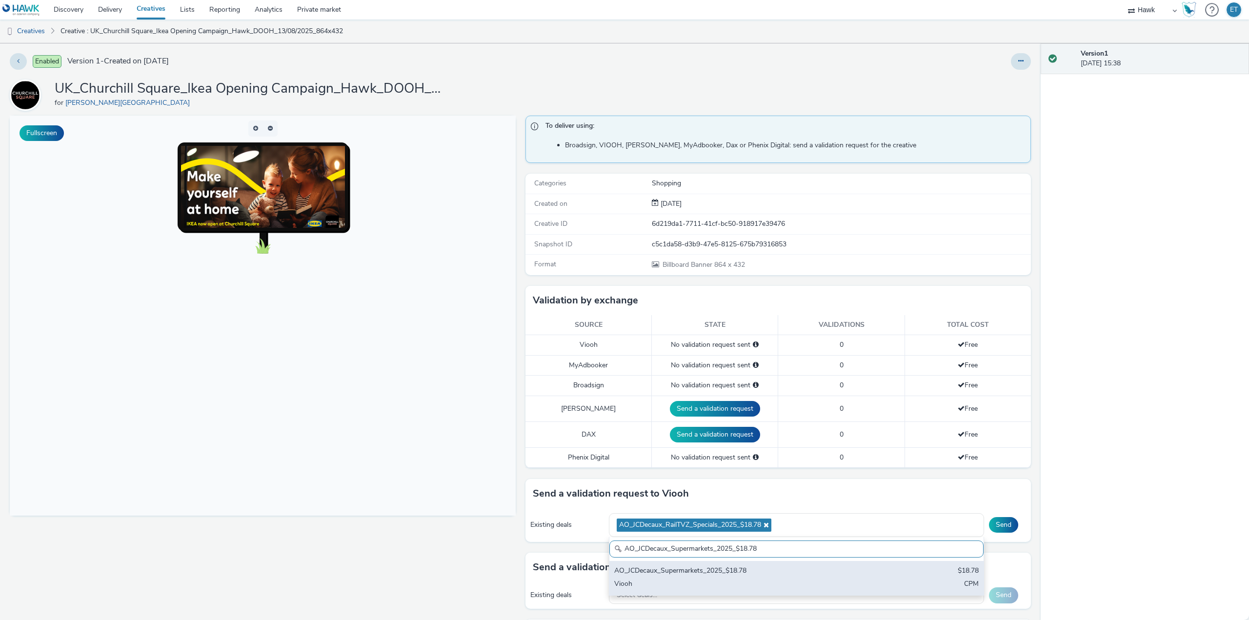
click at [644, 577] on div "AO_JCDecaux_Supermarkets_2025_$18.78" at bounding box center [735, 571] width 242 height 11
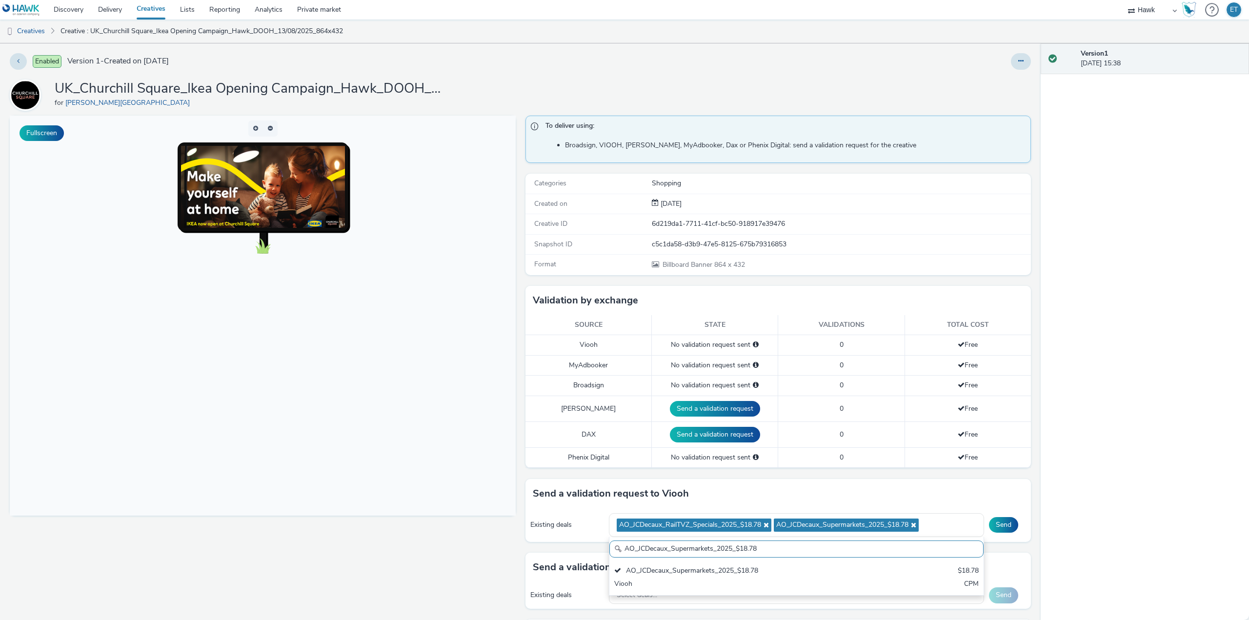
drag, startPoint x: 763, startPoint y: 550, endPoint x: 608, endPoint y: 552, distance: 155.7
click at [610, 552] on input "AO_JCDecaux_Supermarkets_2025_$18.78" at bounding box center [797, 549] width 374 height 17
paste input "MVZ"
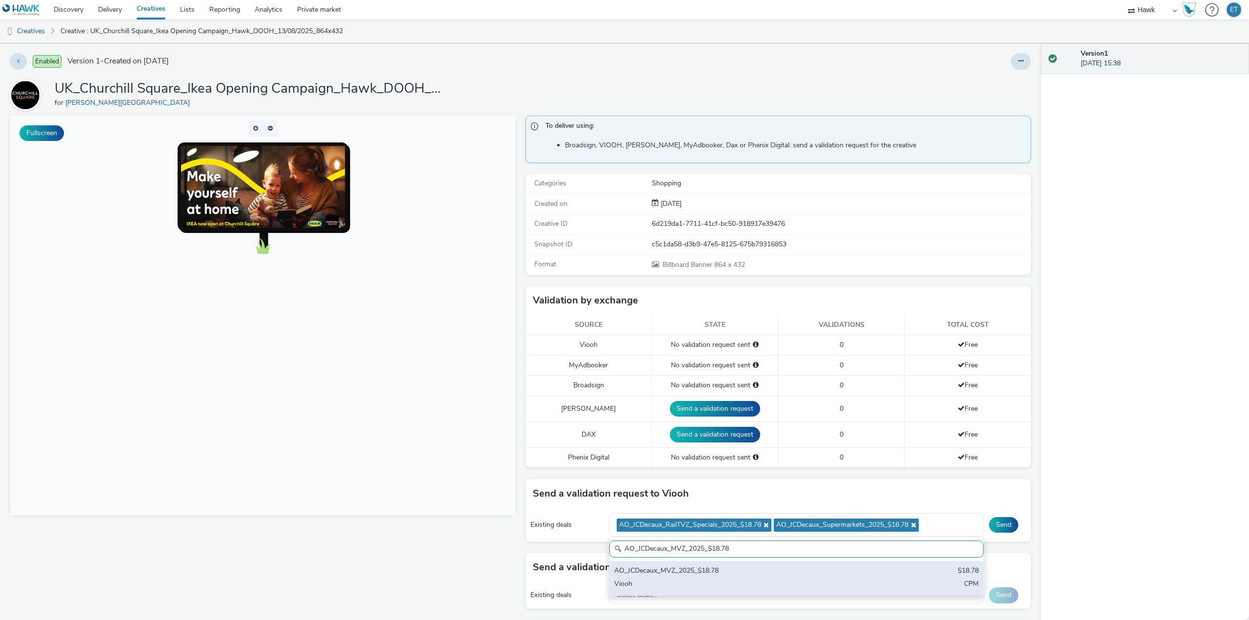
click at [633, 573] on div "AO_JCDecaux_MVZ_2025_$18.78" at bounding box center [735, 571] width 242 height 11
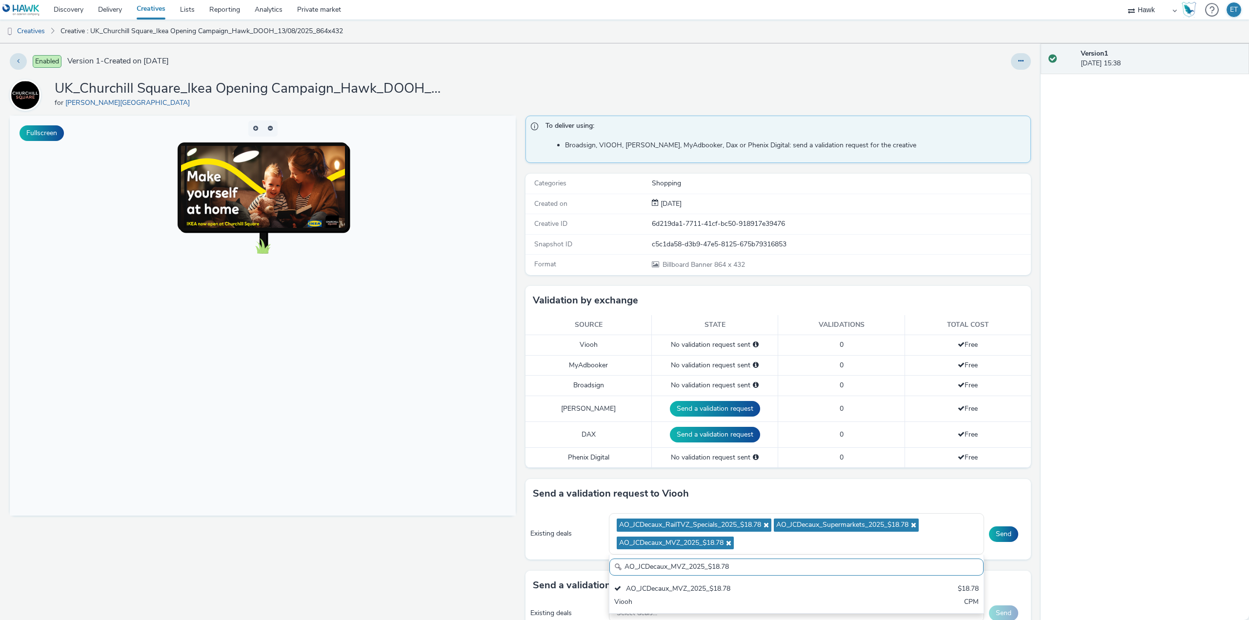
drag, startPoint x: 732, startPoint y: 568, endPoint x: 616, endPoint y: 567, distance: 115.7
click at [616, 567] on div "AO_JCDecaux_MVZ_2025_$18.78" at bounding box center [797, 567] width 374 height 17
paste input "RailMallD6s_2025_$10.02"
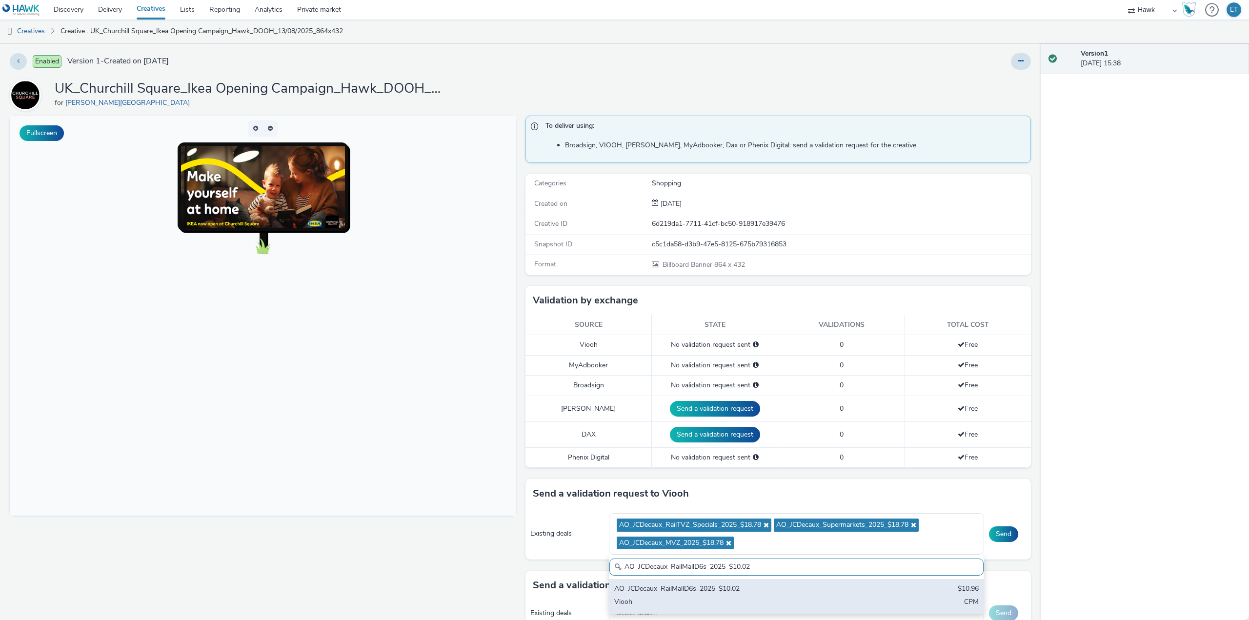
type input "AO_JCDecaux_RailMallD6s_2025_$10.02"
click at [661, 595] on div "AO_JCDecaux_RailMallD6s_2025_$10.02 $10.96 Viooh CPM" at bounding box center [797, 596] width 374 height 34
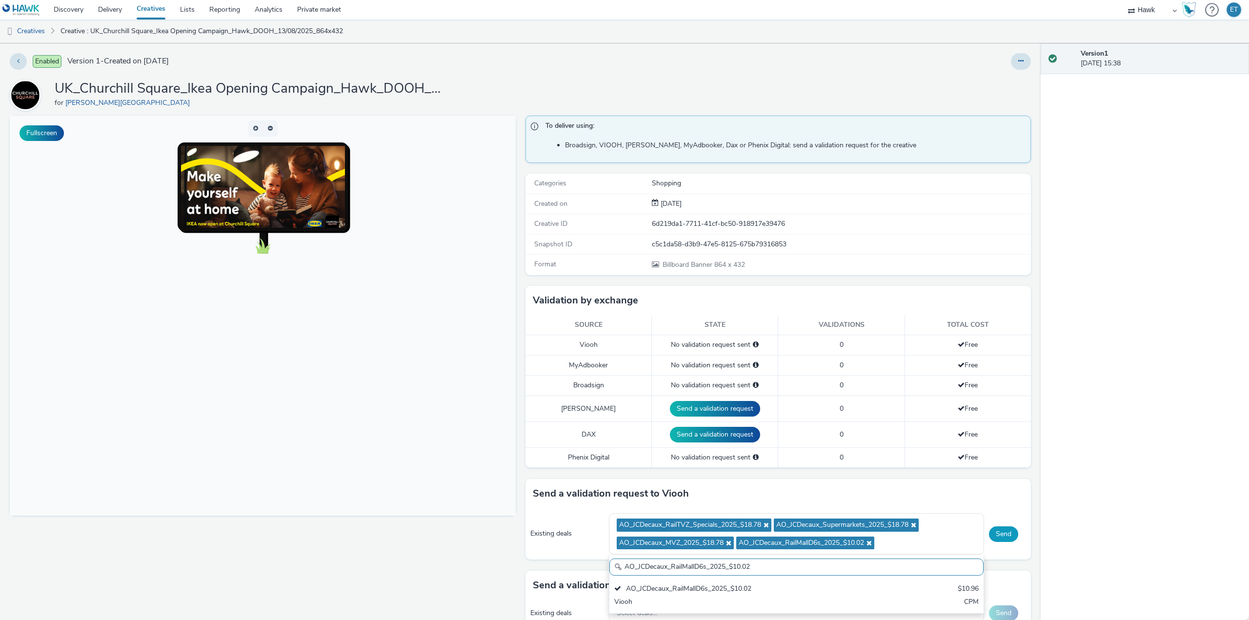
click at [996, 535] on button "Send" at bounding box center [1003, 535] width 29 height 16
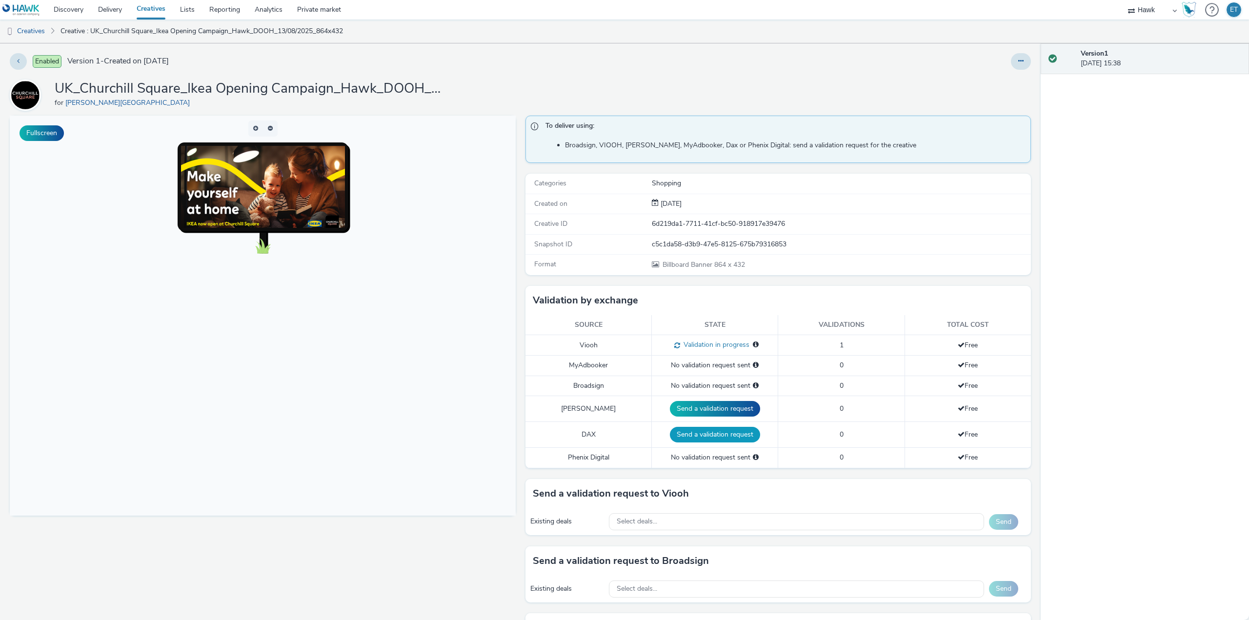
click at [718, 430] on button "Send a validation request" at bounding box center [715, 435] width 90 height 16
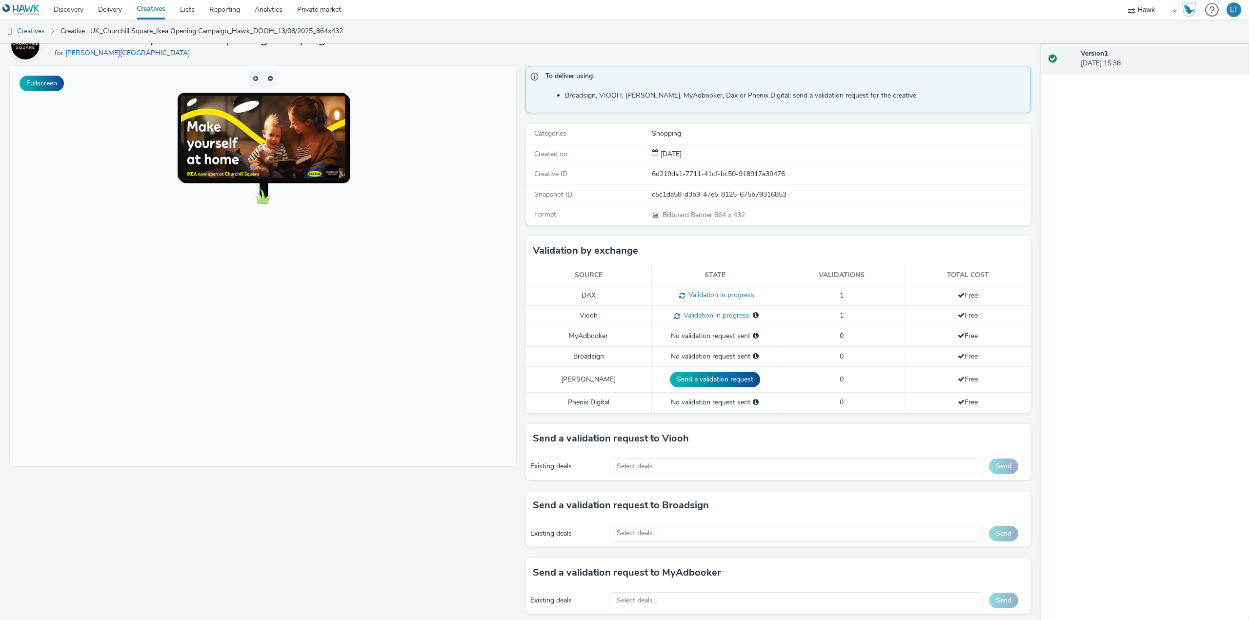
scroll to position [98, 0]
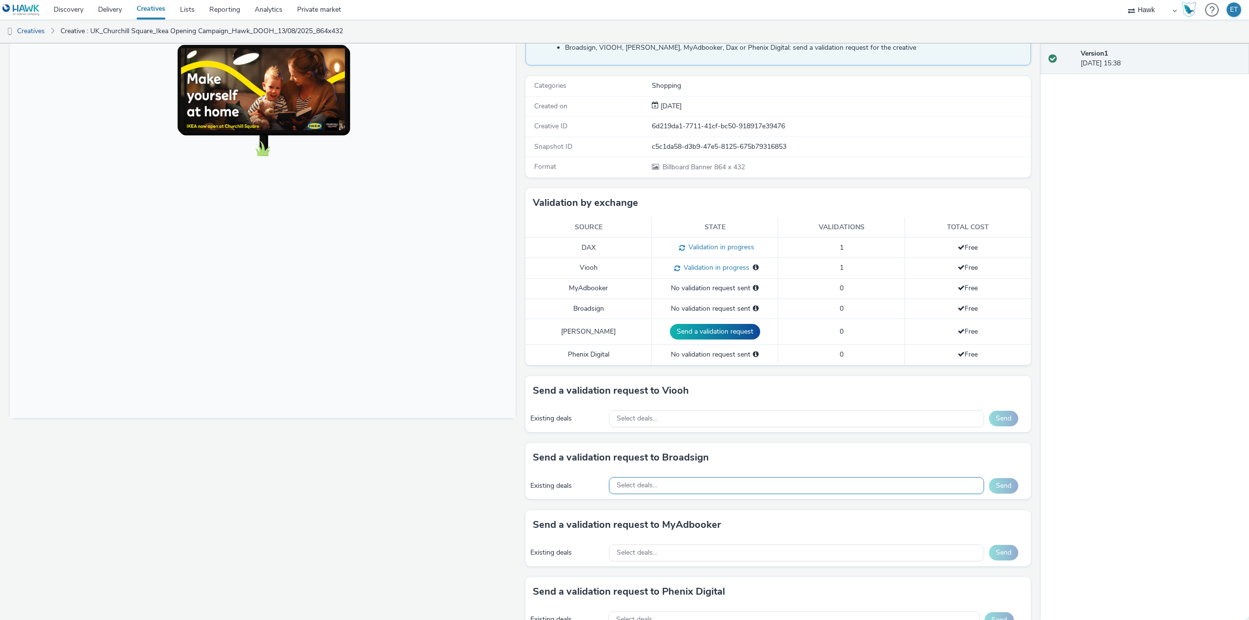
click at [687, 485] on div "Select deals..." at bounding box center [796, 485] width 375 height 17
paste input "AO_ClearChannel/BauerMedia_All Frames_$18.01"
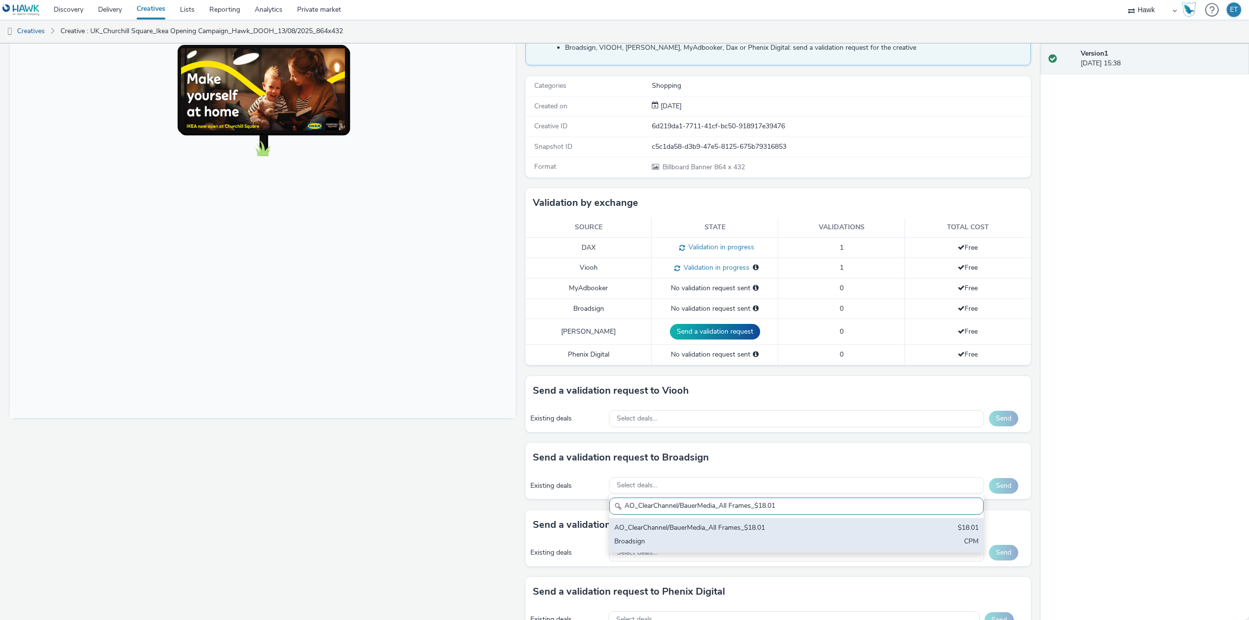
click at [717, 548] on div "Broadsign" at bounding box center [735, 542] width 242 height 11
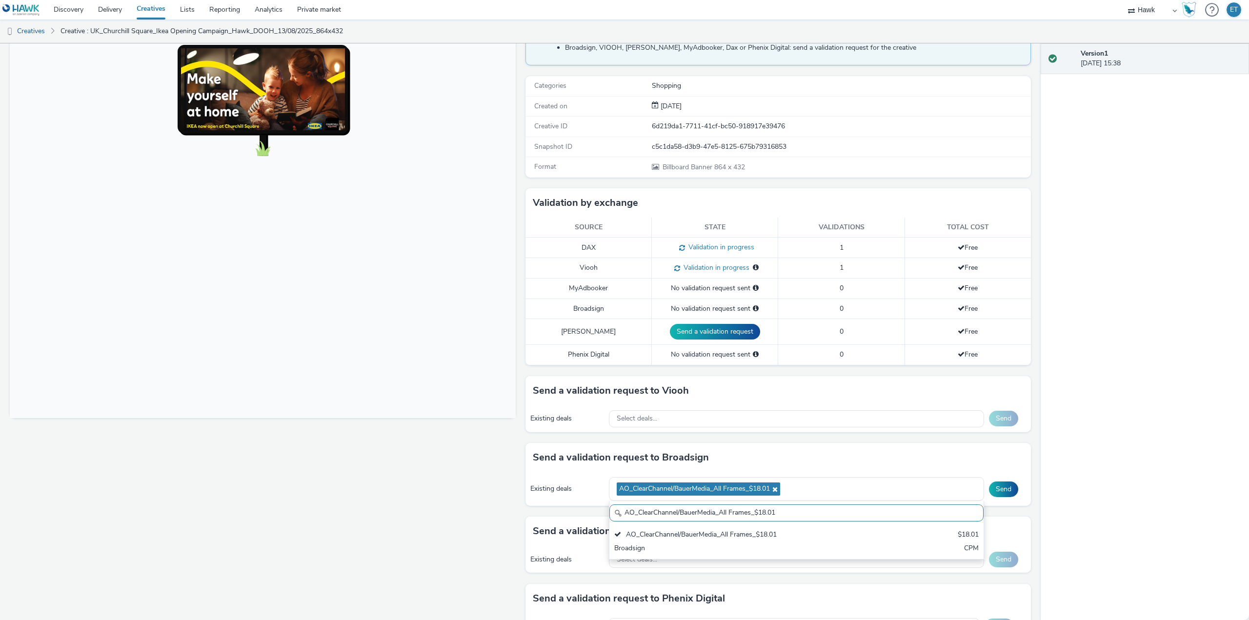
drag, startPoint x: 780, startPoint y: 510, endPoint x: 612, endPoint y: 517, distance: 169.0
click at [612, 517] on div "AO_ClearChannel/BauerMedia_All Frames_$18.01" at bounding box center [797, 513] width 374 height 17
paste input "_Malls_$7.87"
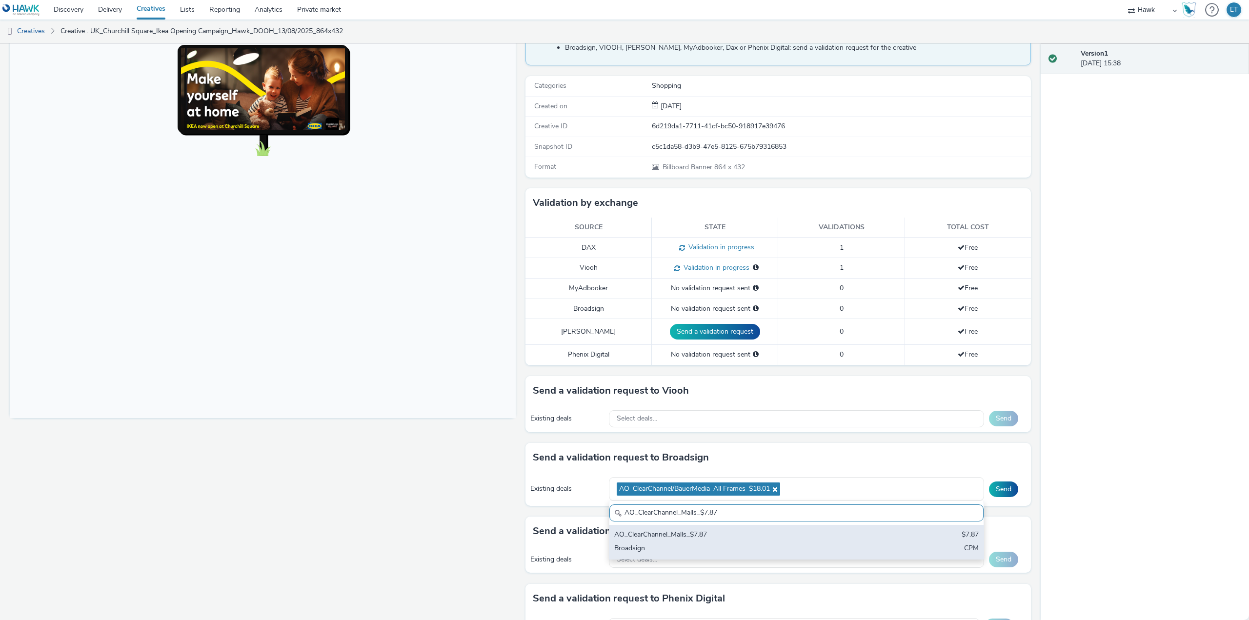
type input "AO_ClearChannel_Malls_$7.87"
click at [689, 534] on div "AO_ClearChannel_Malls_$7.87" at bounding box center [735, 535] width 242 height 11
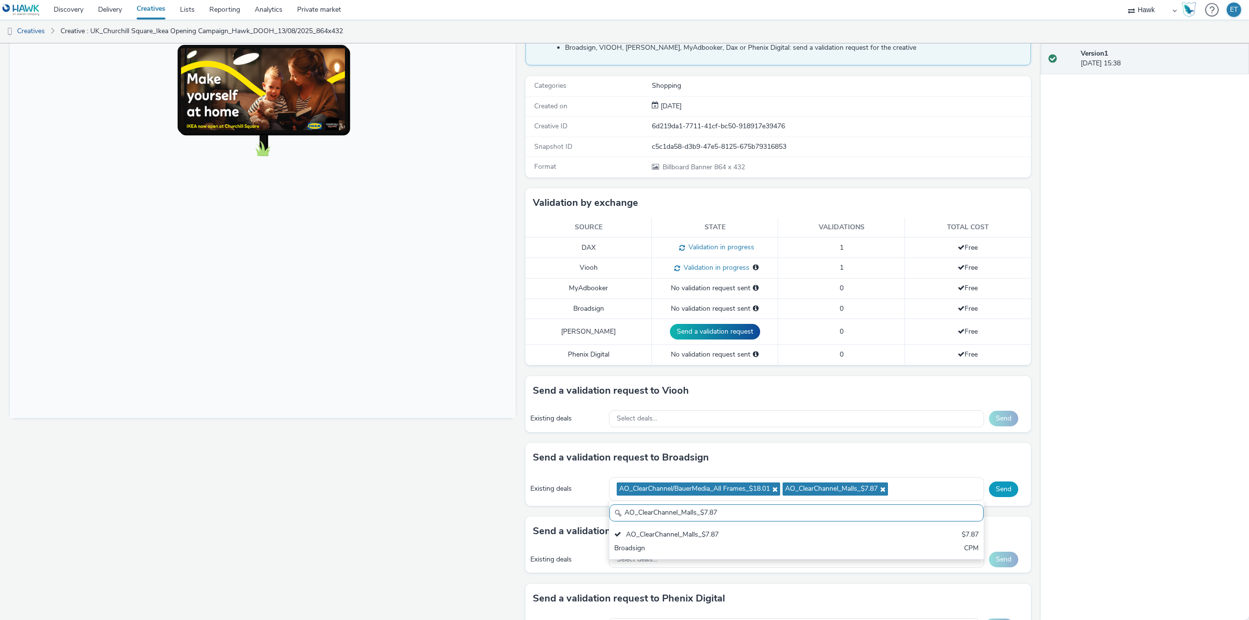
click at [1005, 494] on button "Send" at bounding box center [1003, 490] width 29 height 16
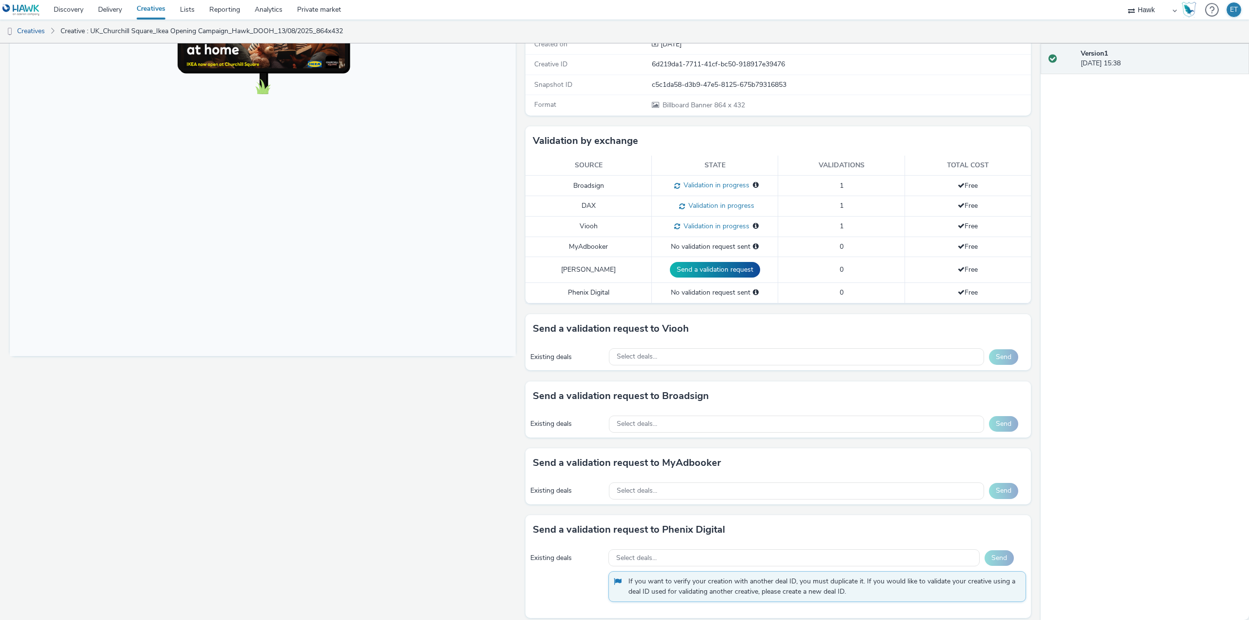
scroll to position [168, 0]
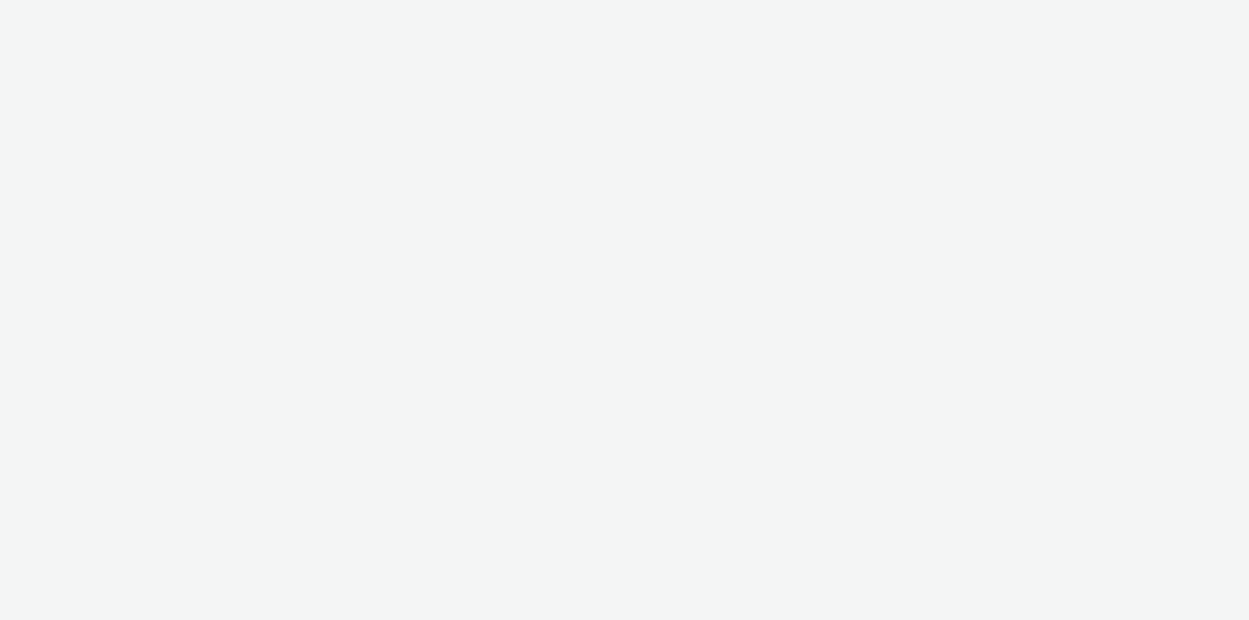
select select "11a7df10-284f-415c-b52a-427acf4c31ae"
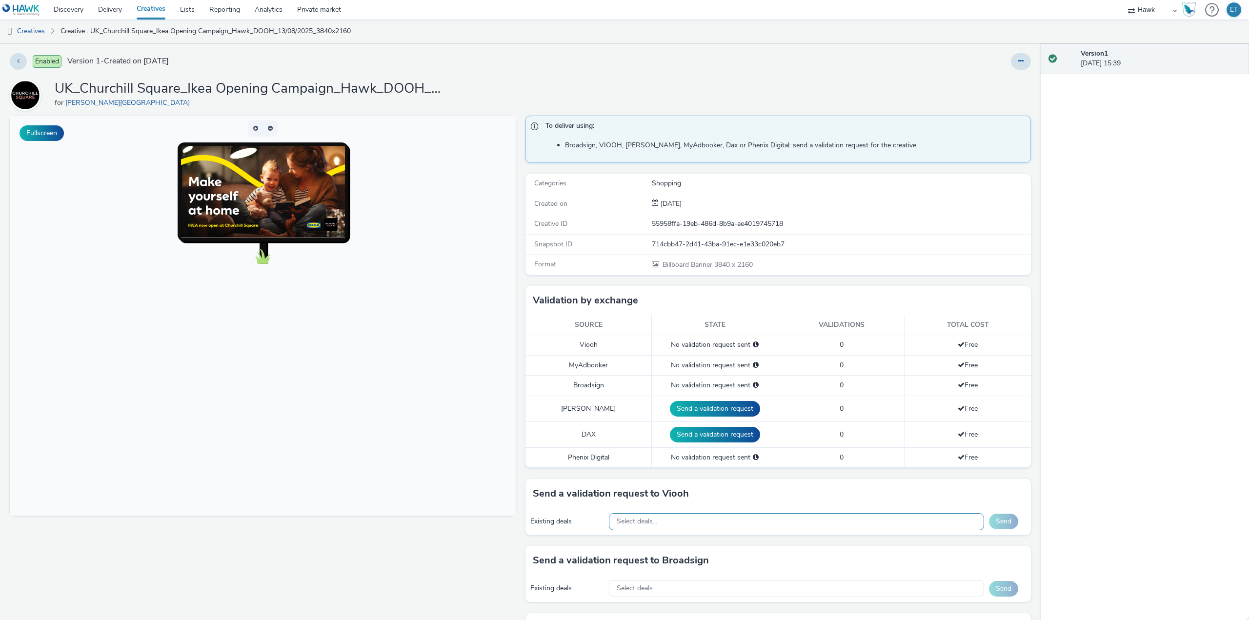
click at [667, 518] on div "Select deals..." at bounding box center [796, 521] width 375 height 17
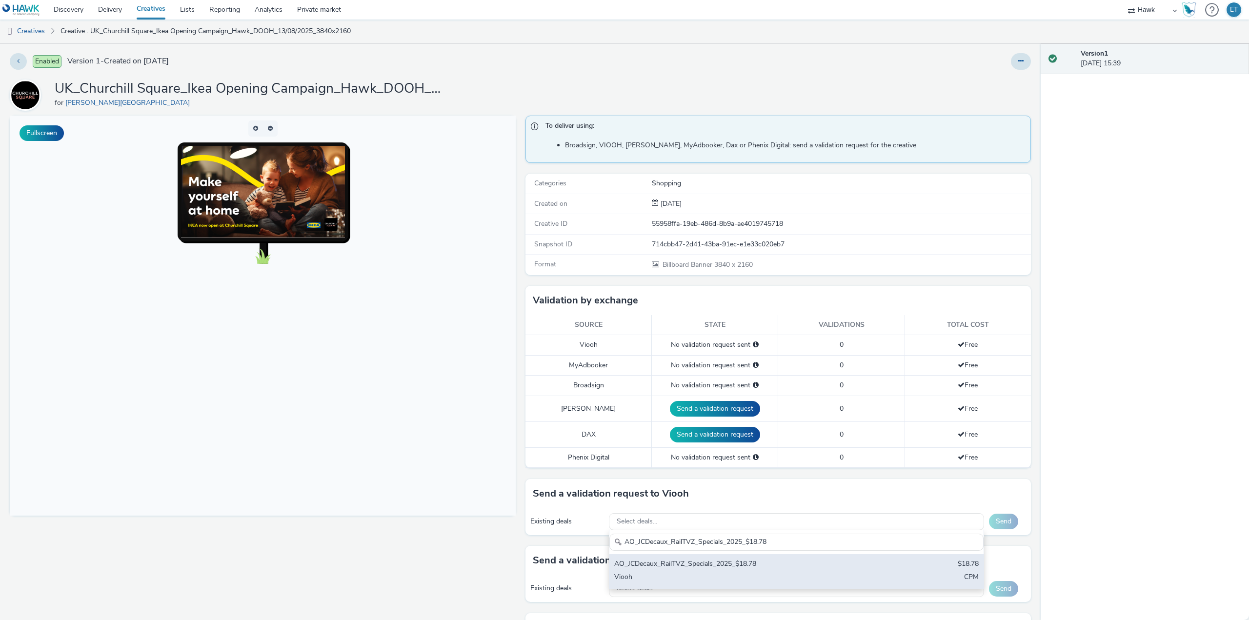
type input "AO_JCDecaux_RailTVZ_Specials_2025_$18.78"
click at [693, 560] on div "AO_JCDecaux_RailTVZ_Specials_2025_$18.78" at bounding box center [735, 564] width 242 height 11
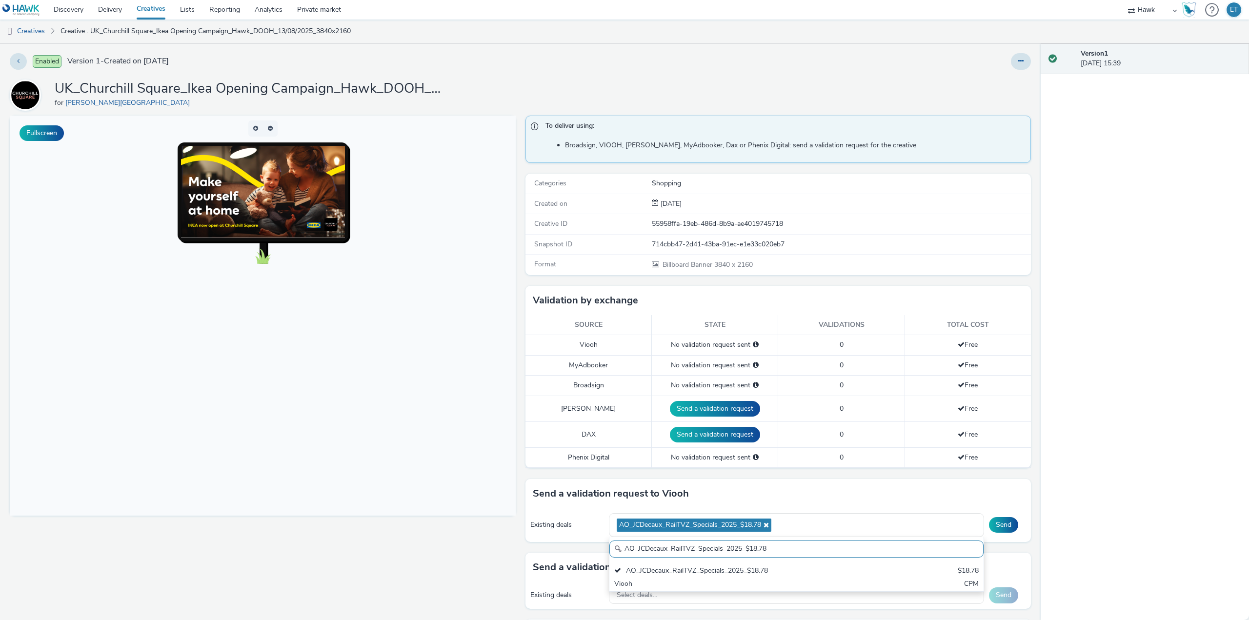
click at [373, 550] on div "Fullscreen" at bounding box center [265, 458] width 511 height 685
click at [795, 521] on div "AO_JCDecaux_RailTVZ_Specials_2025_$18.78" at bounding box center [796, 525] width 375 height 24
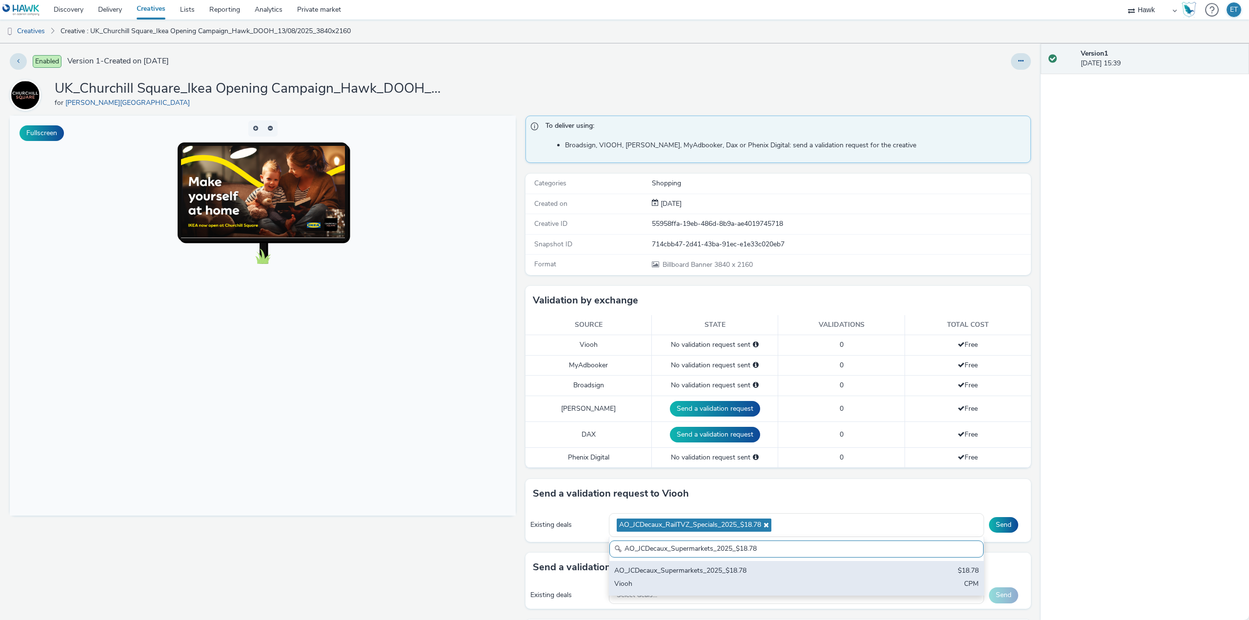
click at [790, 587] on div "Viooh" at bounding box center [735, 584] width 242 height 11
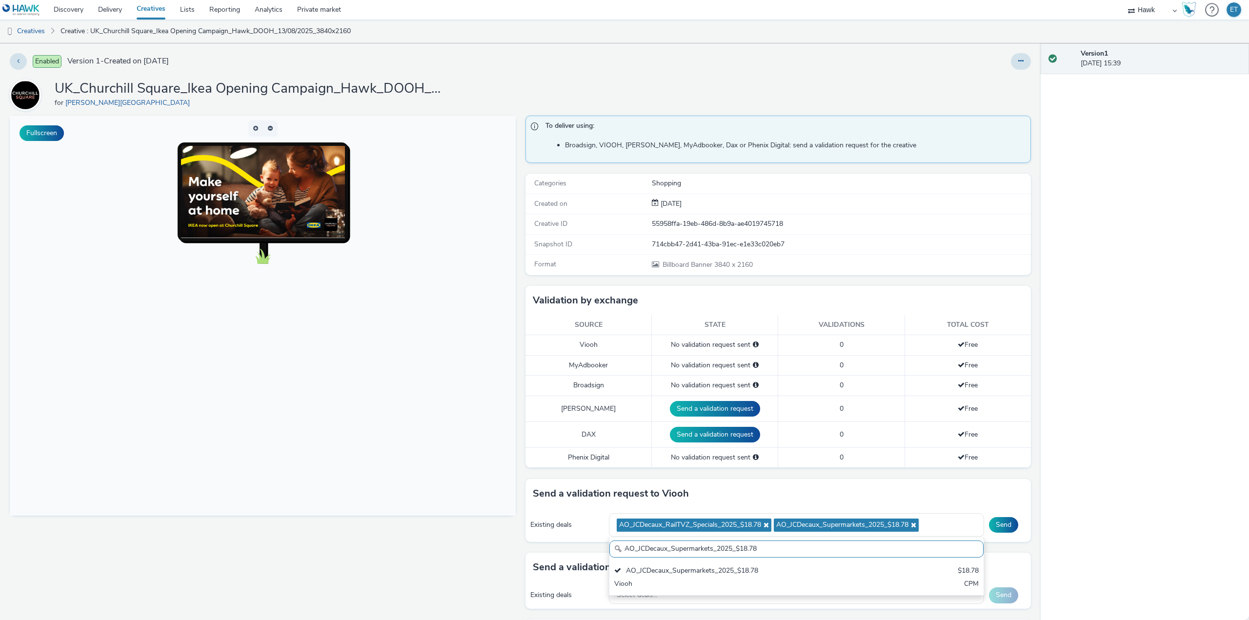
drag, startPoint x: 762, startPoint y: 547, endPoint x: 586, endPoint y: 543, distance: 176.7
click at [586, 543] on div "Send a validation request to Viooh Existing deals AO_JCDecaux_RailTVZ_Specials_…" at bounding box center [779, 516] width 506 height 74
paste input "MVZ"
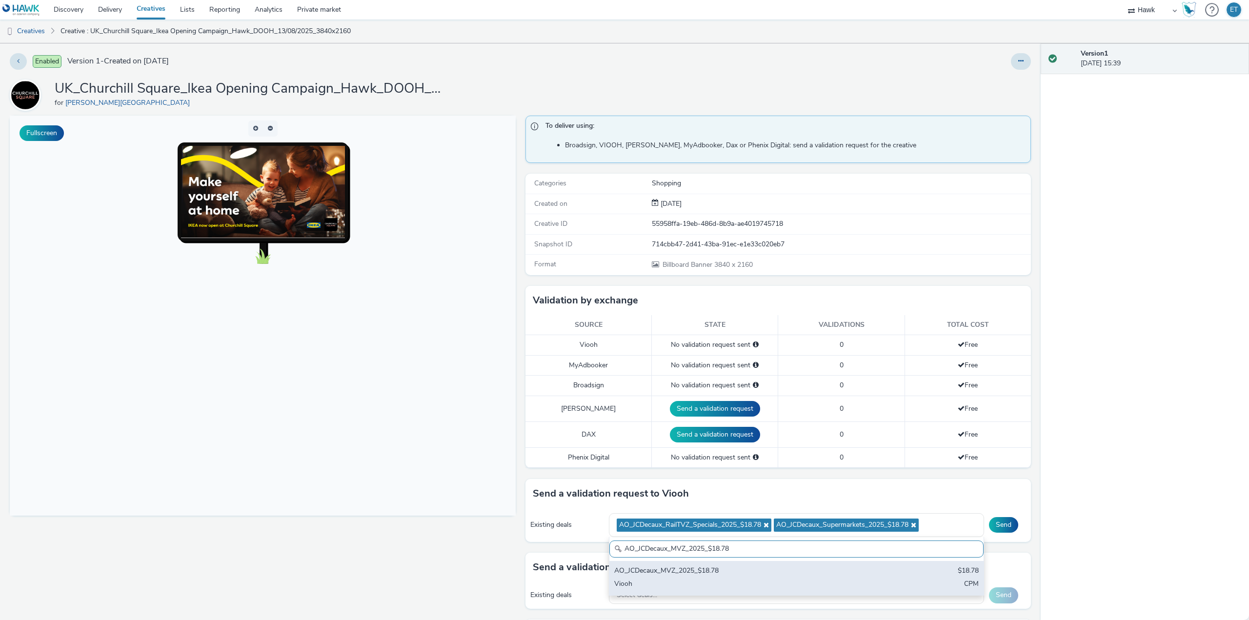
click at [683, 576] on div "AO_JCDecaux_MVZ_2025_$18.78" at bounding box center [735, 571] width 242 height 11
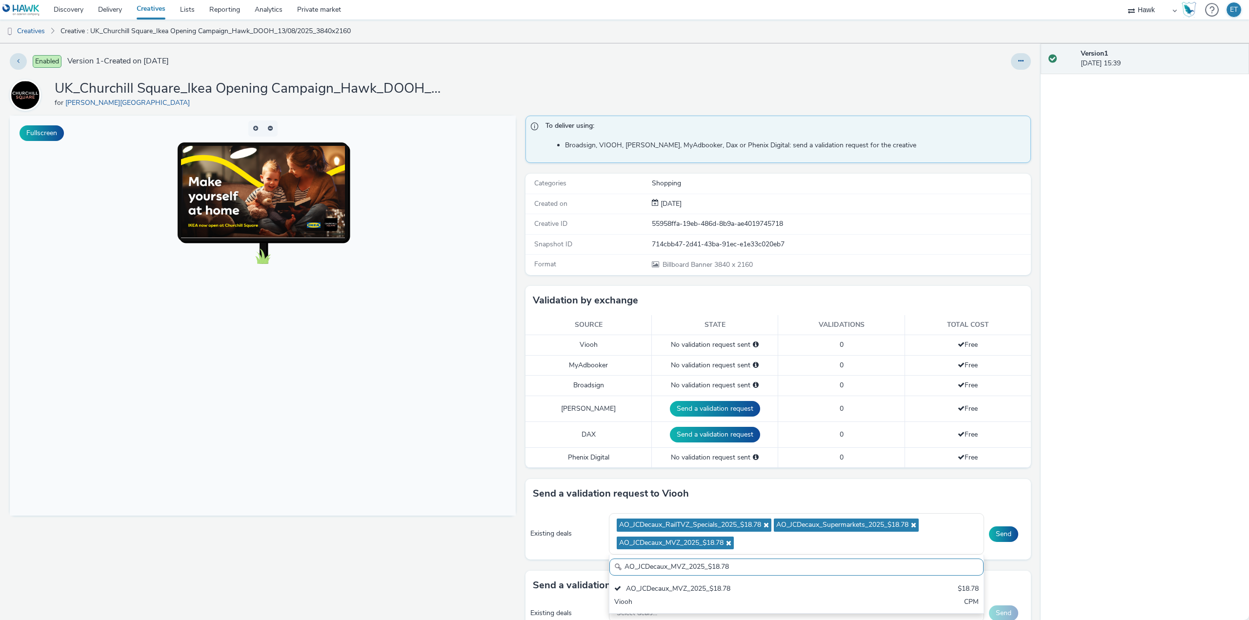
drag, startPoint x: 735, startPoint y: 567, endPoint x: 609, endPoint y: 564, distance: 126.0
click at [610, 564] on input "AO_JCDecaux_MVZ_2025_$18.78" at bounding box center [797, 567] width 374 height 17
paste input "RailMallD6s_2025_$10.02"
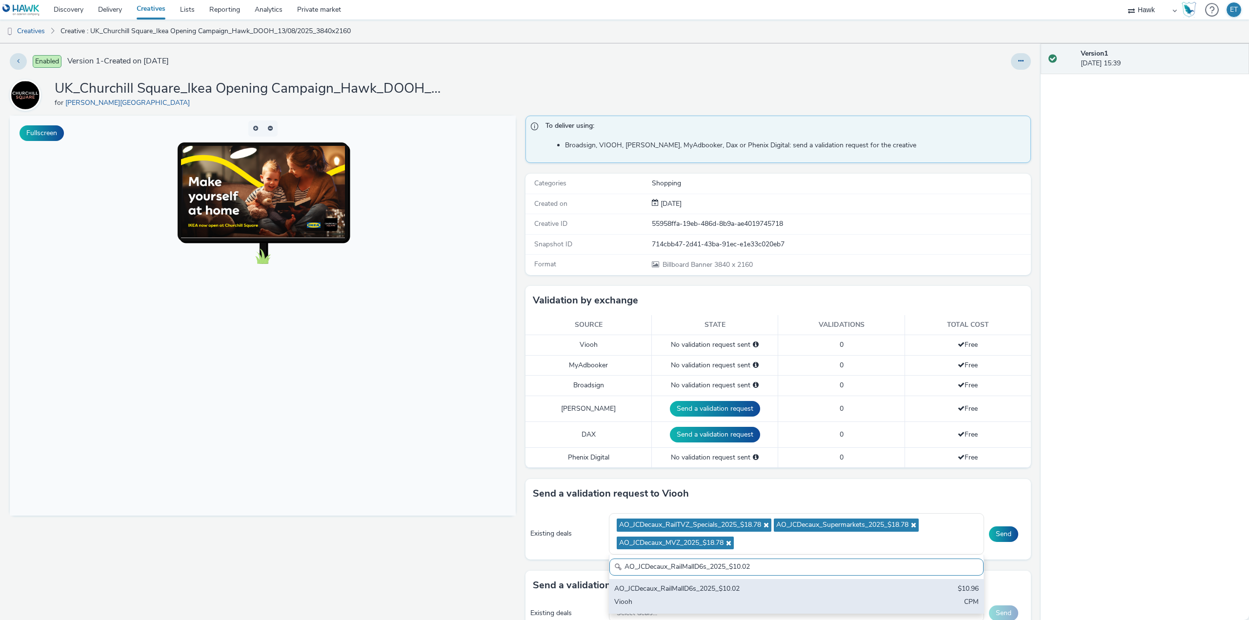
type input "AO_JCDecaux_RailMallD6s_2025_$10.02"
click at [729, 596] on div "AO_JCDecaux_RailMallD6s_2025_$10.02 $10.96 Viooh CPM" at bounding box center [797, 596] width 374 height 34
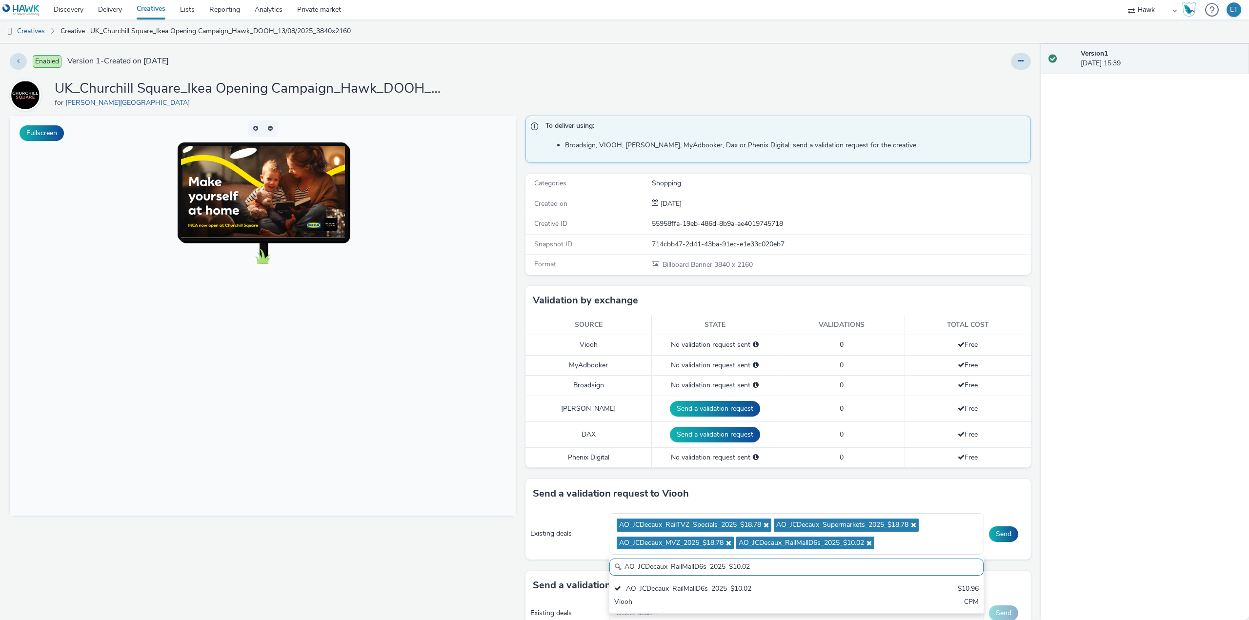
click at [435, 540] on div "Fullscreen" at bounding box center [265, 467] width 511 height 703
click at [992, 534] on button "Send" at bounding box center [1003, 535] width 29 height 16
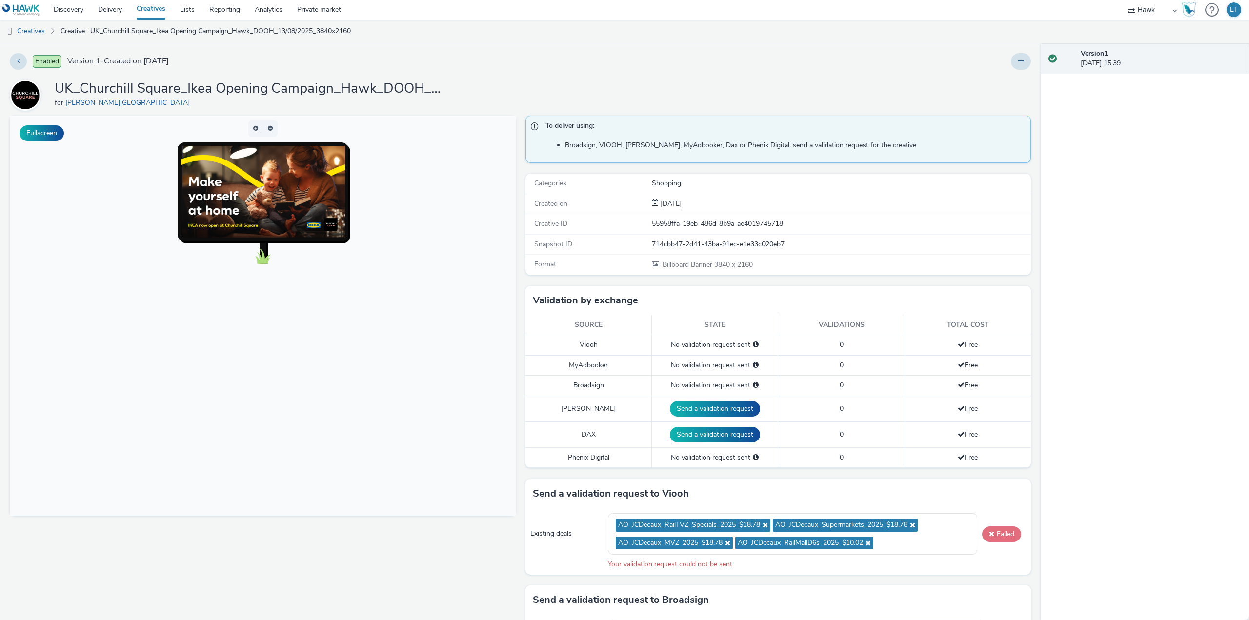
click at [987, 538] on button "Failed" at bounding box center [1001, 535] width 39 height 16
click at [988, 537] on button "Failed" at bounding box center [1001, 535] width 39 height 16
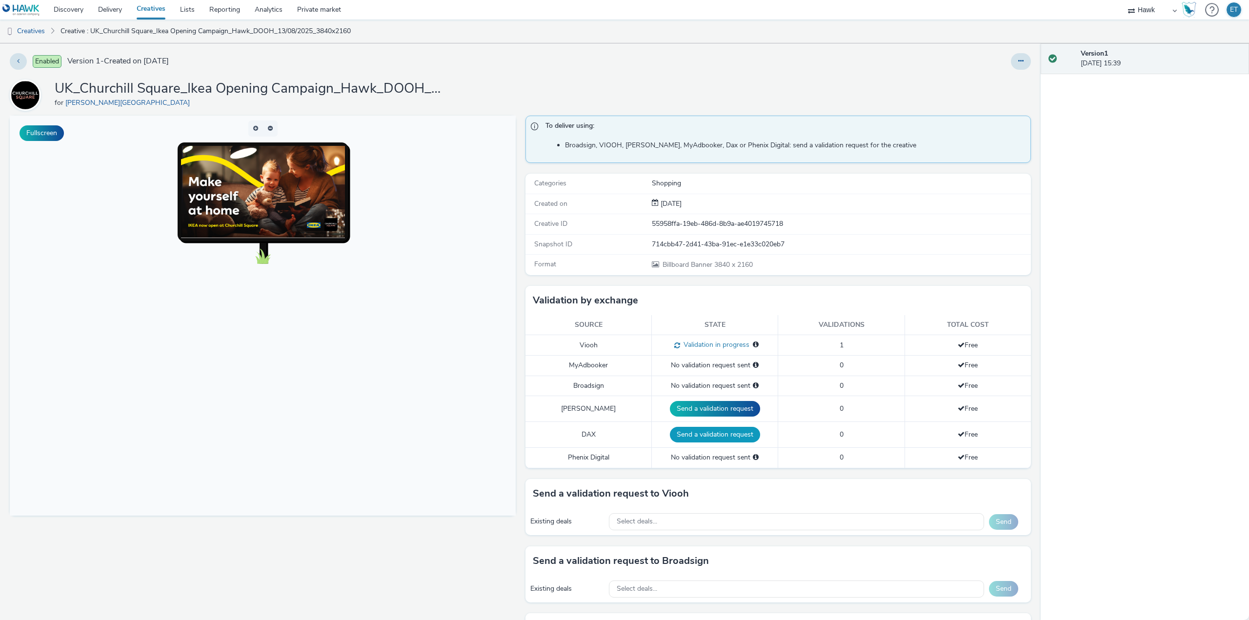
click at [697, 437] on button "Send a validation request" at bounding box center [715, 435] width 90 height 16
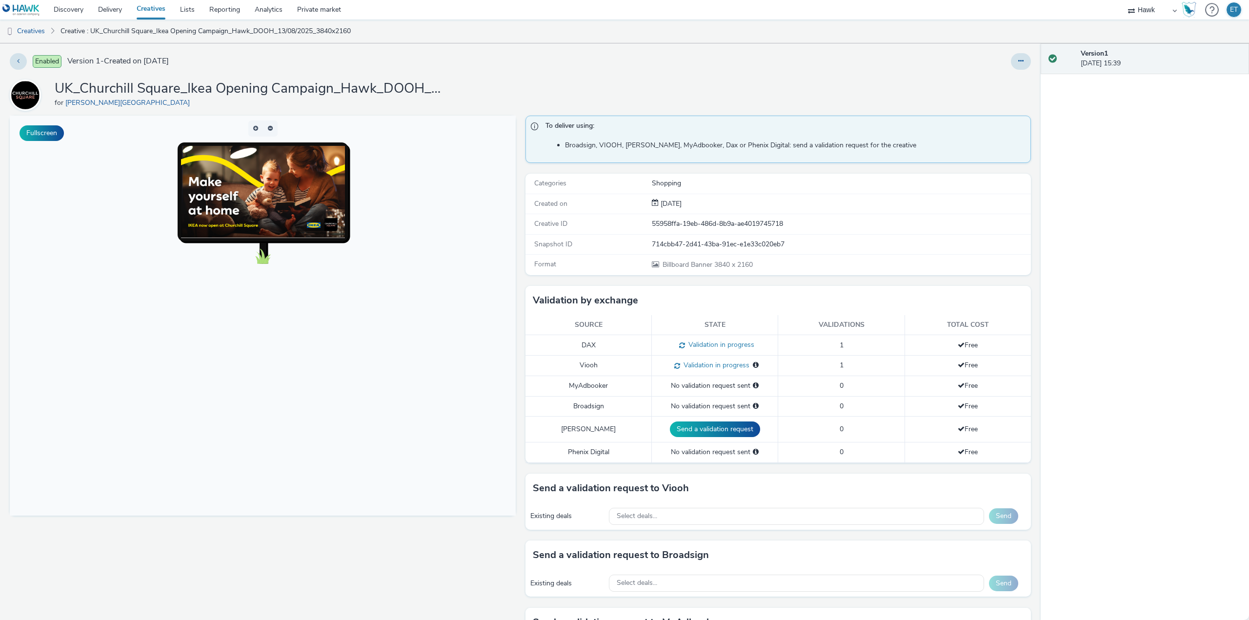
scroll to position [49, 0]
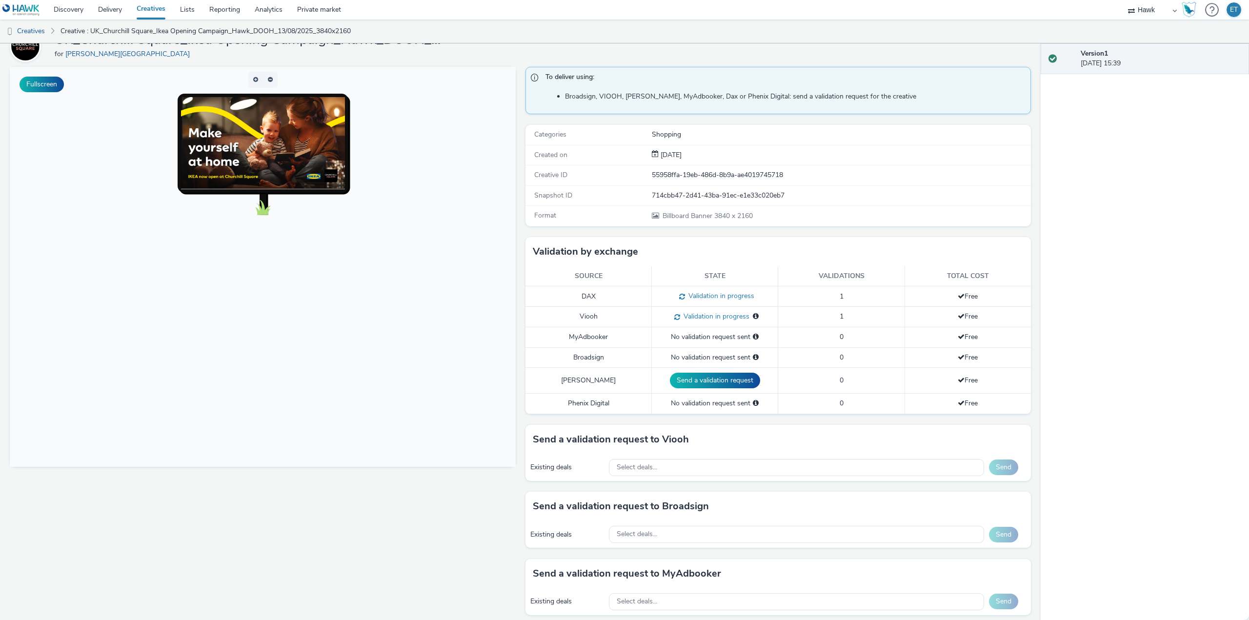
click at [650, 525] on div "Existing deals Select deals... Send" at bounding box center [779, 534] width 506 height 27
click at [658, 532] on div "Select deals..." at bounding box center [796, 534] width 375 height 17
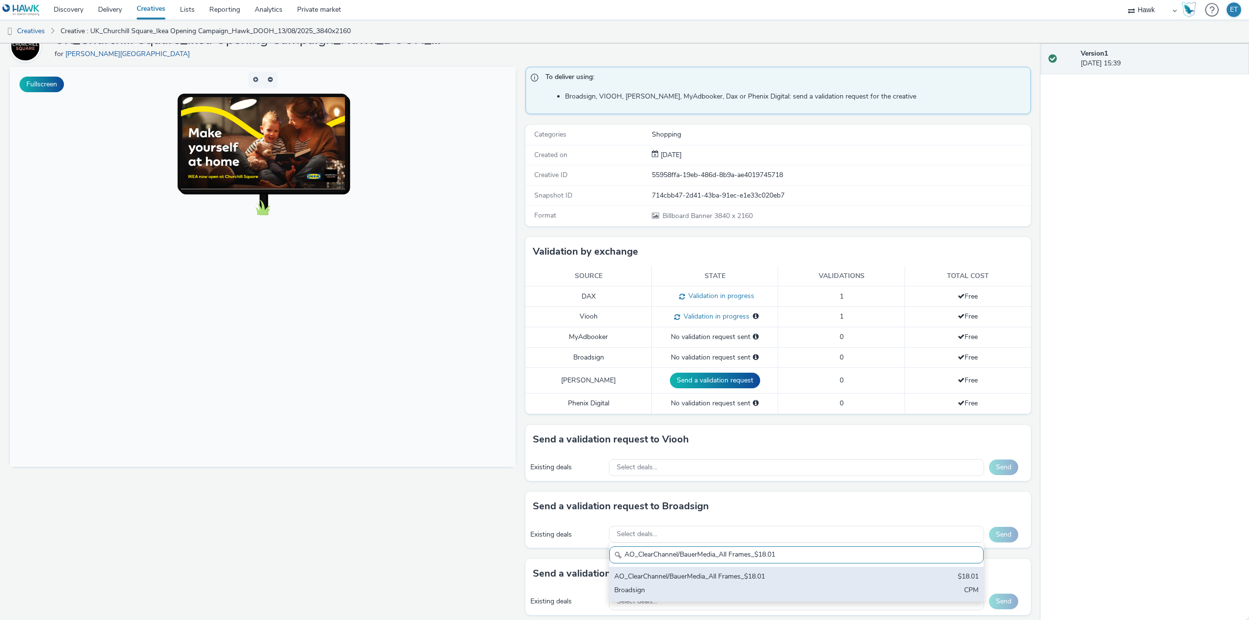
click at [676, 589] on div "Broadsign" at bounding box center [735, 591] width 242 height 11
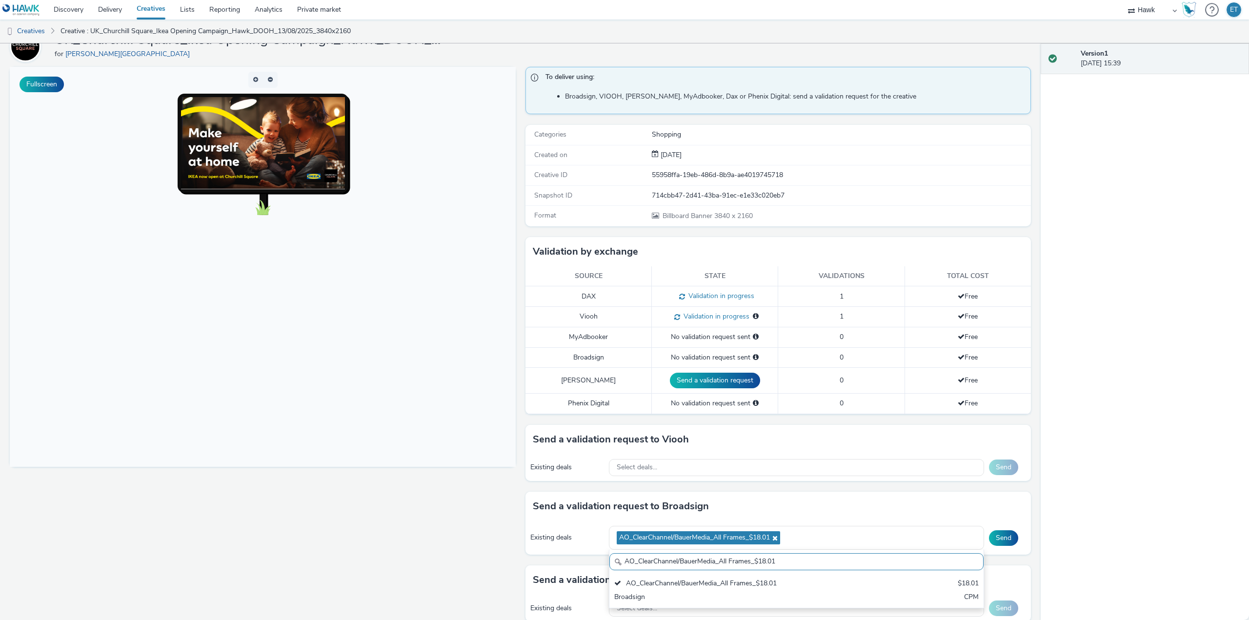
drag, startPoint x: 776, startPoint y: 565, endPoint x: 574, endPoint y: 560, distance: 202.1
click at [574, 560] on div "Send a validation request to Broadsign Existing deals AO_ClearChannel/BauerMedi…" at bounding box center [779, 529] width 506 height 74
paste input "_Malls_$7.87"
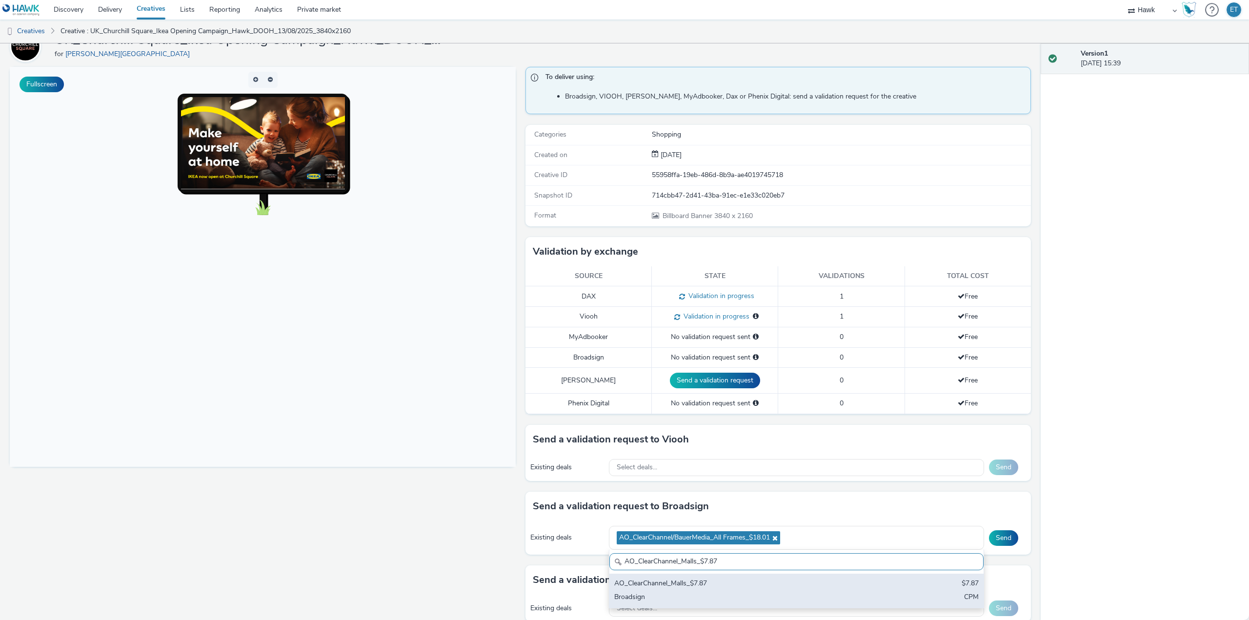
type input "AO_ClearChannel_Malls_$7.87"
click at [729, 596] on div "Broadsign" at bounding box center [735, 597] width 242 height 11
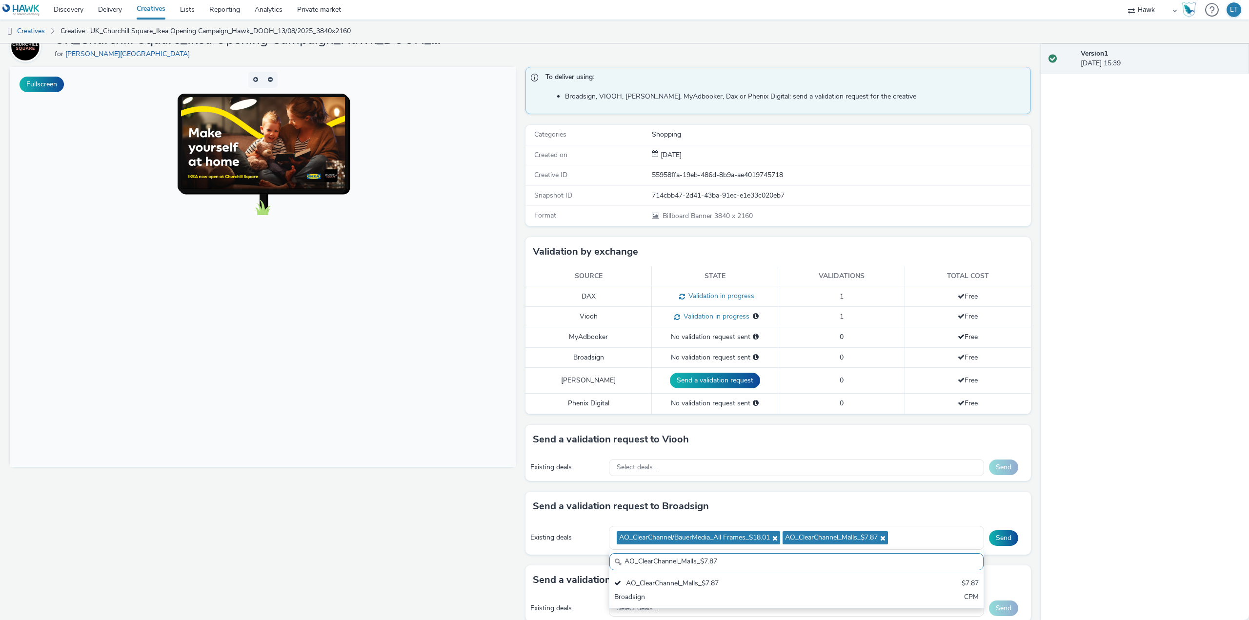
click at [1023, 562] on div "Send a validation request to Broadsign Existing deals AO_ClearChannel/BauerMedi…" at bounding box center [779, 529] width 506 height 74
click at [1000, 543] on button "Send" at bounding box center [1003, 539] width 29 height 16
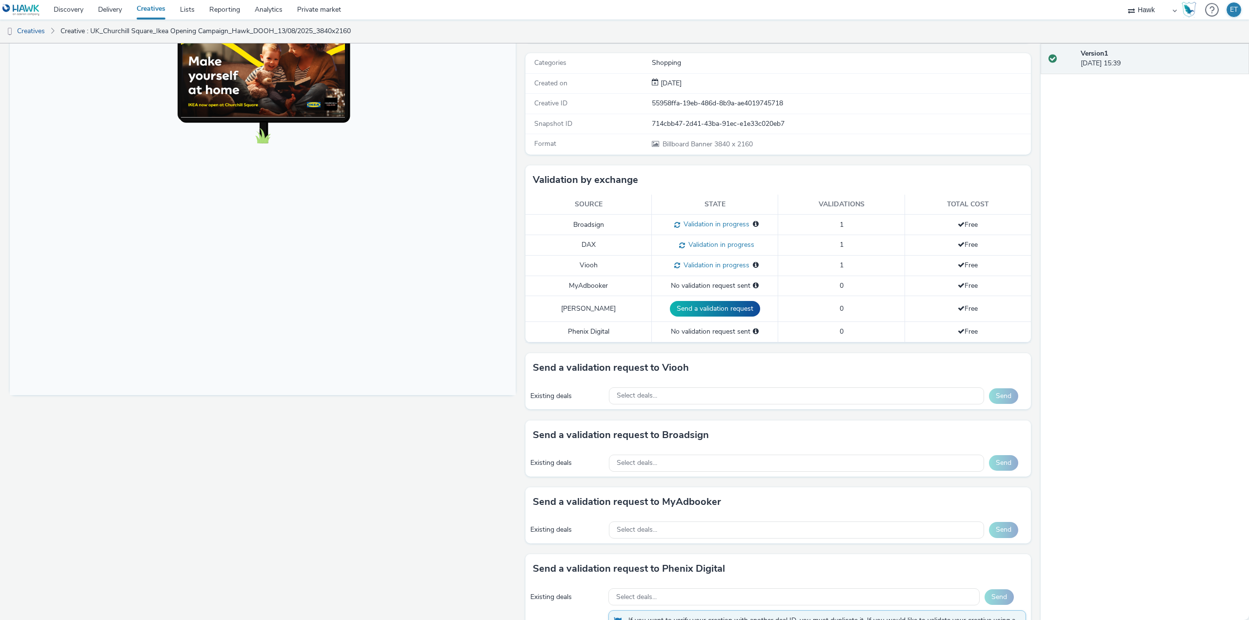
scroll to position [146, 0]
